Goal: Task Accomplishment & Management: Complete application form

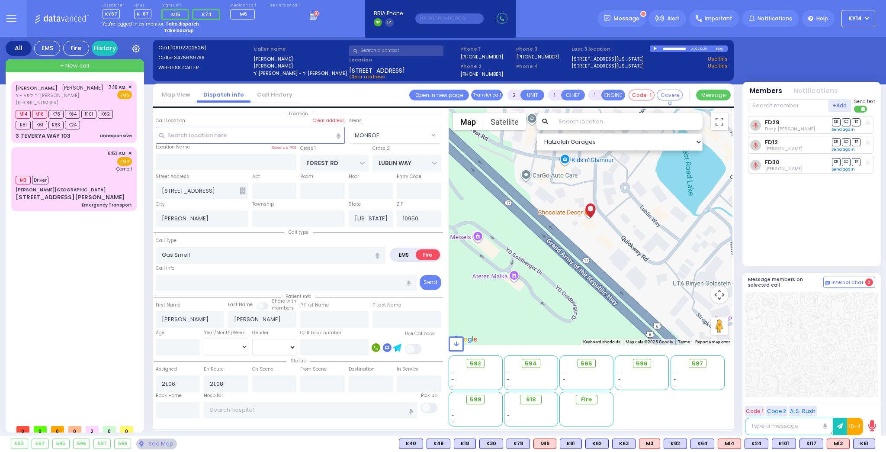
select select "MONROE"
select select
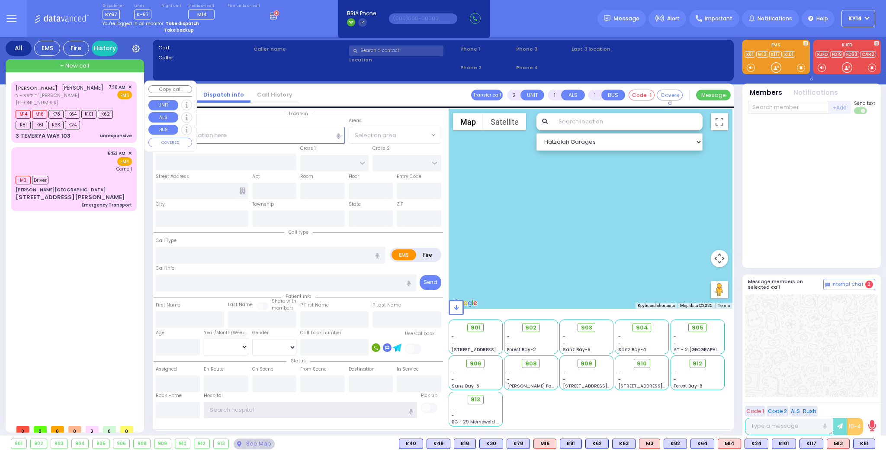
type input "ky14"
click at [88, 124] on div "M14 M16 K78 K64 K101 K62 K81 K61 K63 K24" at bounding box center [70, 119] width 108 height 22
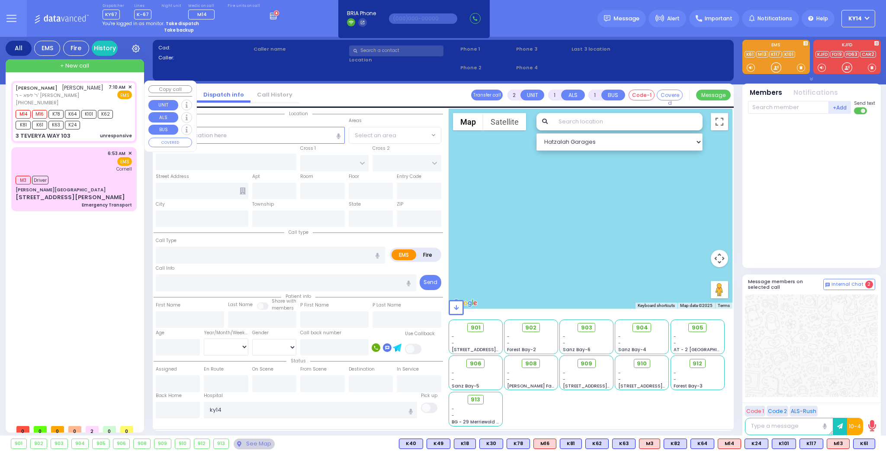
select select
type input "unresponsive"
radio input "true"
type input "[PERSON_NAME]"
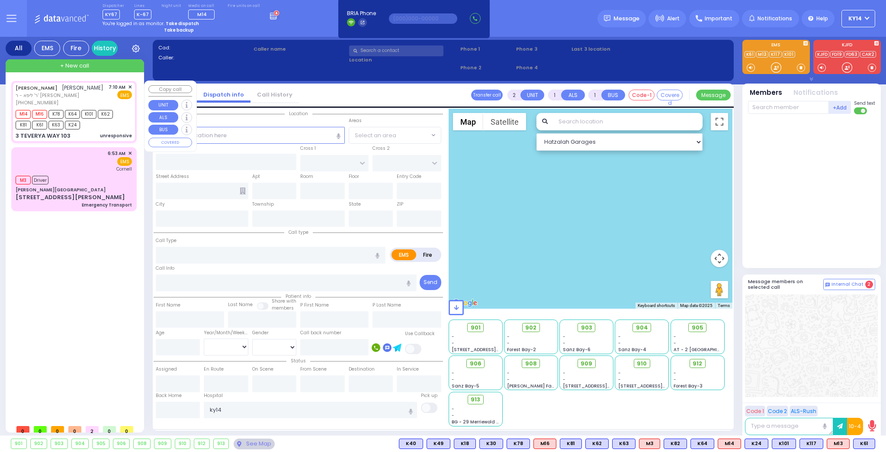
select select
type input "07:10"
type input "07:11"
type input "07:13"
type input "LEIPNIK WAY"
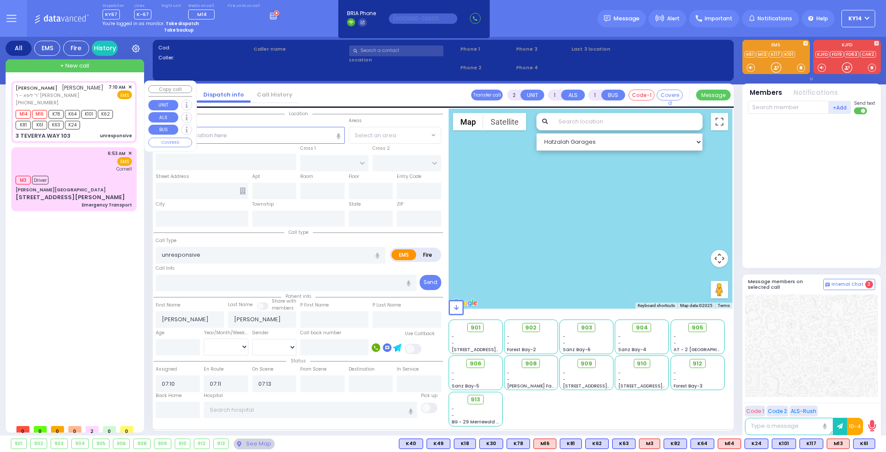
type input "TEVERYA WAY"
type input "3 TEVERYA WAY"
type input "103"
type input "Monroe"
type input "[US_STATE]"
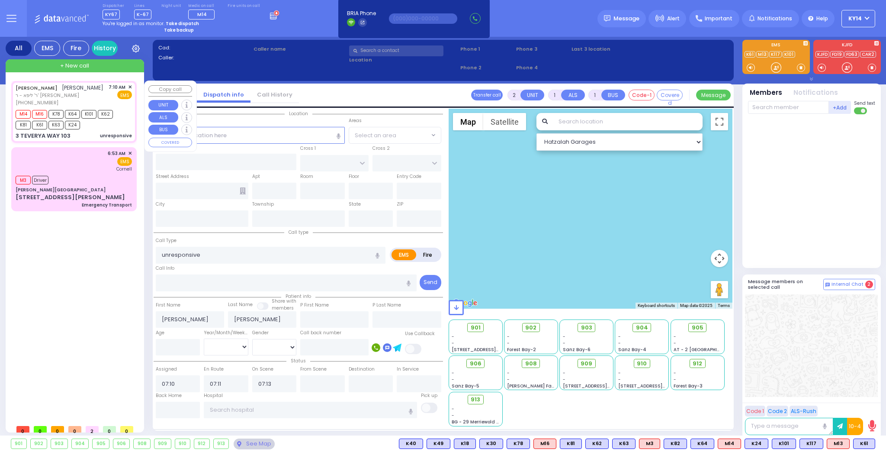
type input "10950"
select select "Hatzalah Garages"
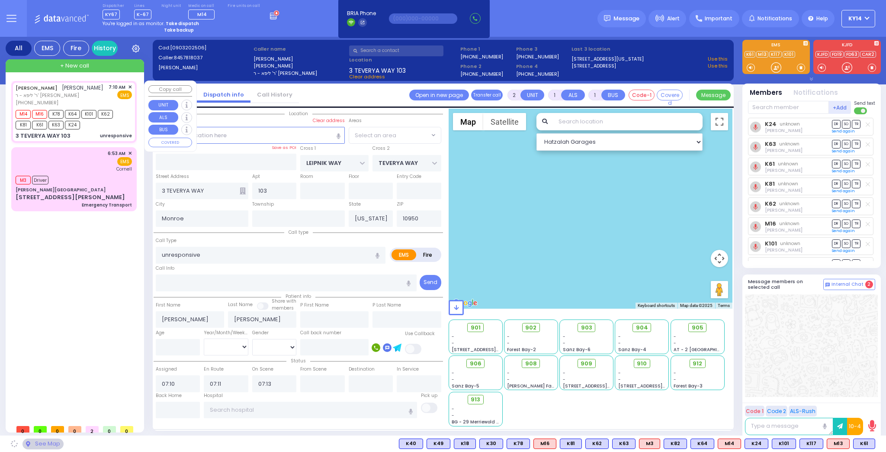
select select "SECTION 6"
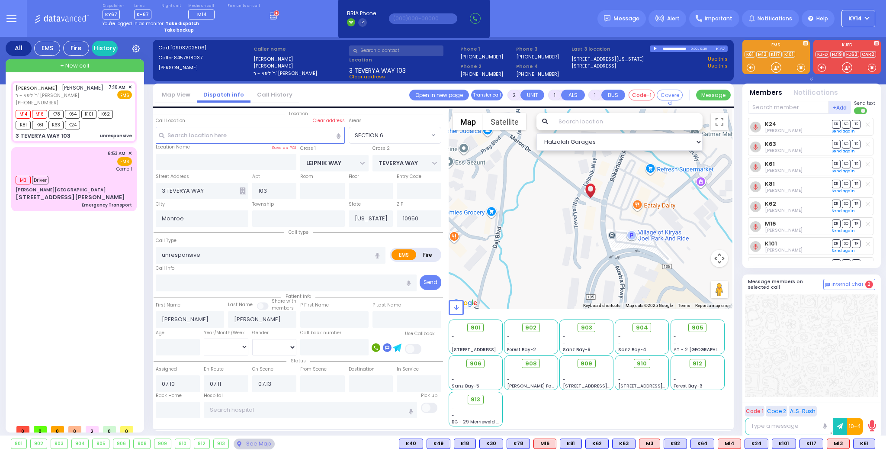
click at [13, 17] on icon at bounding box center [11, 18] width 10 height 10
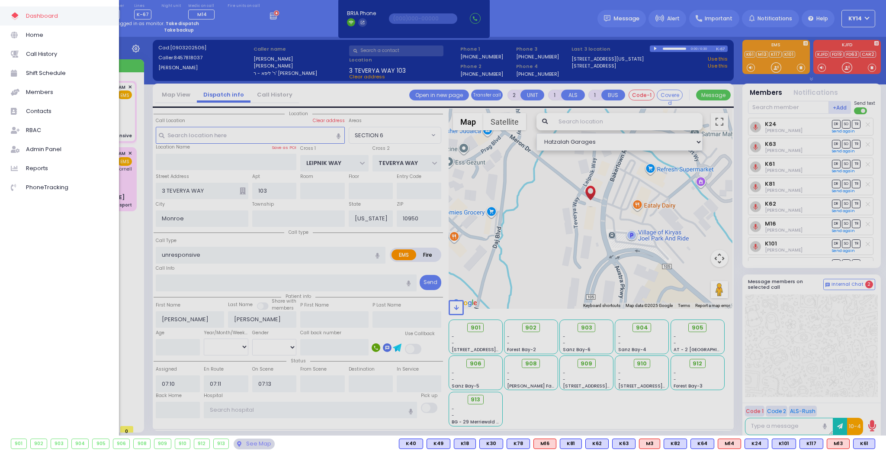
click at [300, 23] on div at bounding box center [443, 226] width 886 height 452
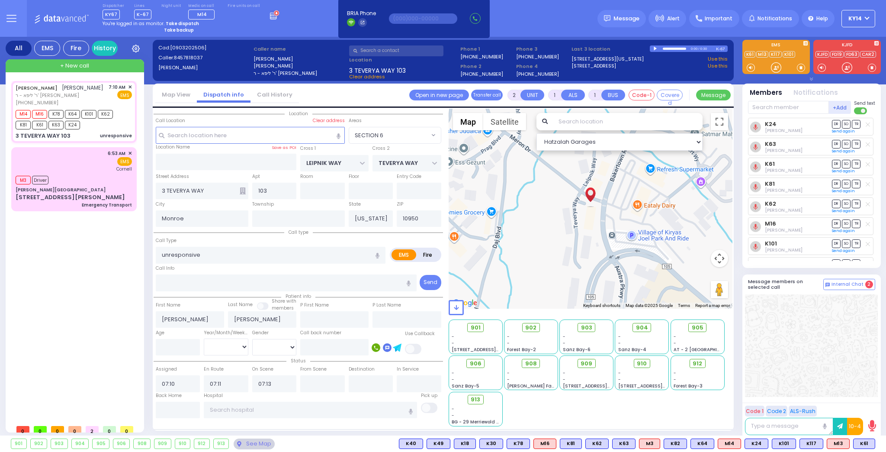
click at [655, 48] on div at bounding box center [656, 49] width 5 height 4
click at [655, 48] on div at bounding box center [656, 48] width 5 height 3
click at [82, 183] on div "6:53 AM ✕ EMS [GEOGRAPHIC_DATA]" at bounding box center [74, 178] width 122 height 61
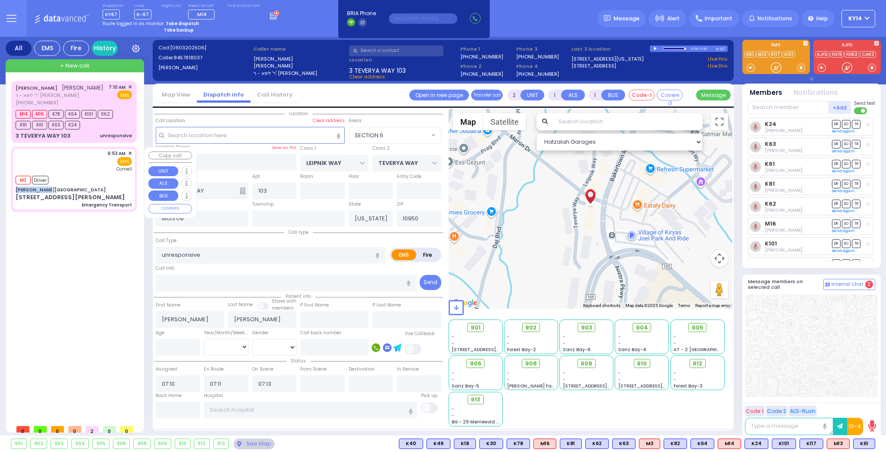
type input "1"
select select
type input "Emergency Transport"
radio input "true"
select select
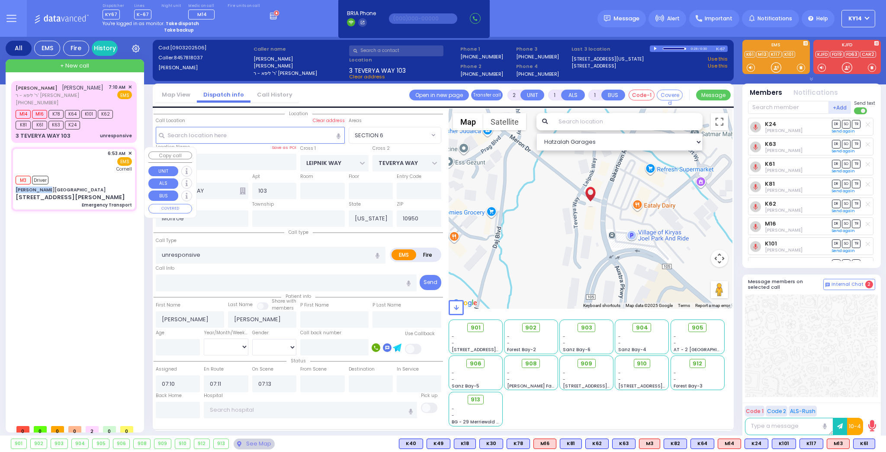
type input "06:53"
type input "06:54"
type input "06:55"
type input "[US_STATE] Presbyterian [PERSON_NAME][GEOGRAPHIC_DATA]"
select select "Hatzalah Garages"
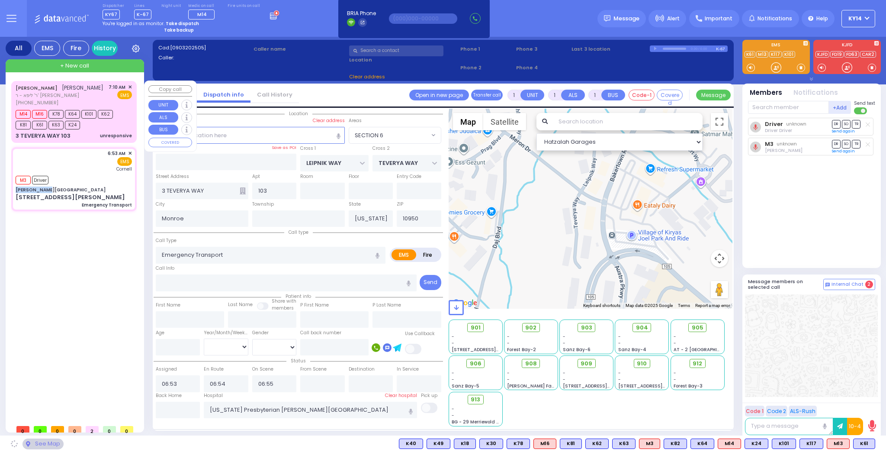
type input "[PERSON_NAME][GEOGRAPHIC_DATA]"
type input "CENTRAL VALLEY LINE"
type input "[PERSON_NAME][GEOGRAPHIC_DATA]"
type input "[STREET_ADDRESS][PERSON_NAME]"
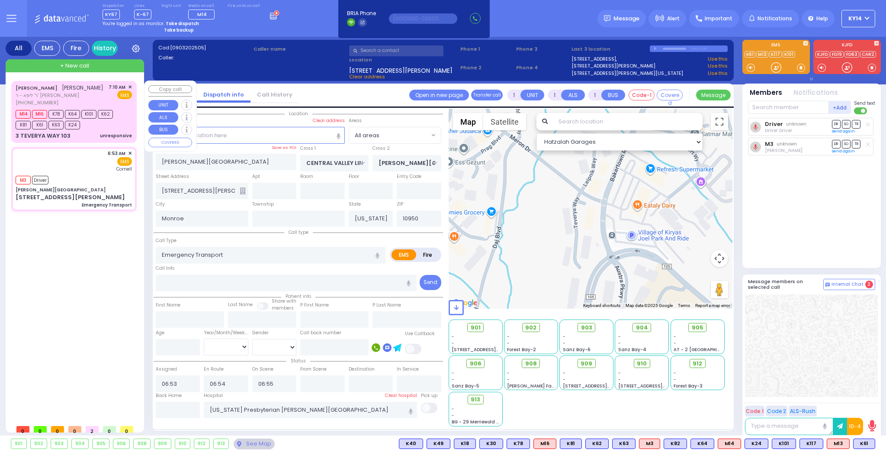
click at [81, 91] on div "[PERSON_NAME] [PERSON_NAME] [PERSON_NAME] - ר' [PERSON_NAME] [PHONE_NUMBER] 7:1…" at bounding box center [74, 95] width 116 height 23
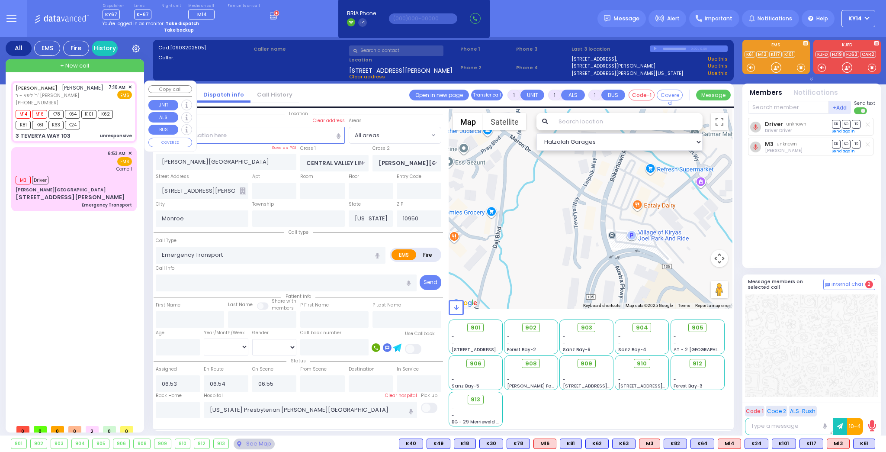
type input "2"
select select
type input "unresponsive"
radio input "true"
type input "[PERSON_NAME]"
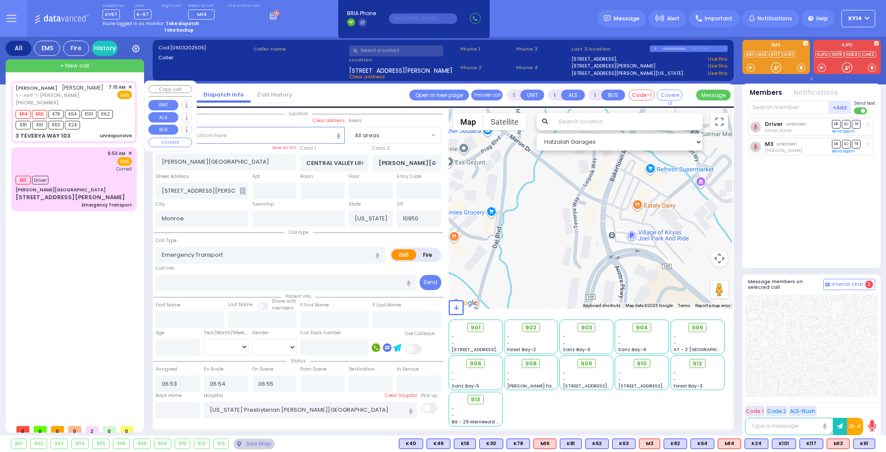
type input "[PERSON_NAME]"
select select
type input "07:10"
type input "07:11"
type input "07:13"
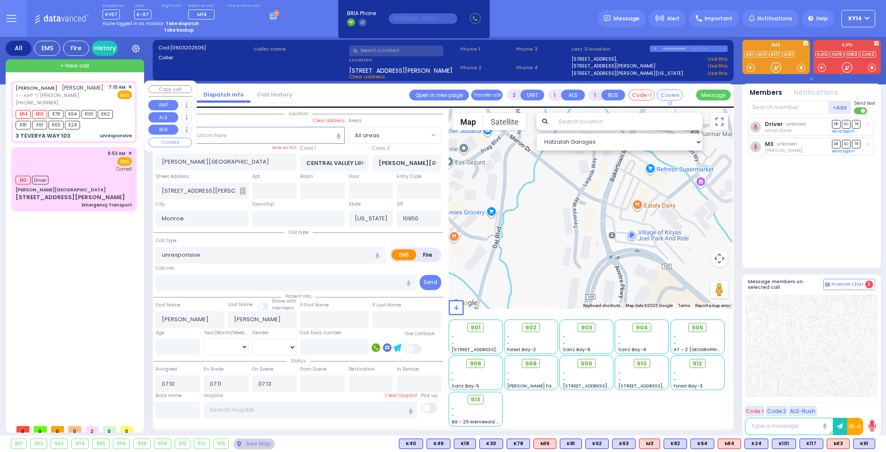
select select "Hatzalah Garages"
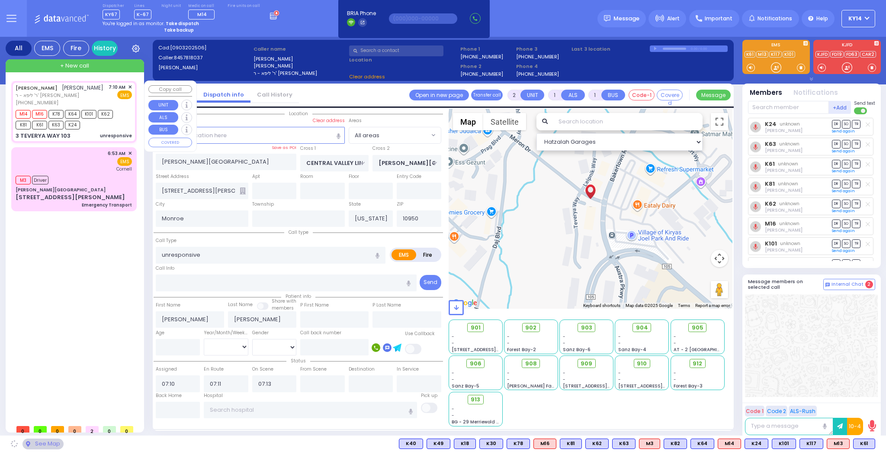
type input "LEIPNIK WAY"
type input "TEVERYA WAY"
type input "3 TEVERYA WAY"
type input "103"
select select "SECTION 6"
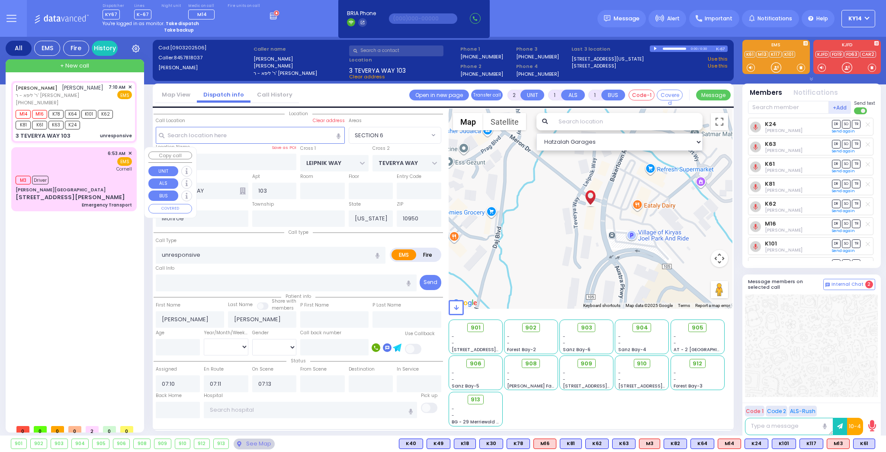
click at [98, 180] on div "M3 Driver" at bounding box center [74, 179] width 116 height 11
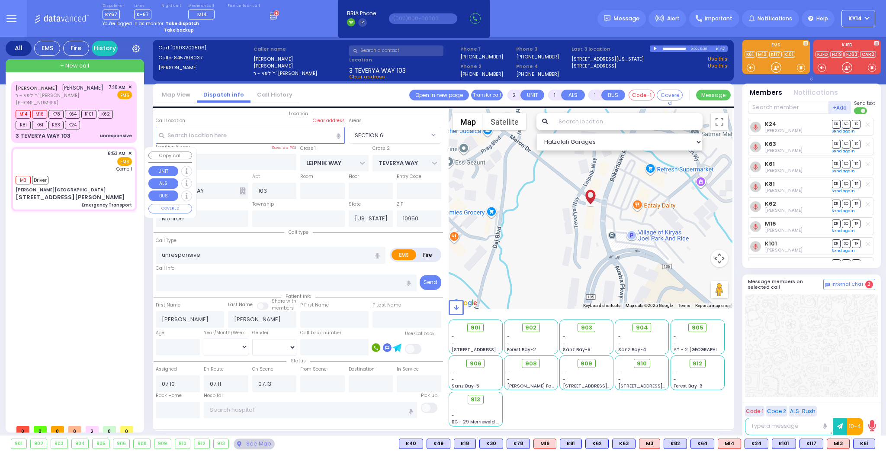
type input "1"
select select
type input "Emergency Transport"
radio input "true"
select select
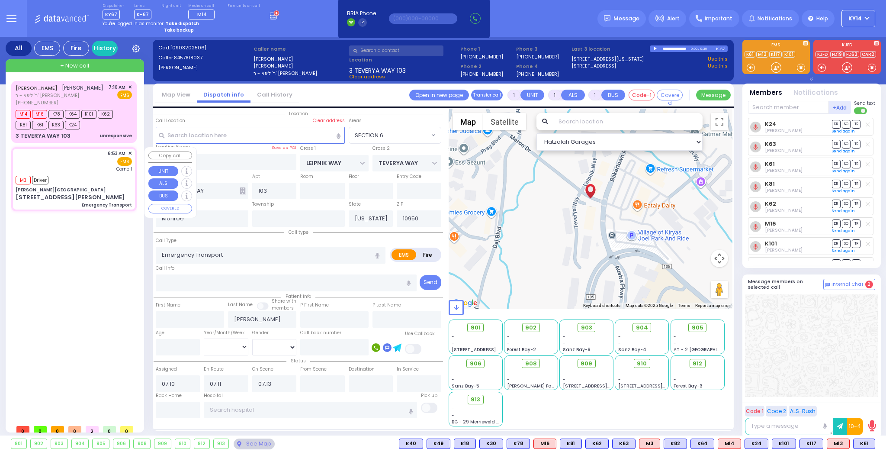
type input "06:53"
type input "06:54"
type input "06:55"
type input "[US_STATE] Presbyterian [PERSON_NAME][GEOGRAPHIC_DATA]"
select select "Hatzalah Garages"
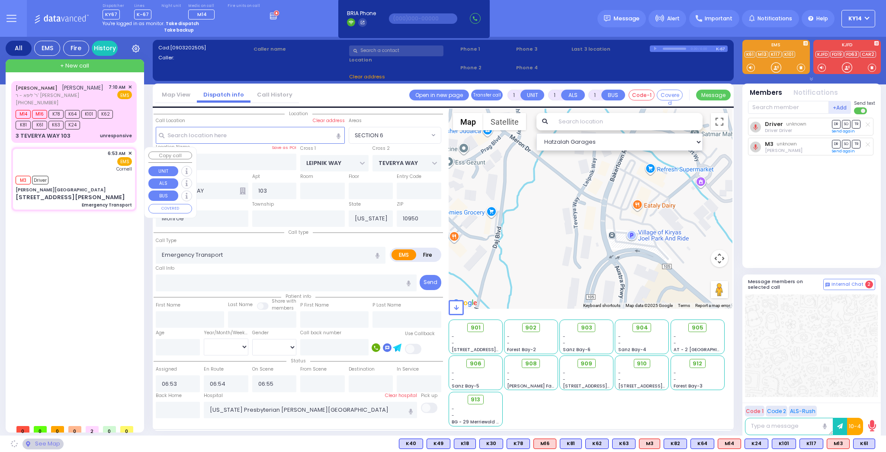
type input "[PERSON_NAME][GEOGRAPHIC_DATA]"
type input "CENTRAL VALLEY LINE"
type input "[PERSON_NAME][GEOGRAPHIC_DATA]"
type input "[STREET_ADDRESS][PERSON_NAME]"
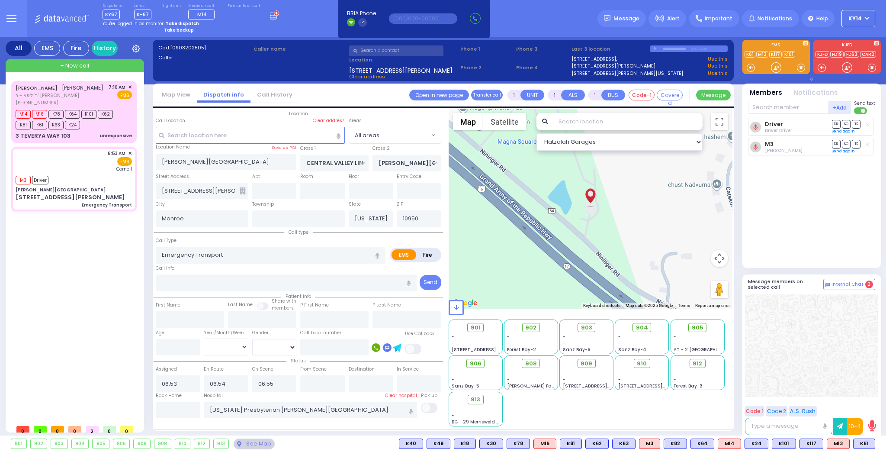
click at [790, 184] on div "Driver Driver Driver DR SO TR Sending text M3 DR" at bounding box center [812, 189] width 129 height 143
click at [98, 96] on div "[PERSON_NAME] [PERSON_NAME] [PERSON_NAME] - ר' [PERSON_NAME] [PHONE_NUMBER] 7:1…" at bounding box center [74, 95] width 116 height 23
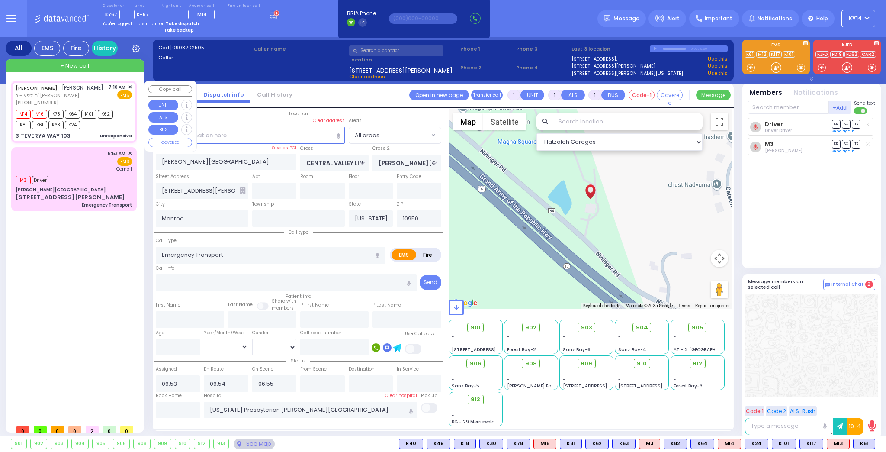
type input "2"
select select
type input "unresponsive"
radio input "true"
type input "[PERSON_NAME]"
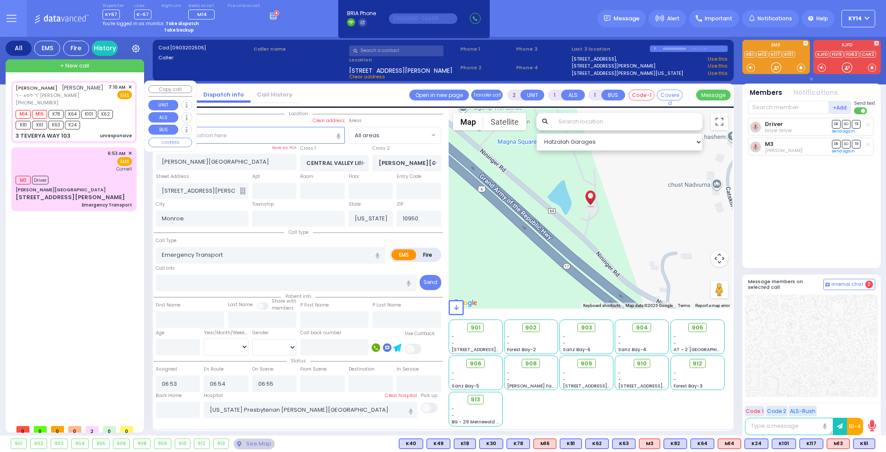
type input "[PERSON_NAME]"
select select
type input "07:10"
type input "07:11"
type input "07:13"
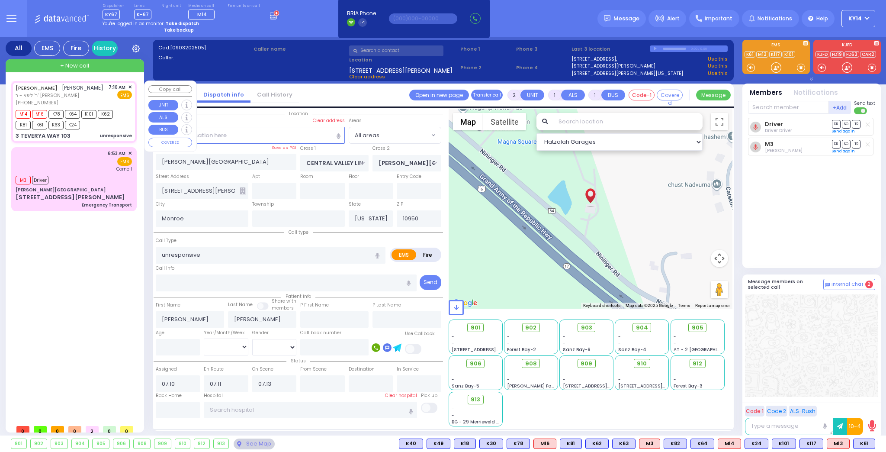
type input "LEIPNIK WAY"
type input "TEVERYA WAY"
type input "3 TEVERYA WAY"
type input "103"
select select "Hatzalah Garages"
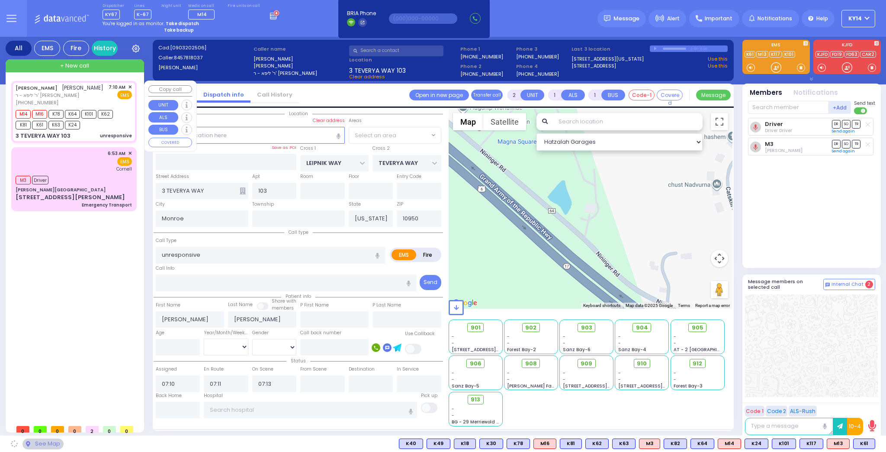
select select "SECTION 6"
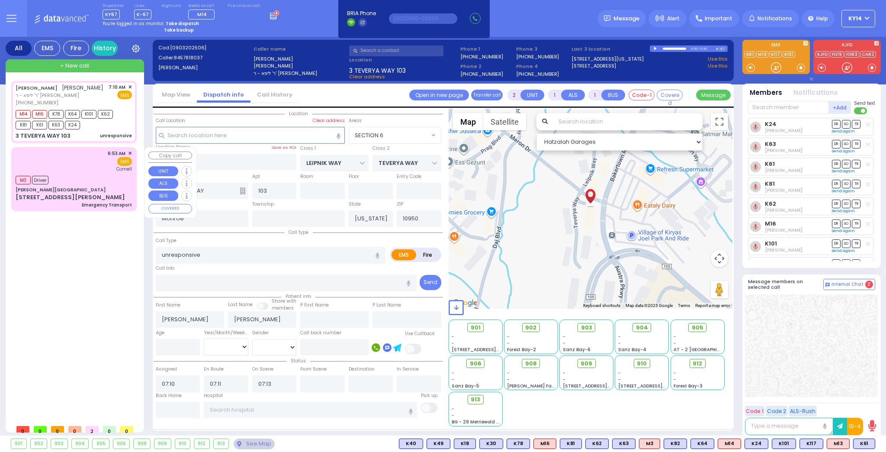
click at [88, 182] on div "M3 Driver" at bounding box center [74, 179] width 116 height 11
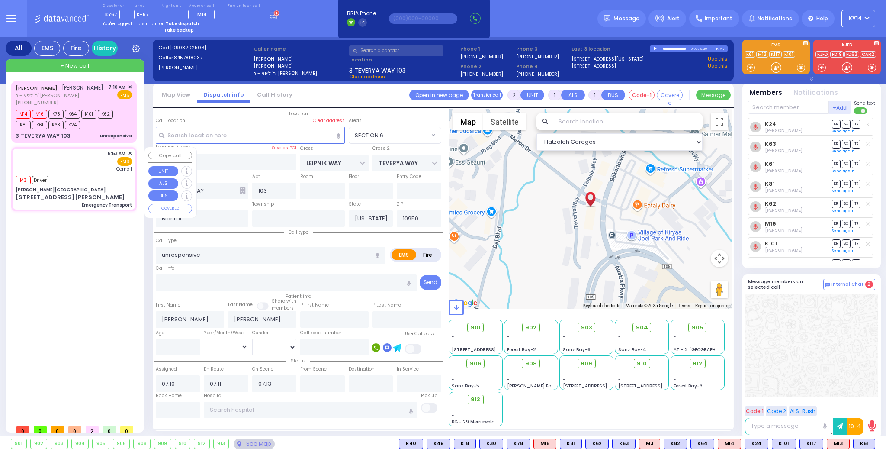
type input "1"
select select
type input "Emergency Transport"
radio input "true"
select select
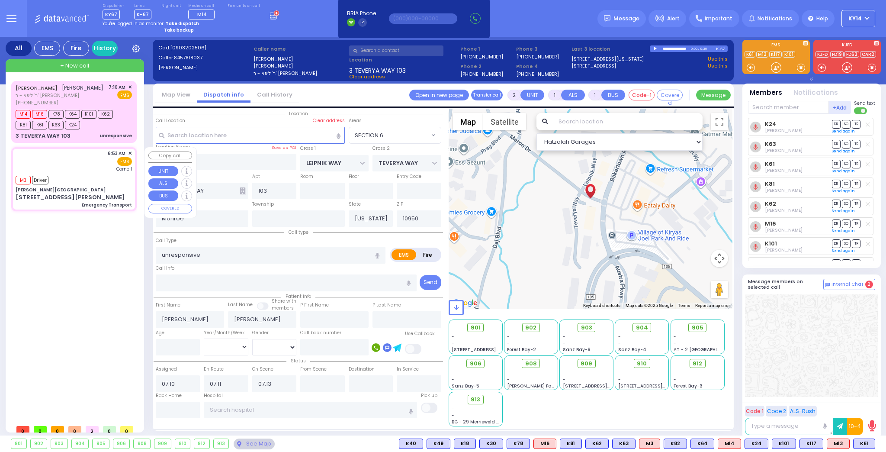
type input "06:53"
type input "06:54"
type input "06:55"
type input "[US_STATE] Presbyterian [PERSON_NAME][GEOGRAPHIC_DATA]"
select select "Hatzalah Garages"
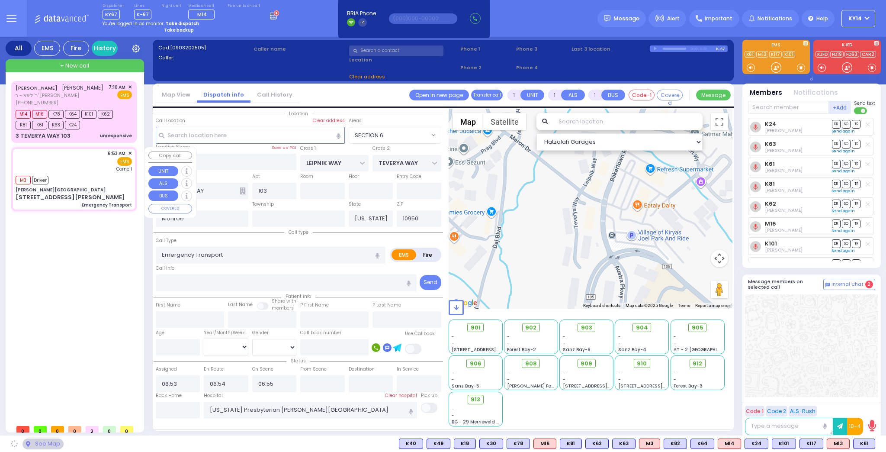
type input "[PERSON_NAME][GEOGRAPHIC_DATA]"
type input "CENTRAL VALLEY LINE"
type input "[PERSON_NAME][GEOGRAPHIC_DATA]"
type input "[STREET_ADDRESS][PERSON_NAME]"
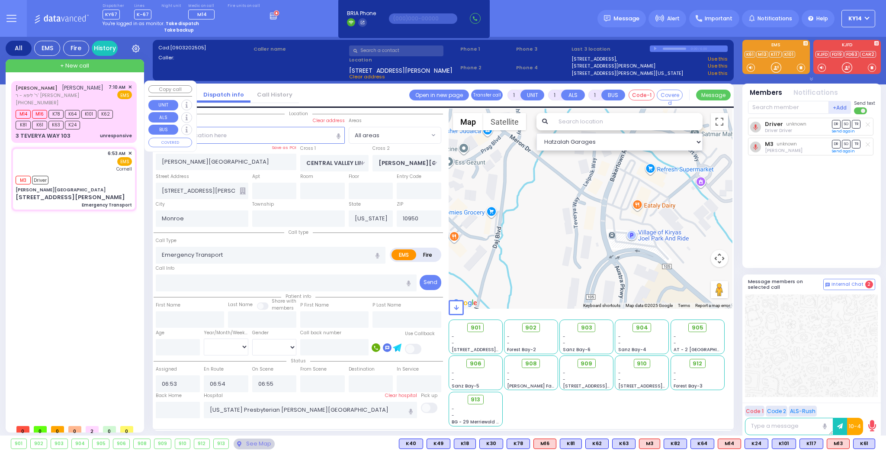
click at [95, 82] on div "[PERSON_NAME] [PERSON_NAME] [PERSON_NAME] - ר' [PERSON_NAME] [PHONE_NUMBER] 7:1…" at bounding box center [74, 111] width 122 height 59
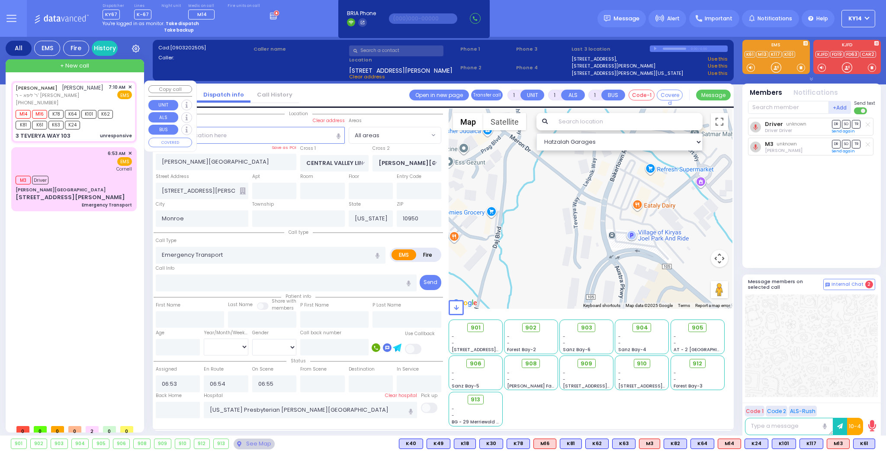
type input "2"
select select
type input "unresponsive"
radio input "true"
type input "[PERSON_NAME]"
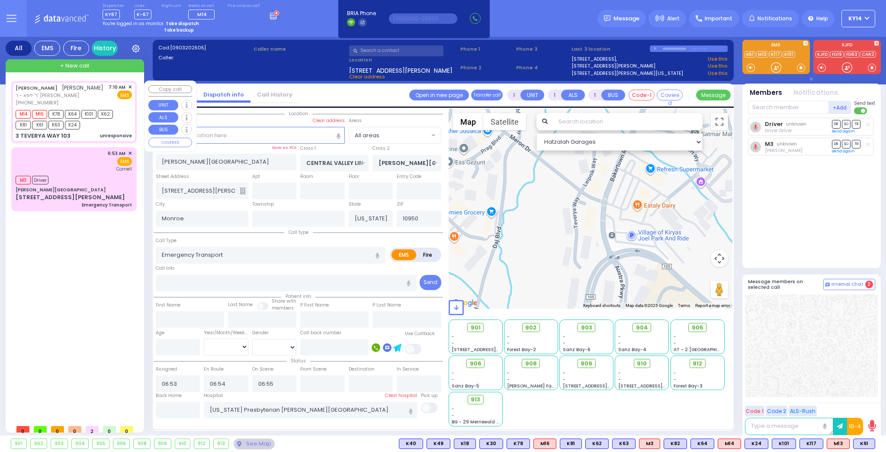
type input "[PERSON_NAME]"
select select
type input "07:10"
type input "07:11"
type input "07:13"
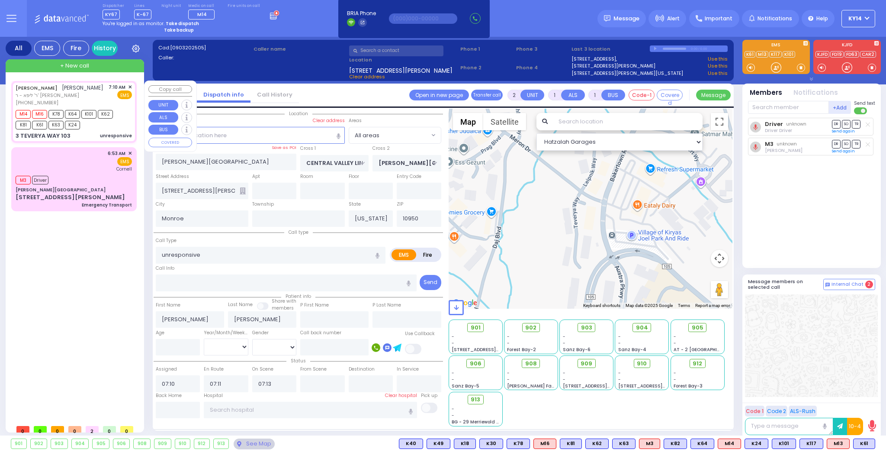
select select "Hatzalah Garages"
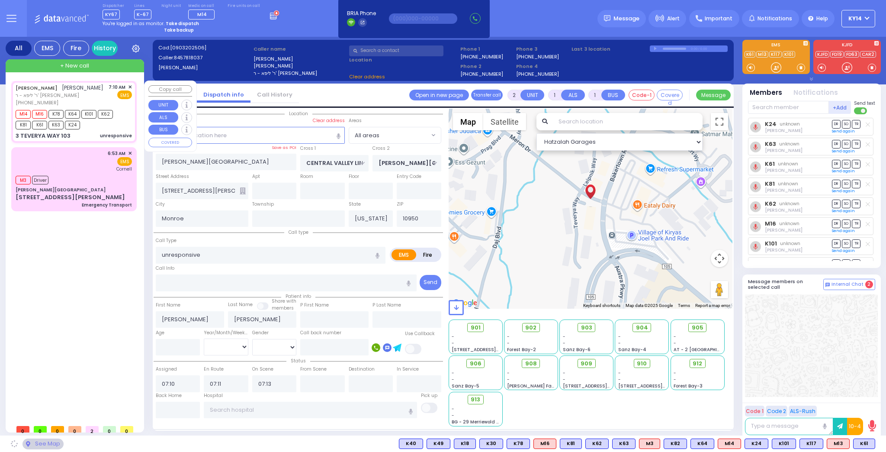
type input "LEIPNIK WAY"
type input "TEVERYA WAY"
type input "3 TEVERYA WAY"
type input "103"
select select "SECTION 6"
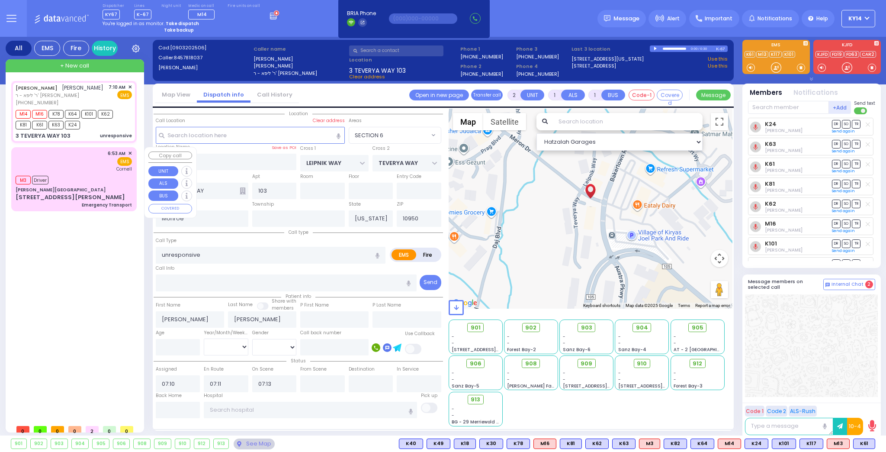
click at [59, 171] on div "6:53 AM ✕ EMS [GEOGRAPHIC_DATA]" at bounding box center [74, 178] width 122 height 61
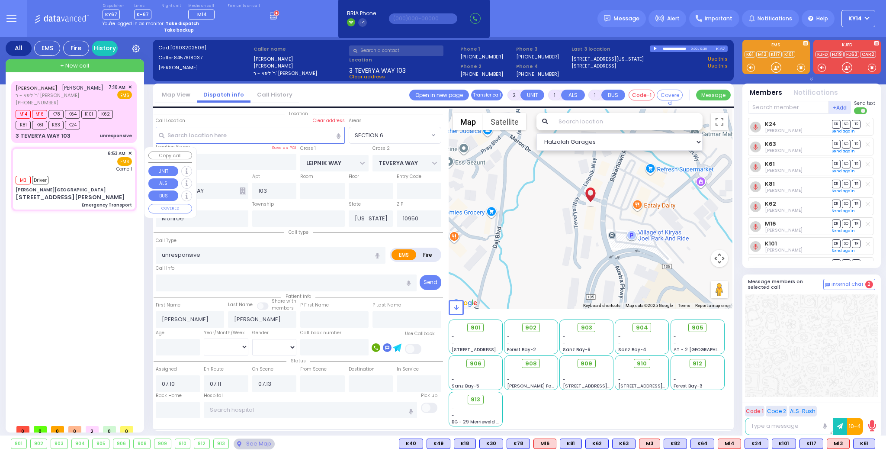
type input "1"
select select
type input "Emergency Transport"
radio input "true"
select select
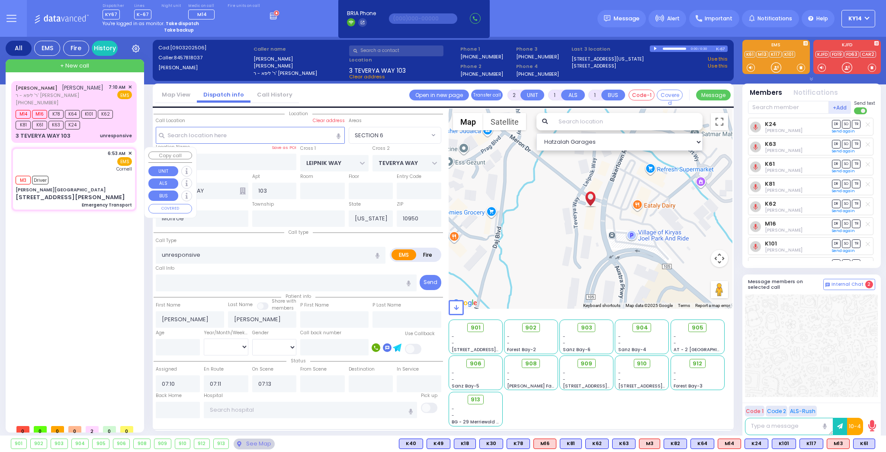
type input "06:53"
type input "06:54"
type input "06:55"
type input "[US_STATE] Presbyterian [PERSON_NAME][GEOGRAPHIC_DATA]"
select select "Hatzalah Garages"
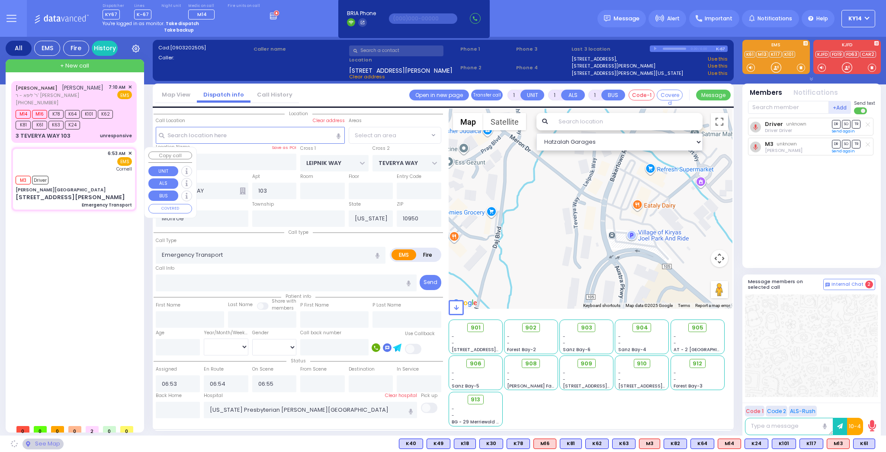
type input "[PERSON_NAME][GEOGRAPHIC_DATA]"
type input "CENTRAL VALLEY LINE"
type input "[PERSON_NAME][GEOGRAPHIC_DATA]"
type input "[STREET_ADDRESS][PERSON_NAME]"
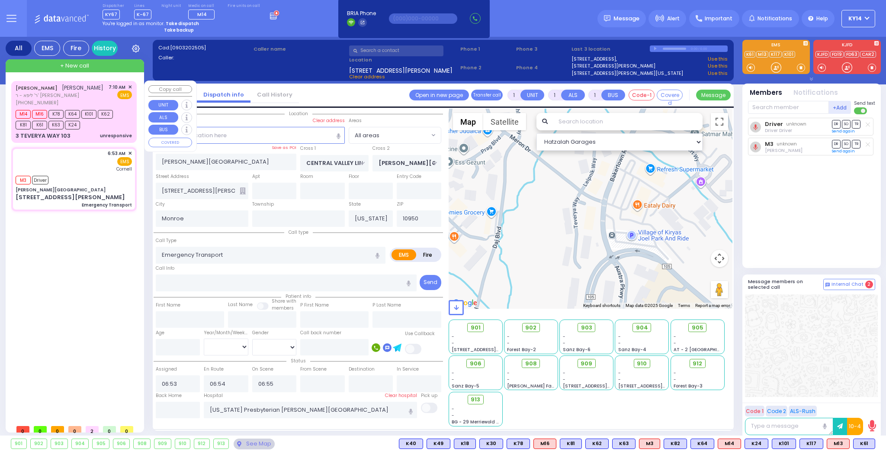
click at [104, 91] on div "[PERSON_NAME] [PERSON_NAME] [PERSON_NAME] - ר' [PERSON_NAME] [PHONE_NUMBER] 7:1…" at bounding box center [74, 95] width 116 height 23
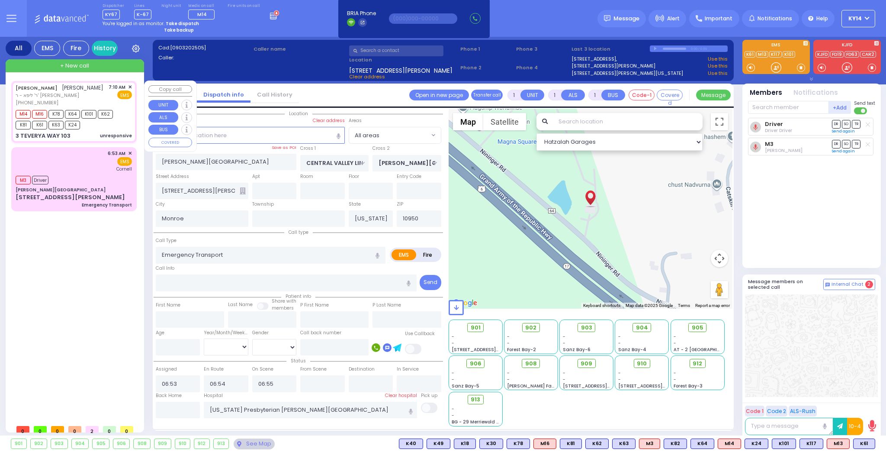
type input "2"
select select
type input "unresponsive"
radio input "true"
type input "[PERSON_NAME]"
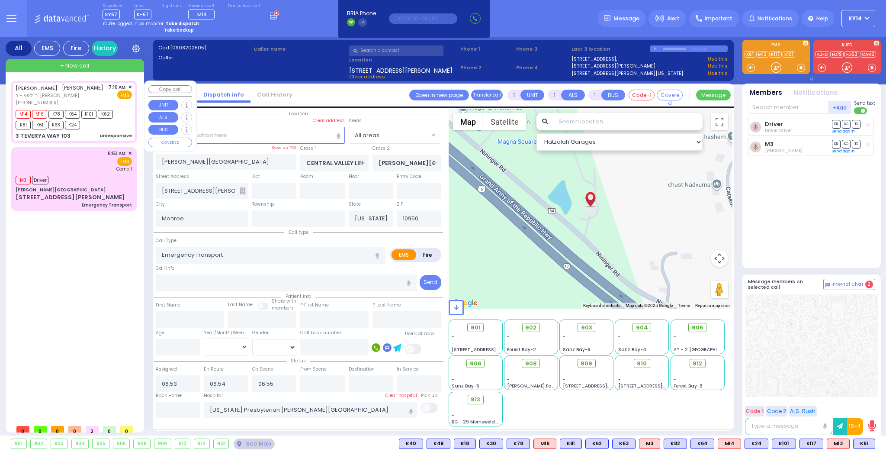
type input "[PERSON_NAME]"
select select
type input "07:10"
type input "07:11"
type input "07:13"
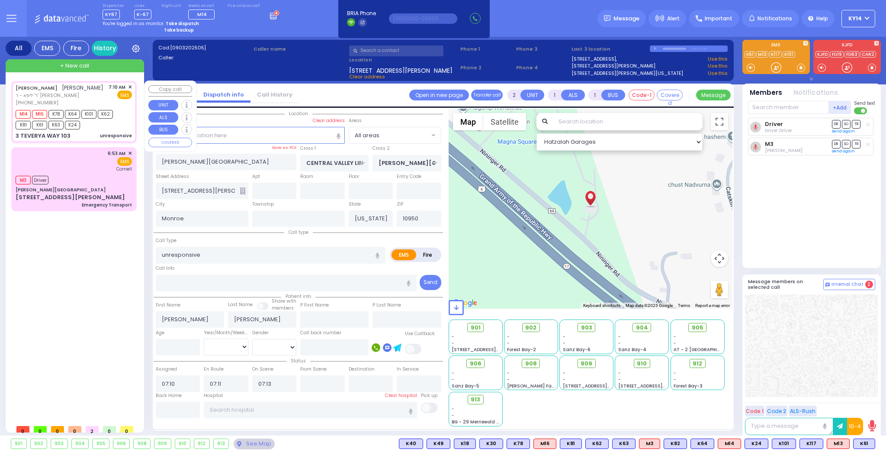
select select "Hatzalah Garages"
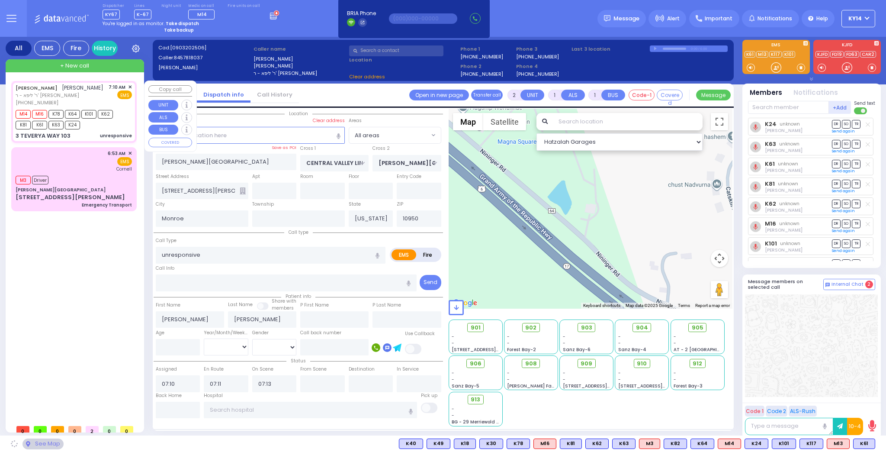
type input "LEIPNIK WAY"
type input "TEVERYA WAY"
type input "3 TEVERYA WAY"
type input "103"
select select "SECTION 6"
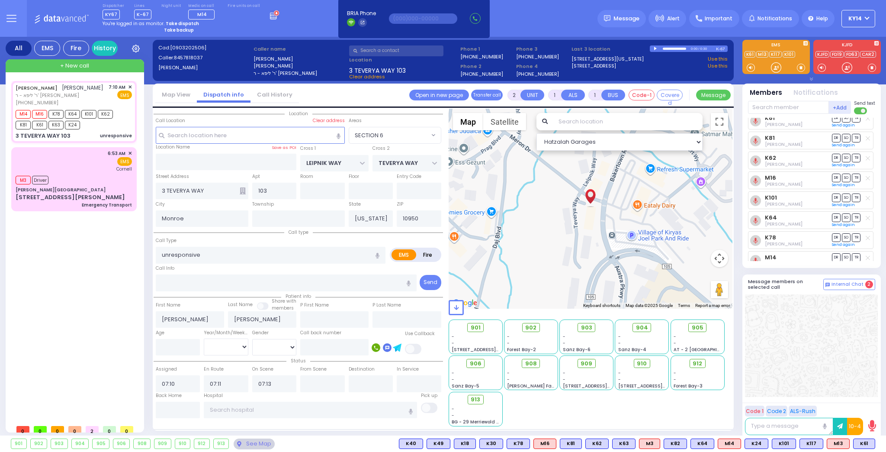
scroll to position [52, 0]
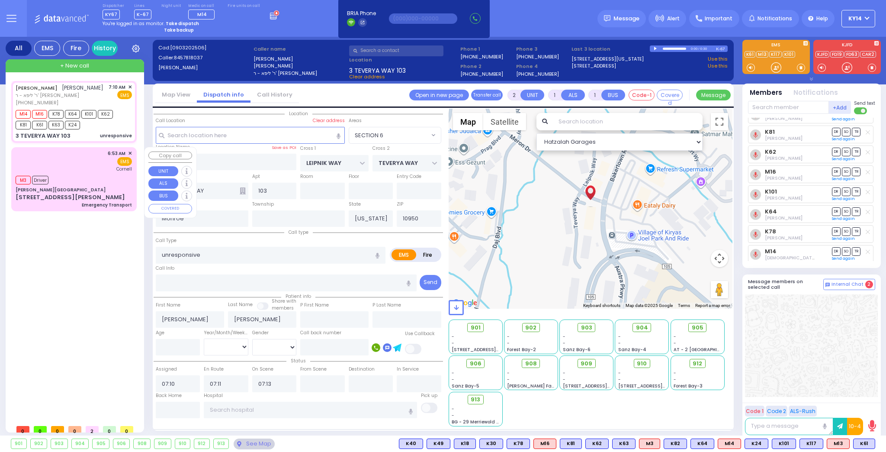
click at [107, 183] on div "M3 Driver" at bounding box center [74, 179] width 116 height 11
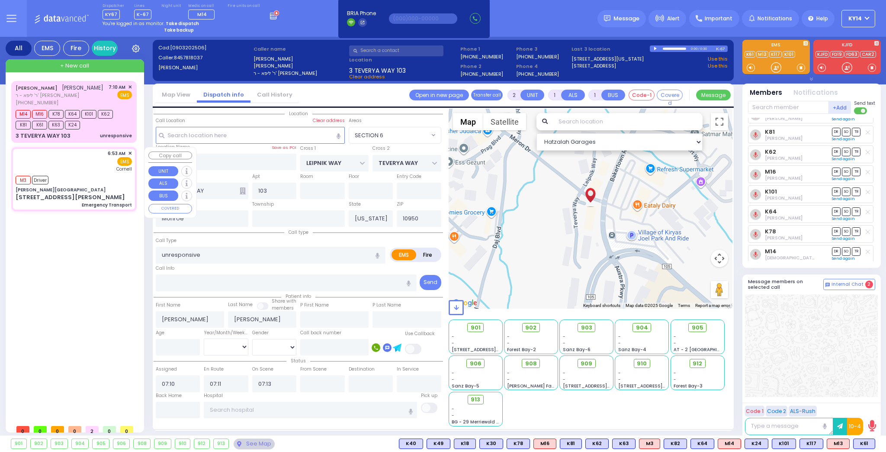
type input "1"
select select
type input "Emergency Transport"
radio input "true"
select select
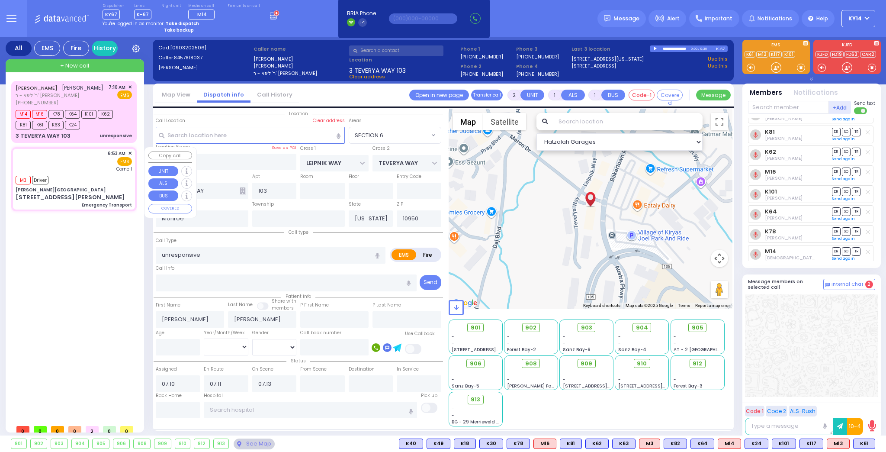
type input "06:53"
type input "06:54"
type input "06:55"
type input "[US_STATE] Presbyterian [PERSON_NAME][GEOGRAPHIC_DATA]"
select select "Hatzalah Garages"
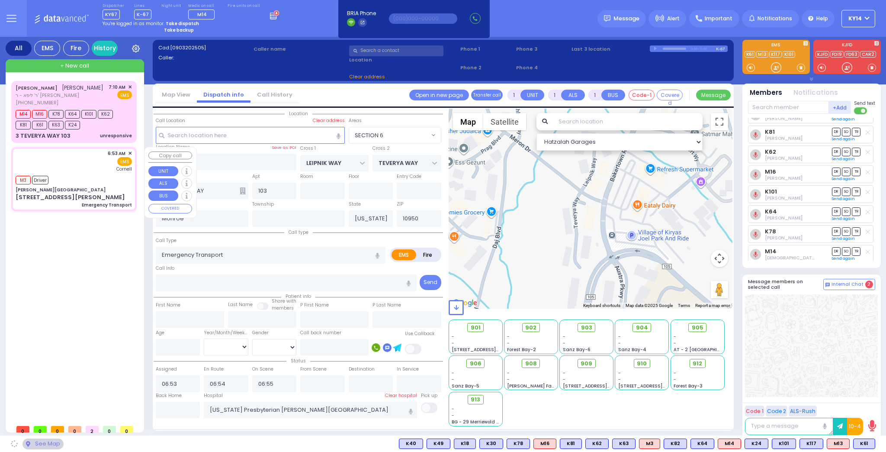
type input "[PERSON_NAME][GEOGRAPHIC_DATA]"
type input "CENTRAL VALLEY LINE"
type input "[PERSON_NAME][GEOGRAPHIC_DATA]"
type input "[STREET_ADDRESS][PERSON_NAME]"
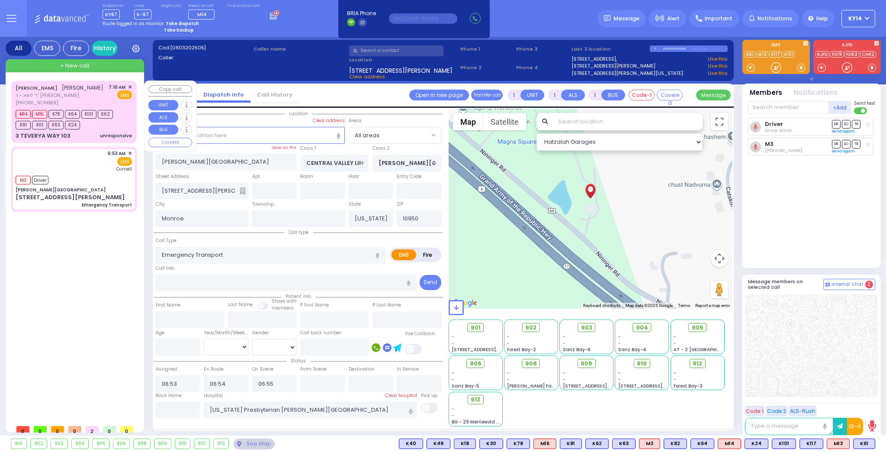
drag, startPoint x: 76, startPoint y: 100, endPoint x: 82, endPoint y: 100, distance: 6.1
click at [80, 99] on div "[PERSON_NAME] [PERSON_NAME] [PERSON_NAME] - ר' [PERSON_NAME] [PHONE_NUMBER] 7:1…" at bounding box center [74, 95] width 116 height 23
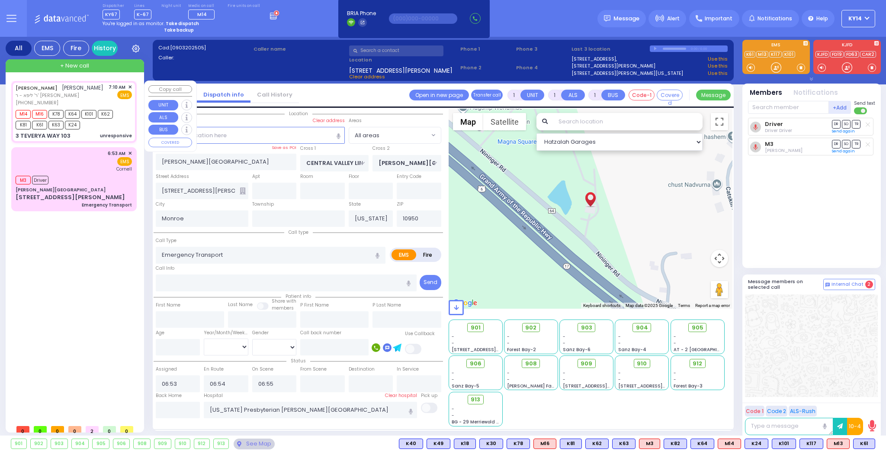
type input "2"
select select
type input "unresponsive"
radio input "true"
type input "[PERSON_NAME]"
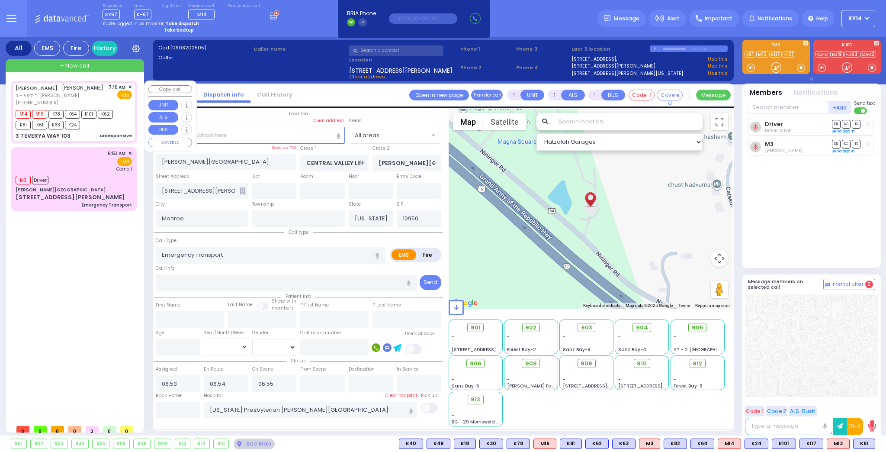
type input "[PERSON_NAME]"
select select
type input "07:10"
type input "07:11"
type input "07:13"
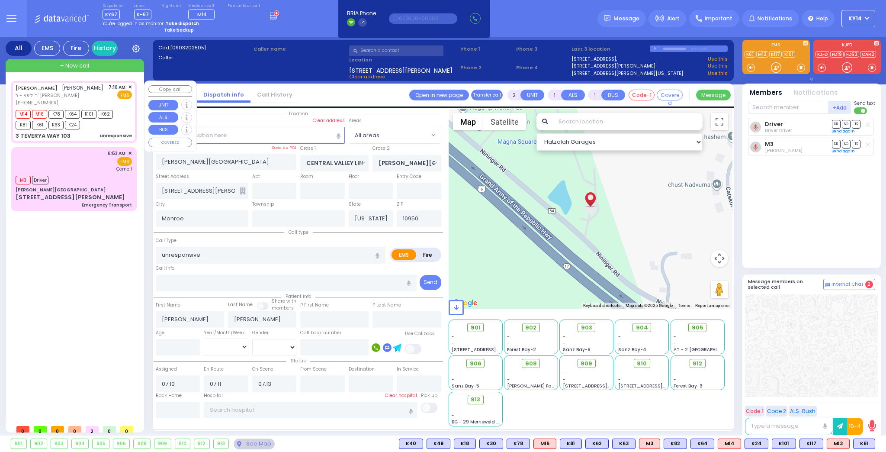
select select "Hatzalah Garages"
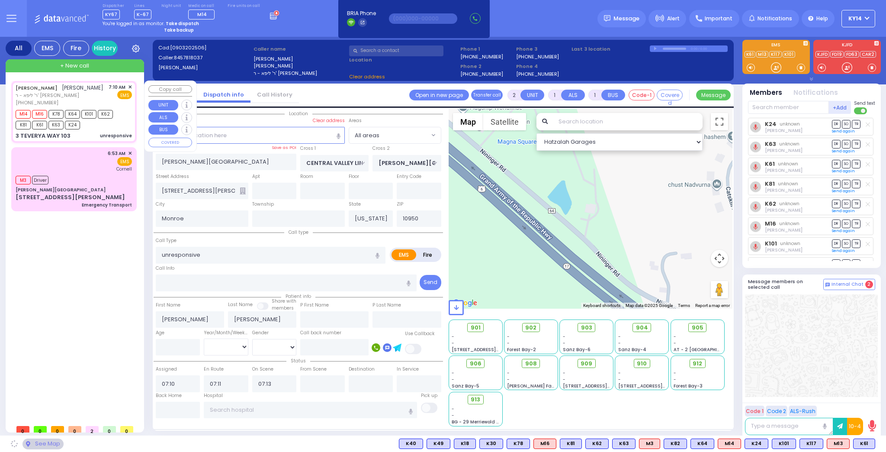
type input "LEIPNIK WAY"
type input "TEVERYA WAY"
type input "3 TEVERYA WAY"
type input "103"
select select "SECTION 6"
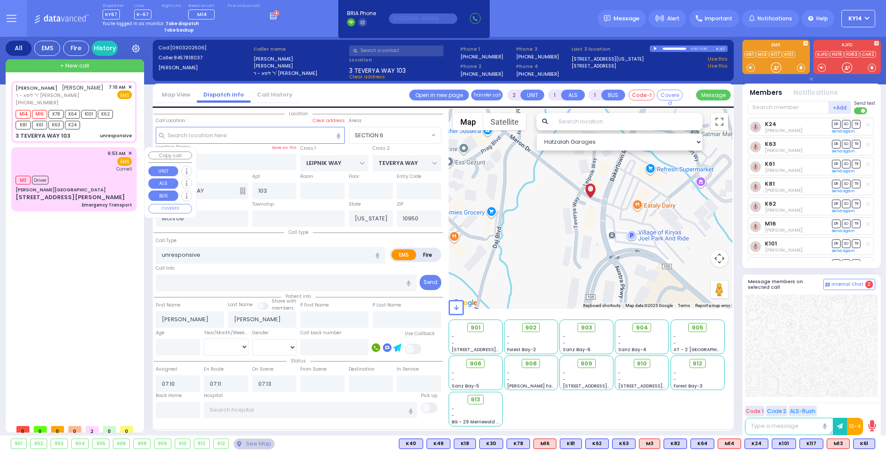
click at [67, 175] on div "M3 Driver" at bounding box center [74, 179] width 116 height 11
type input "1"
select select
type input "Emergency Transport"
radio input "true"
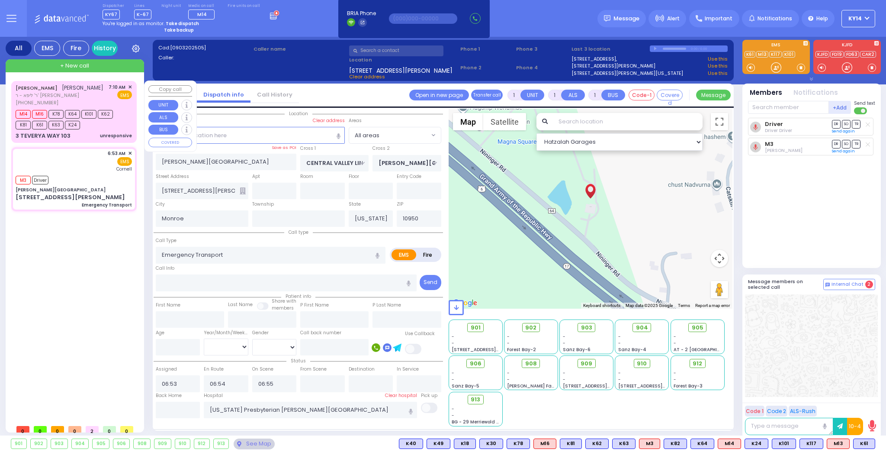
click at [91, 100] on div "[PERSON_NAME] [PERSON_NAME] [PERSON_NAME] - ר' [PERSON_NAME] [PHONE_NUMBER] 7:1…" at bounding box center [74, 95] width 116 height 23
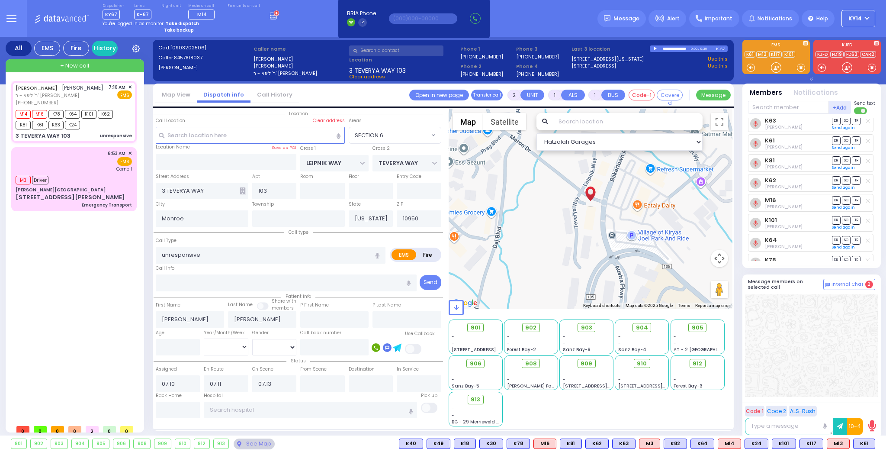
scroll to position [35, 0]
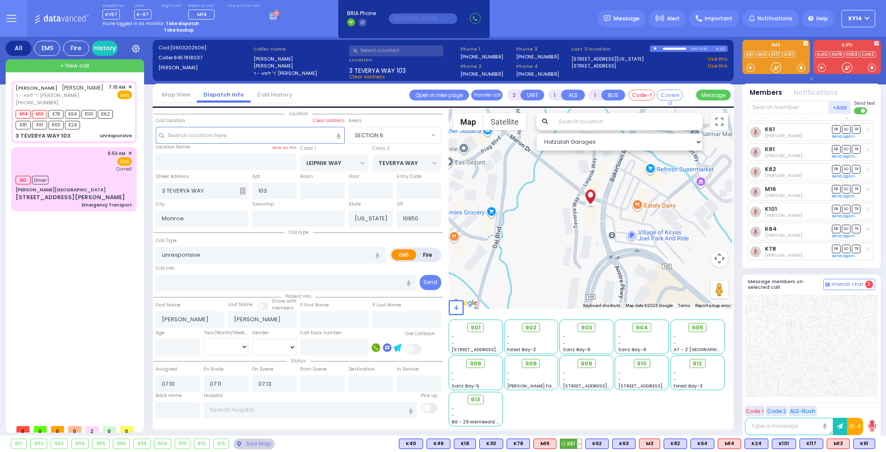
click at [582, 443] on button at bounding box center [579, 444] width 4 height 10
click at [578, 406] on icon at bounding box center [573, 405] width 9 height 9
click at [530, 443] on button at bounding box center [527, 444] width 4 height 10
click at [526, 404] on icon at bounding box center [521, 405] width 9 height 9
click at [503, 442] on button at bounding box center [500, 444] width 4 height 10
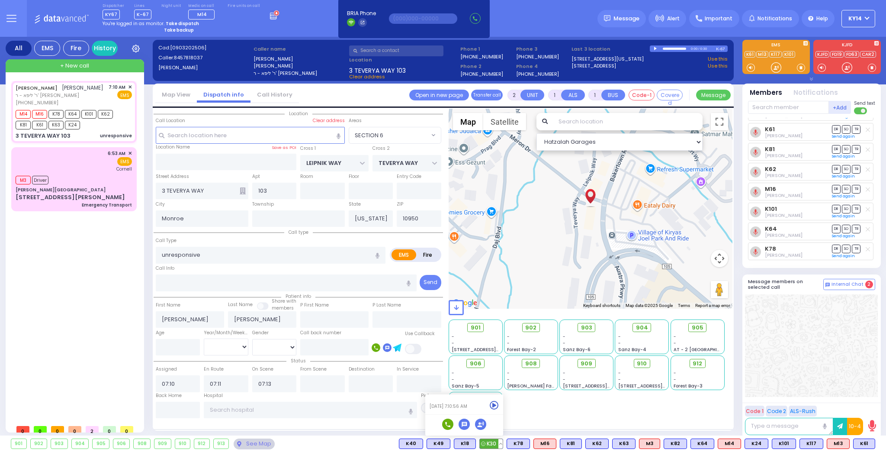
click at [499, 404] on icon at bounding box center [494, 405] width 9 height 9
click at [489, 444] on div "K61 K61 M13" at bounding box center [637, 443] width 476 height 10
click at [476, 442] on button at bounding box center [473, 444] width 4 height 10
click at [472, 401] on icon at bounding box center [467, 405] width 9 height 9
click at [450, 444] on button at bounding box center [448, 444] width 4 height 10
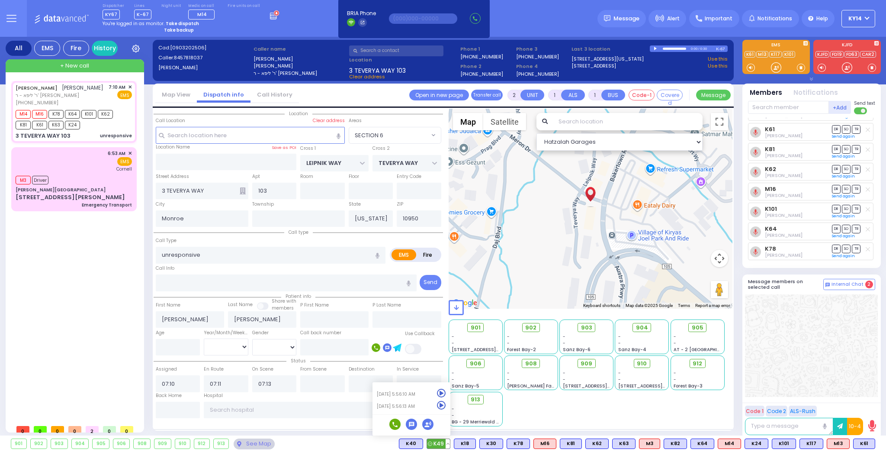
click at [446, 405] on icon at bounding box center [441, 405] width 9 height 9
click at [446, 391] on icon at bounding box center [441, 393] width 9 height 9
click at [796, 441] on button at bounding box center [793, 444] width 4 height 10
click at [790, 404] on icon at bounding box center [787, 405] width 9 height 9
click at [791, 391] on icon at bounding box center [787, 393] width 9 height 9
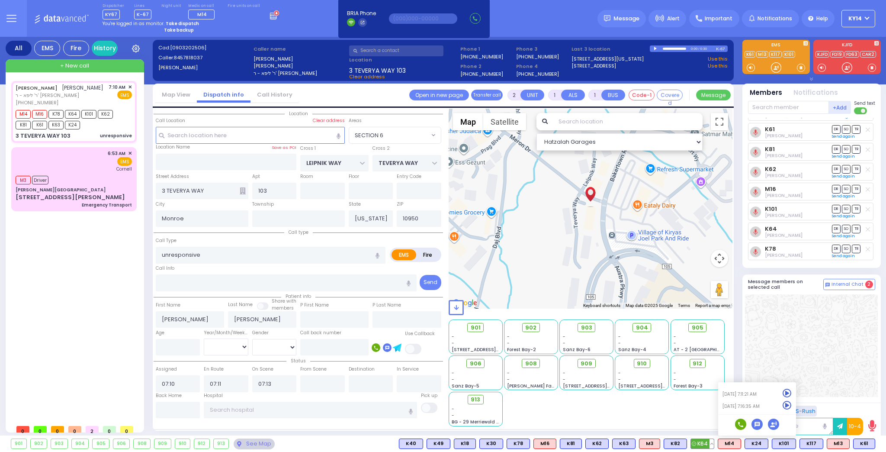
click at [714, 441] on button at bounding box center [712, 444] width 4 height 10
click at [710, 403] on icon at bounding box center [705, 405] width 9 height 9
click at [710, 393] on icon at bounding box center [705, 393] width 9 height 9
click at [710, 380] on icon at bounding box center [705, 380] width 9 height 9
click at [710, 368] on icon at bounding box center [705, 368] width 9 height 9
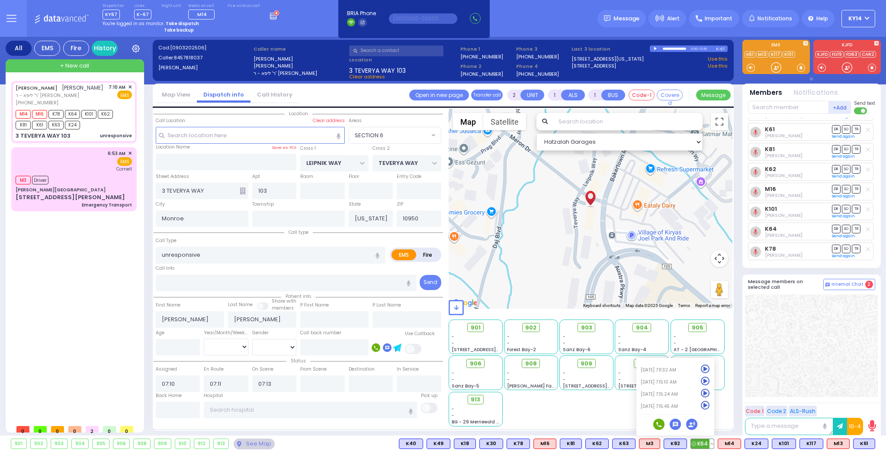
click at [710, 378] on icon at bounding box center [705, 380] width 9 height 9
click at [710, 392] on icon at bounding box center [705, 393] width 9 height 9
click at [710, 405] on icon at bounding box center [705, 405] width 9 height 9
click at [246, 444] on div "See Map" at bounding box center [254, 443] width 41 height 11
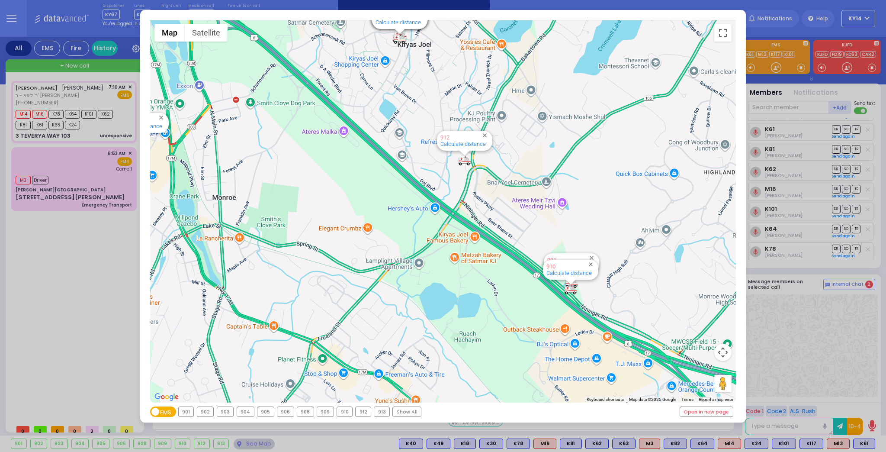
drag, startPoint x: 470, startPoint y: 164, endPoint x: 465, endPoint y: 273, distance: 108.7
click at [464, 271] on div "594 Calculate distance 595 Calculate distance 596 Calculate distance 901 Calcul…" at bounding box center [443, 211] width 586 height 383
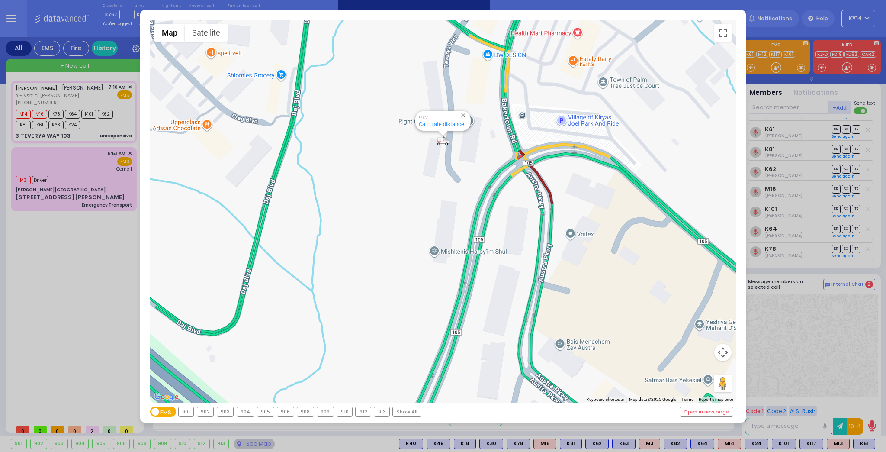
drag, startPoint x: 423, startPoint y: 155, endPoint x: 417, endPoint y: 223, distance: 68.7
click at [417, 222] on div "594 Calculate distance 595 Calculate distance 596 Calculate distance 901 Calcul…" at bounding box center [443, 211] width 586 height 383
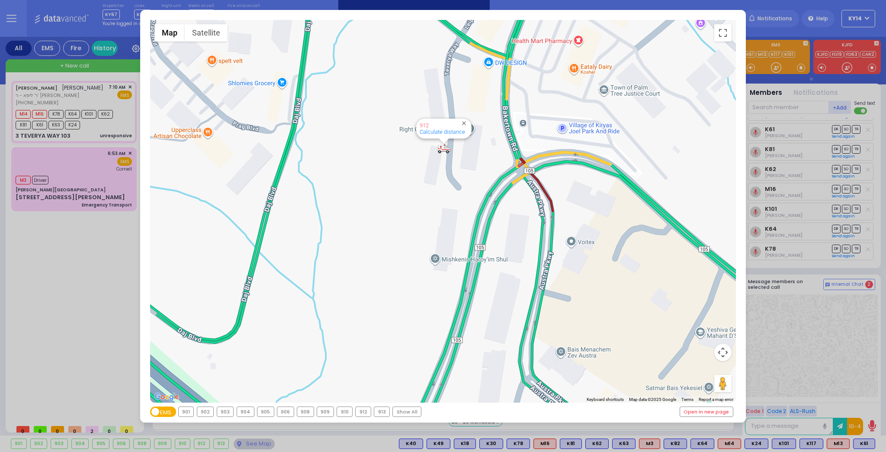
click at [92, 98] on div "← Move left → Move right ↑ Move up ↓ Move down + Zoom in - Zoom out Home Jump l…" at bounding box center [443, 226] width 886 height 452
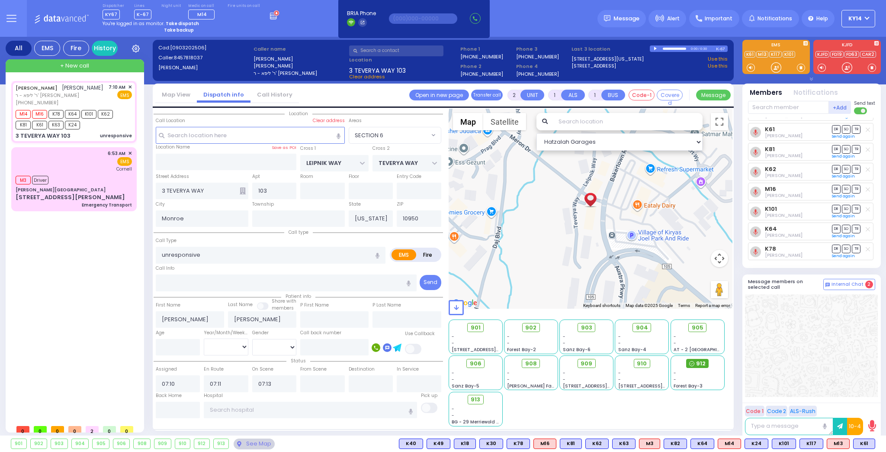
click at [702, 363] on span "912" at bounding box center [701, 363] width 10 height 9
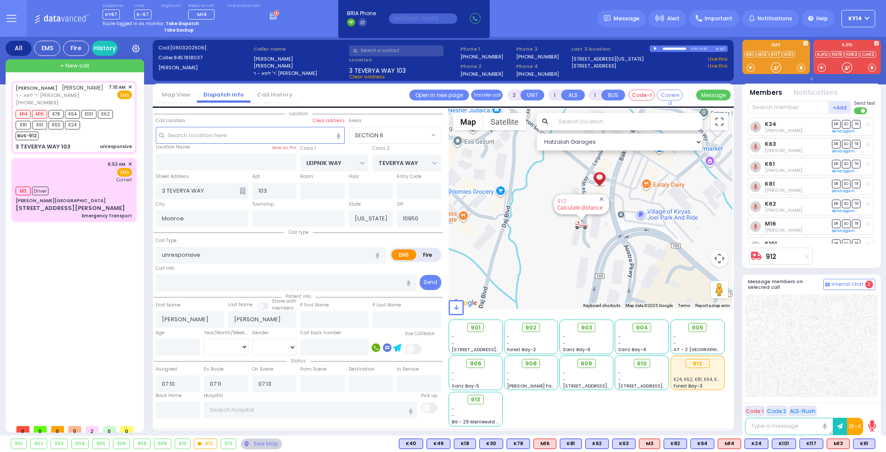
click at [580, 207] on link "Calculate distance" at bounding box center [579, 207] width 45 height 6
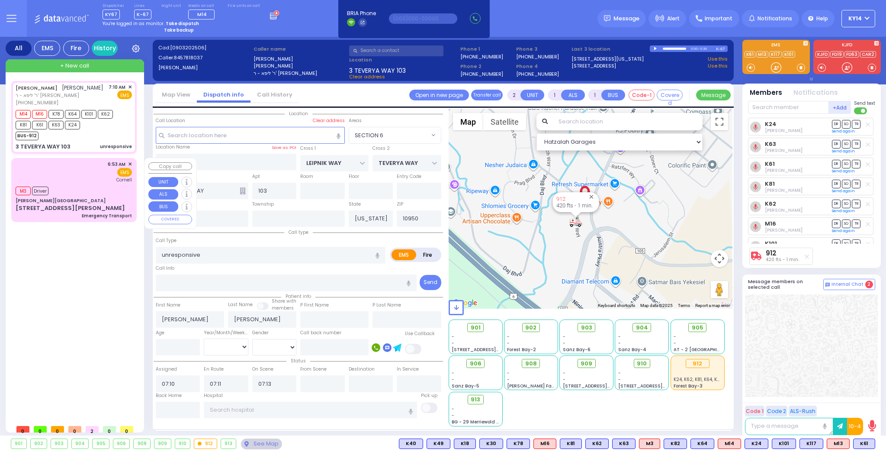
click at [93, 181] on div "6:53 AM ✕ EMS [GEOGRAPHIC_DATA]" at bounding box center [74, 189] width 122 height 61
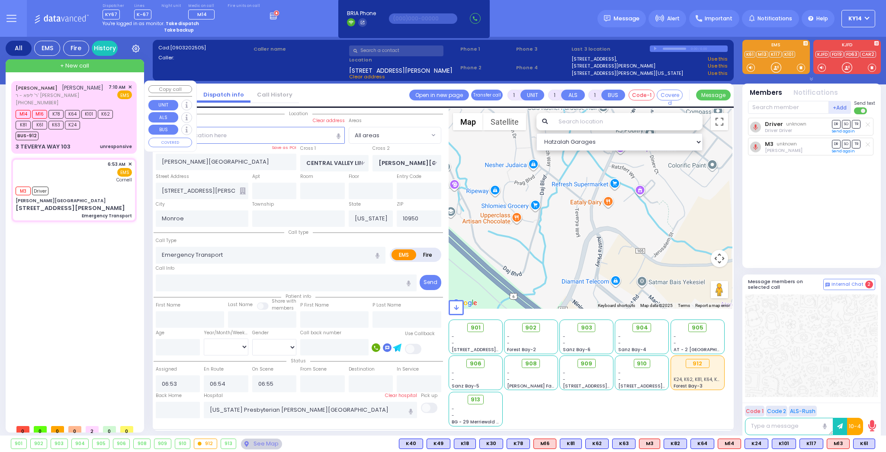
click at [89, 92] on div "[PERSON_NAME] [PERSON_NAME] [PERSON_NAME] - ר' [PERSON_NAME] [PHONE_NUMBER] 7:1…" at bounding box center [74, 95] width 116 height 23
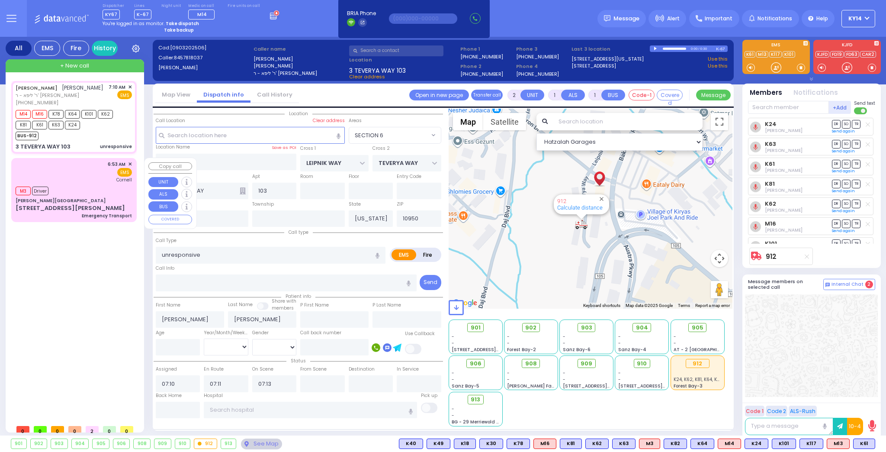
click at [93, 180] on div "6:53 AM ✕ EMS [GEOGRAPHIC_DATA]" at bounding box center [74, 172] width 116 height 23
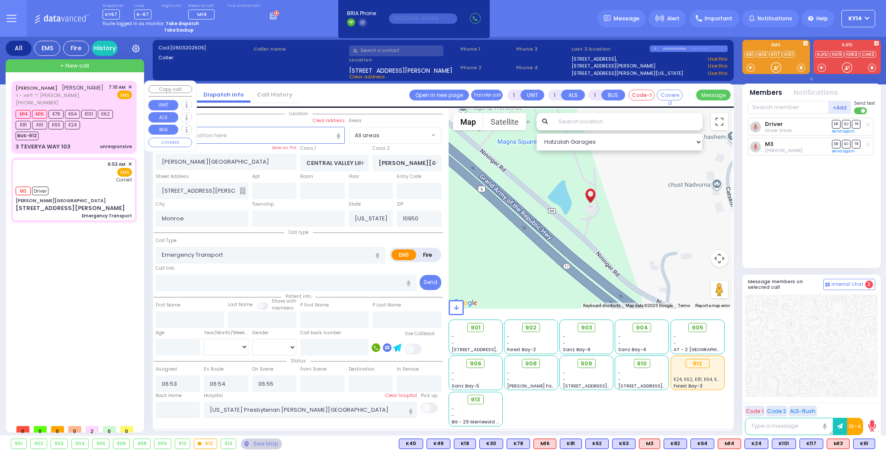
click at [92, 104] on div "[PERSON_NAME] [PERSON_NAME] [PERSON_NAME] - ר' [PERSON_NAME] [PHONE_NUMBER] 7:1…" at bounding box center [74, 95] width 116 height 23
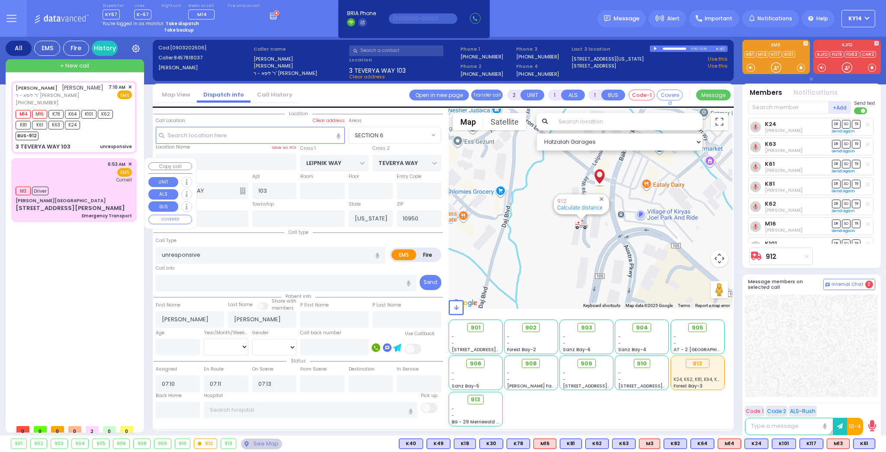
click at [96, 179] on div "6:53 AM ✕ EMS [GEOGRAPHIC_DATA]" at bounding box center [74, 172] width 116 height 23
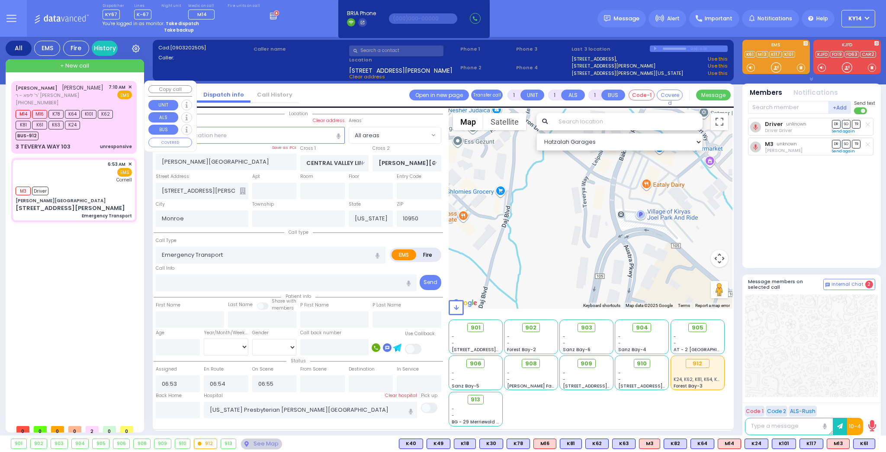
click at [103, 88] on div "[PERSON_NAME] [PERSON_NAME] [PERSON_NAME] - ר' [PERSON_NAME] [PHONE_NUMBER] 7:1…" at bounding box center [74, 95] width 116 height 23
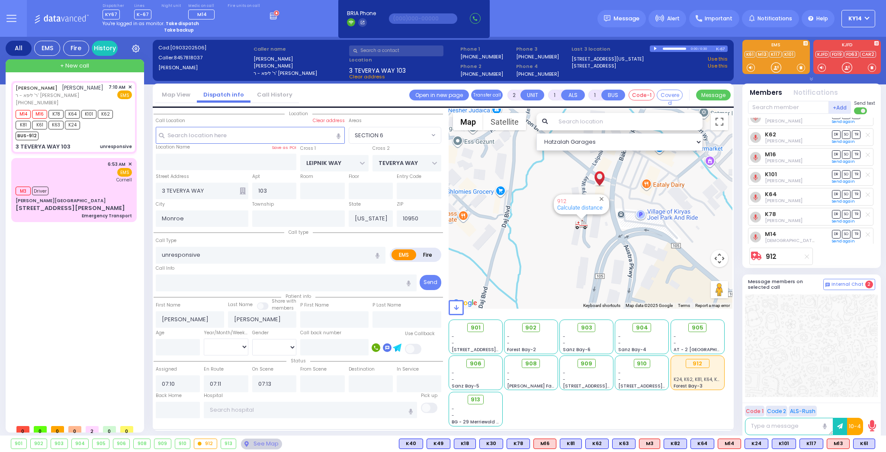
scroll to position [0, 0]
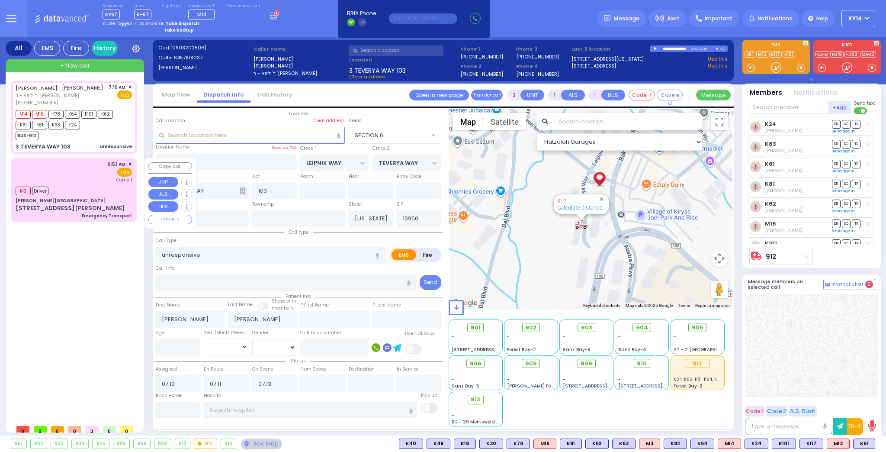
click at [70, 172] on div "6:53 AM ✕ EMS [GEOGRAPHIC_DATA]" at bounding box center [74, 172] width 116 height 23
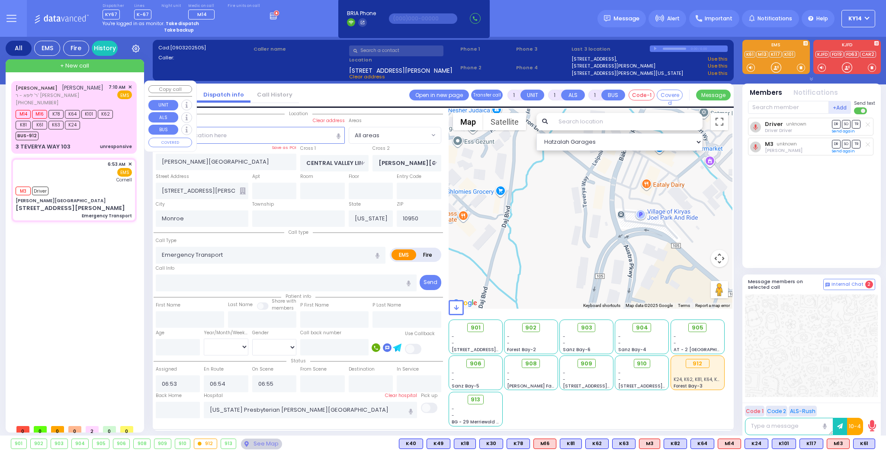
click at [102, 98] on div "[PERSON_NAME] [PERSON_NAME] [PERSON_NAME] - ר' [PERSON_NAME] [PHONE_NUMBER] 7:1…" at bounding box center [74, 95] width 116 height 23
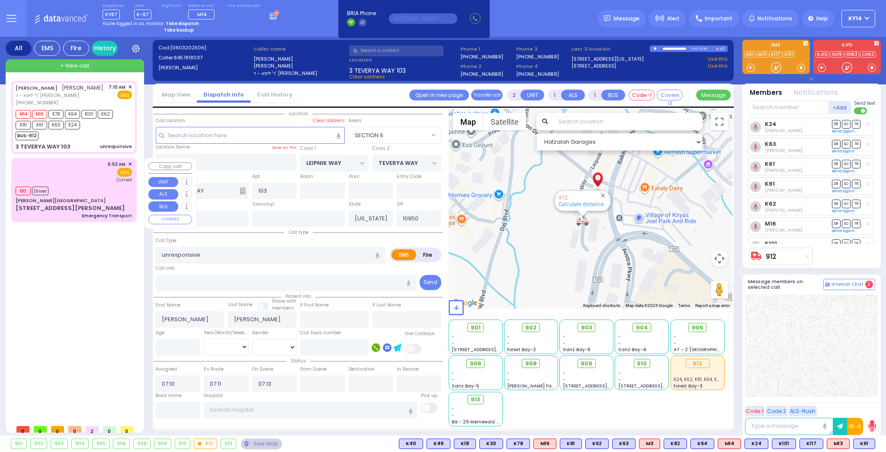
click at [108, 180] on div "6:53 AM ✕ EMS [GEOGRAPHIC_DATA]" at bounding box center [74, 172] width 116 height 23
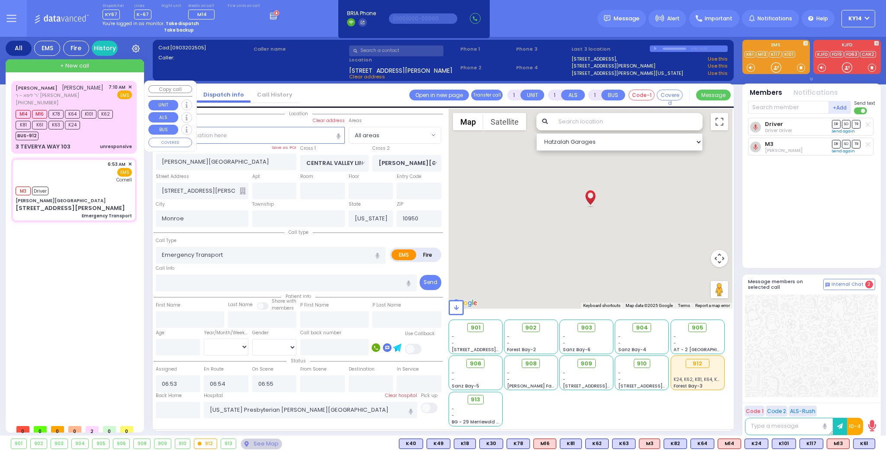
click at [92, 92] on div "[PERSON_NAME] [PERSON_NAME] [PERSON_NAME] - ר' [PERSON_NAME] [PHONE_NUMBER] 7:1…" at bounding box center [74, 95] width 116 height 23
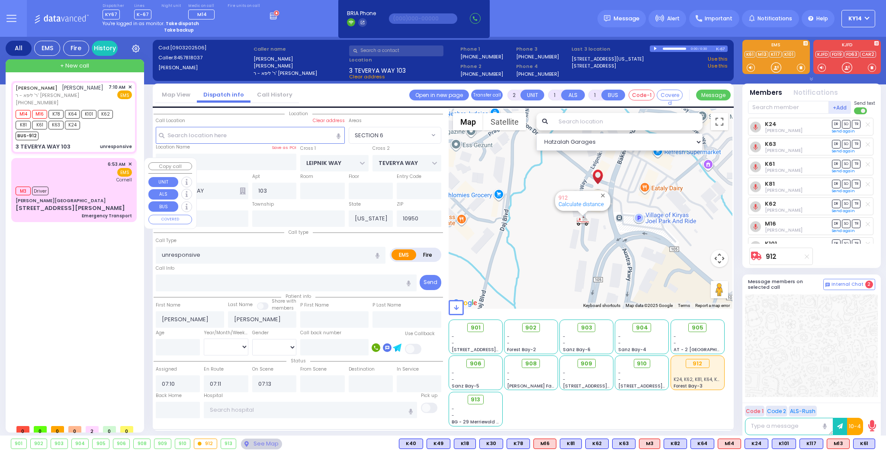
click at [85, 173] on div "6:53 AM ✕ EMS [GEOGRAPHIC_DATA]" at bounding box center [74, 172] width 116 height 23
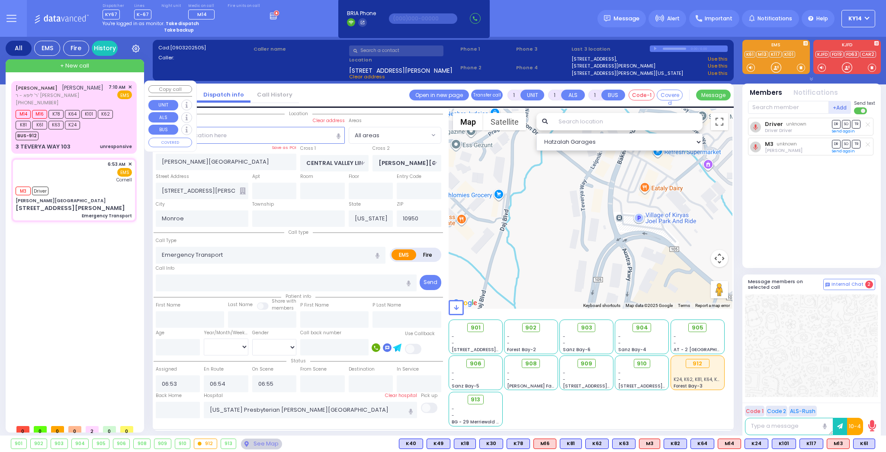
click at [88, 118] on span "K101" at bounding box center [88, 114] width 15 height 9
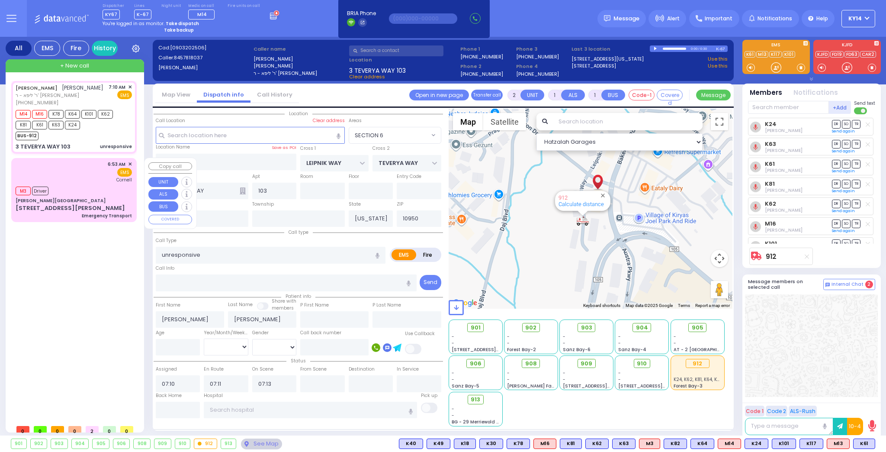
click at [96, 166] on div "6:53 AM ✕ EMS [GEOGRAPHIC_DATA]" at bounding box center [74, 172] width 116 height 23
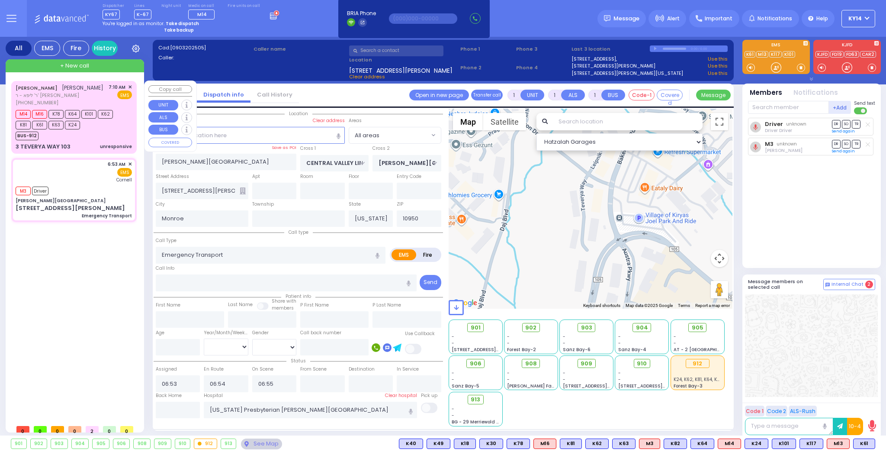
click at [96, 117] on span "K101" at bounding box center [88, 114] width 15 height 9
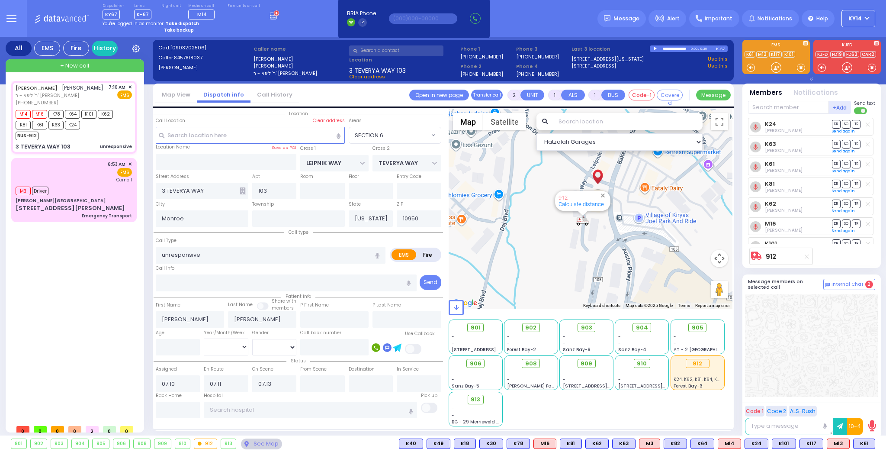
click at [602, 192] on button "Close" at bounding box center [603, 195] width 8 height 8
click at [95, 179] on div "6:53 AM ✕ EMS [GEOGRAPHIC_DATA]" at bounding box center [74, 172] width 116 height 23
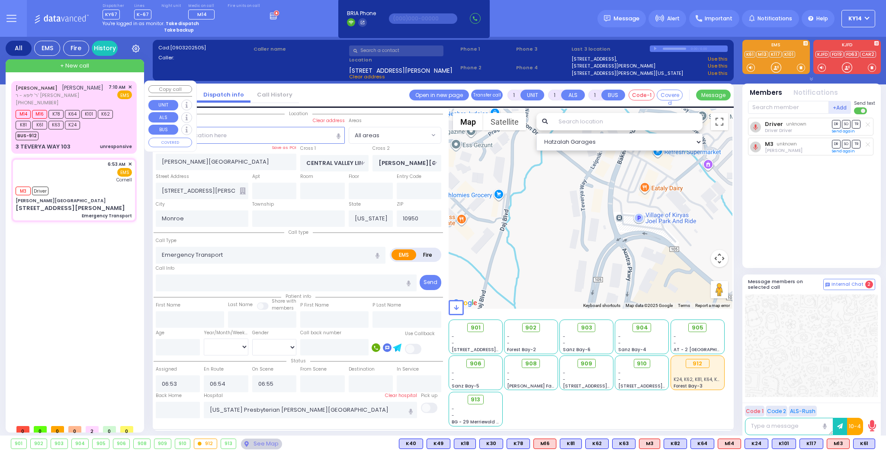
click at [83, 119] on div "M14 M16 K78 K64 K101 K62 K81 K61 K63 K24" at bounding box center [70, 119] width 108 height 22
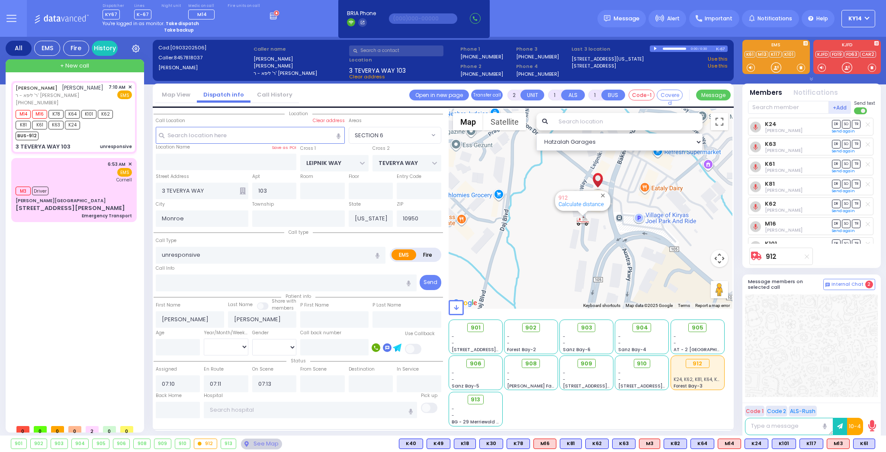
click at [453, 310] on span at bounding box center [456, 307] width 15 height 15
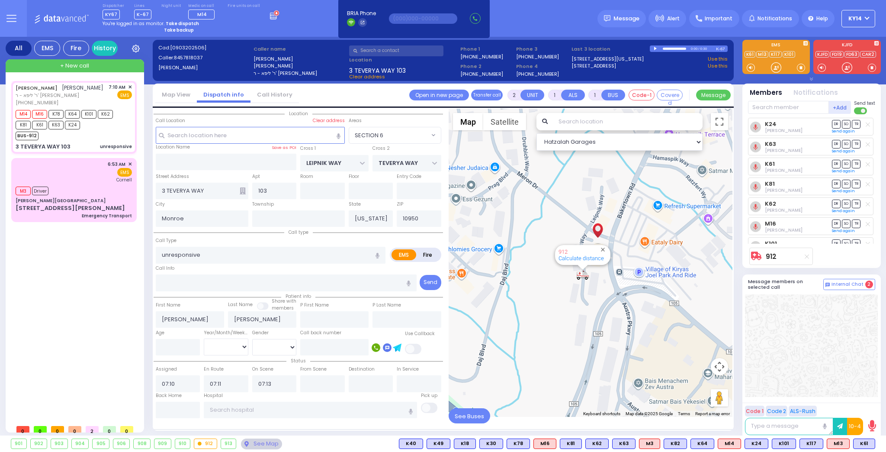
click at [461, 418] on span "See Buses" at bounding box center [470, 415] width 42 height 15
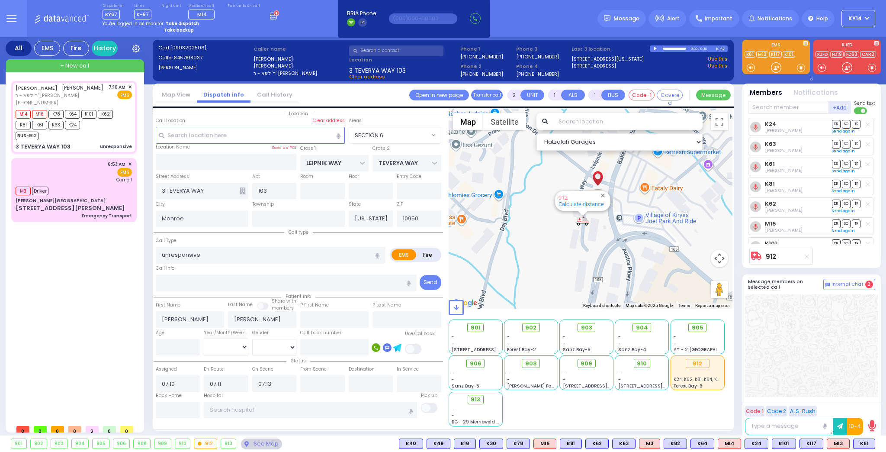
click at [454, 307] on icon at bounding box center [456, 308] width 5 height 6
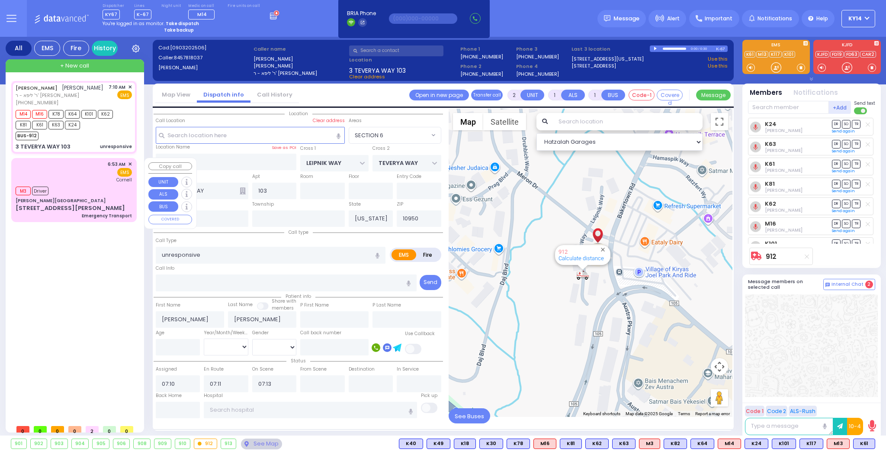
drag, startPoint x: 84, startPoint y: 190, endPoint x: 90, endPoint y: 190, distance: 6.1
click at [84, 190] on div "M3 Driver" at bounding box center [74, 189] width 116 height 11
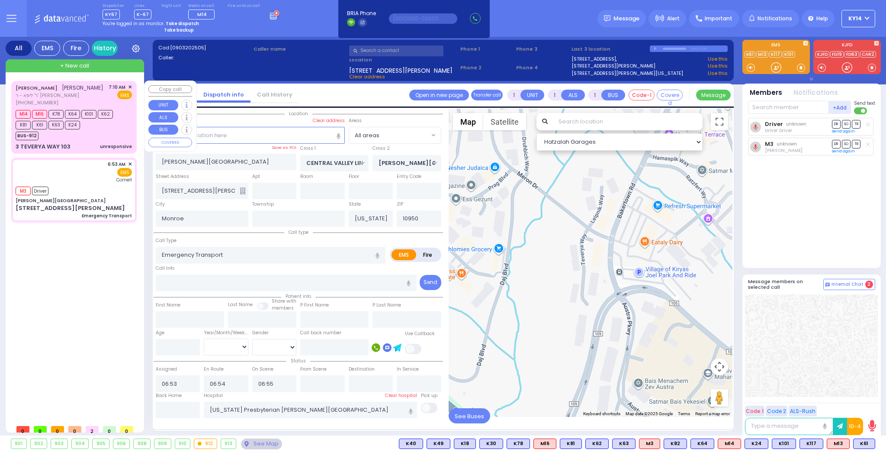
click at [89, 101] on div "[PERSON_NAME] [PERSON_NAME] [PERSON_NAME] - ר' [PERSON_NAME] [PHONE_NUMBER] 7:1…" at bounding box center [74, 95] width 116 height 23
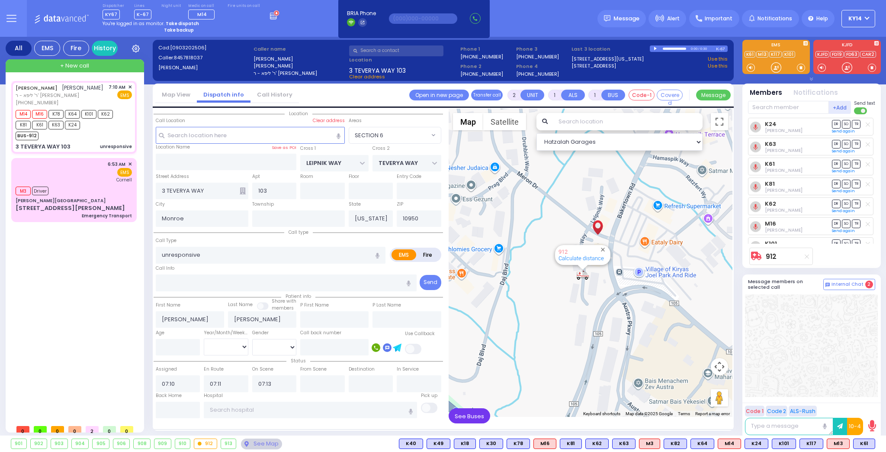
click at [479, 418] on span "See Buses" at bounding box center [470, 415] width 42 height 15
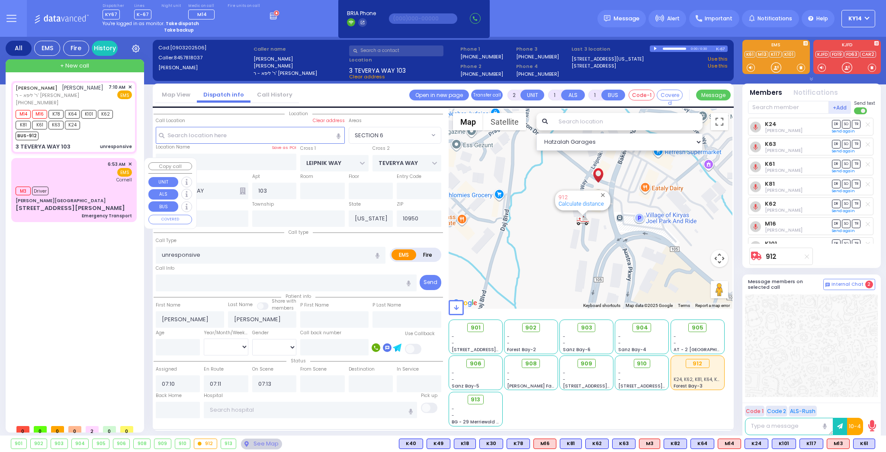
click at [98, 186] on div "M3 Driver" at bounding box center [74, 189] width 116 height 11
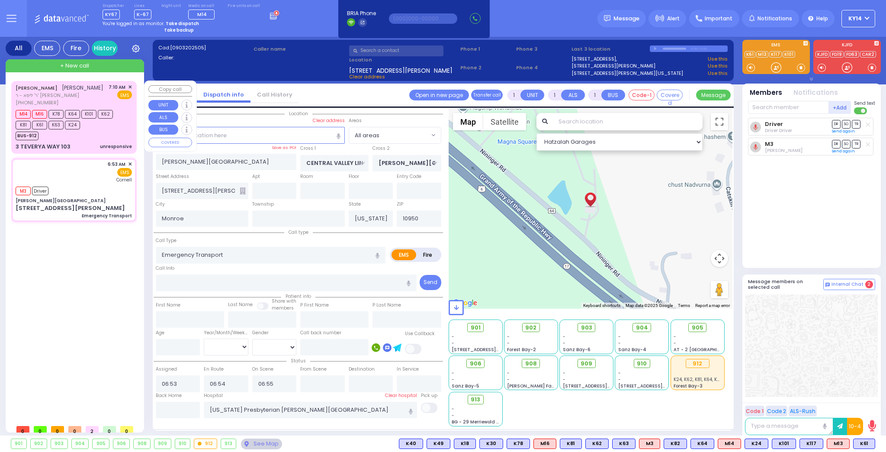
click at [89, 96] on div "[PERSON_NAME] [PERSON_NAME] [PERSON_NAME] - ר' [PERSON_NAME] [PHONE_NUMBER] 7:1…" at bounding box center [74, 95] width 116 height 23
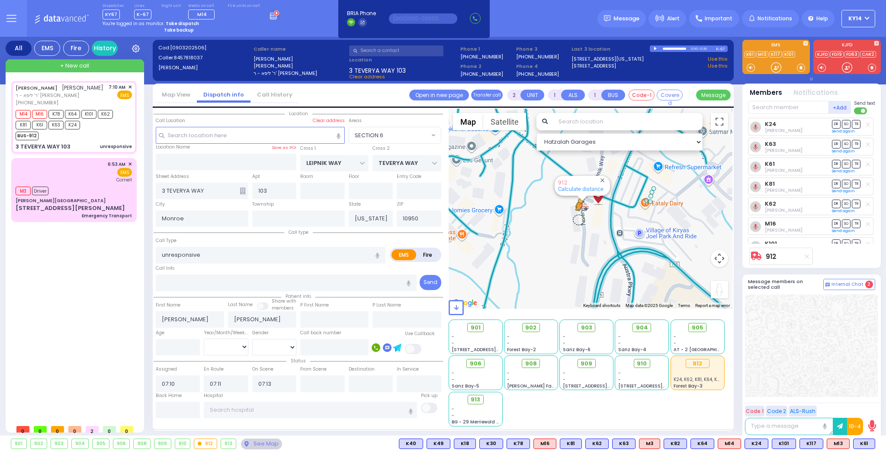
drag, startPoint x: 718, startPoint y: 287, endPoint x: 578, endPoint y: 219, distance: 155.6
click at [578, 219] on div "To activate drag with keyboard, press Alt + Enter. Once in keyboard drag state,…" at bounding box center [591, 209] width 284 height 200
drag, startPoint x: 720, startPoint y: 289, endPoint x: 568, endPoint y: 179, distance: 187.8
click at [568, 179] on div "To activate drag with keyboard, press Alt + Enter. Once in keyboard drag state,…" at bounding box center [591, 209] width 284 height 200
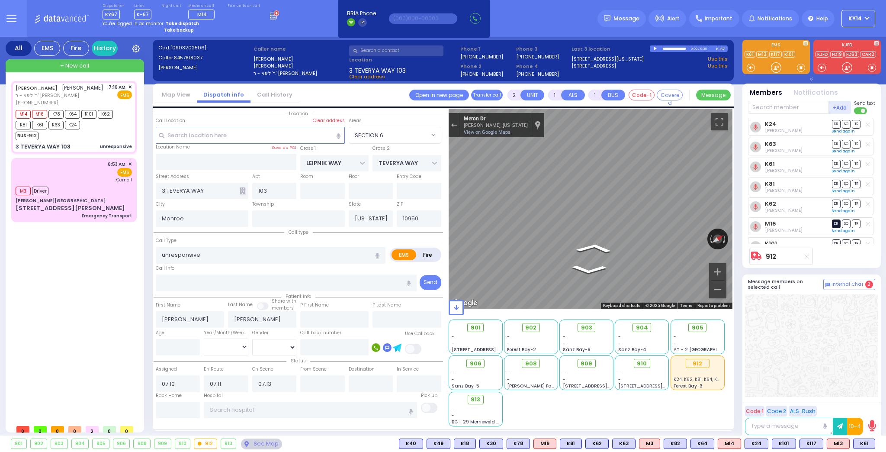
click at [833, 222] on div "All EMS Fire History Settings" at bounding box center [443, 238] width 875 height 402
click at [803, 237] on div "All EMS Fire History Settings" at bounding box center [443, 238] width 875 height 402
click at [585, 265] on icon "Go Southeast, Meron Dr" at bounding box center [579, 265] width 62 height 16
click at [584, 267] on icon "Go Southeast, Meron Dr" at bounding box center [580, 265] width 62 height 16
click at [850, 240] on div "All EMS Fire History Settings" at bounding box center [443, 238] width 875 height 402
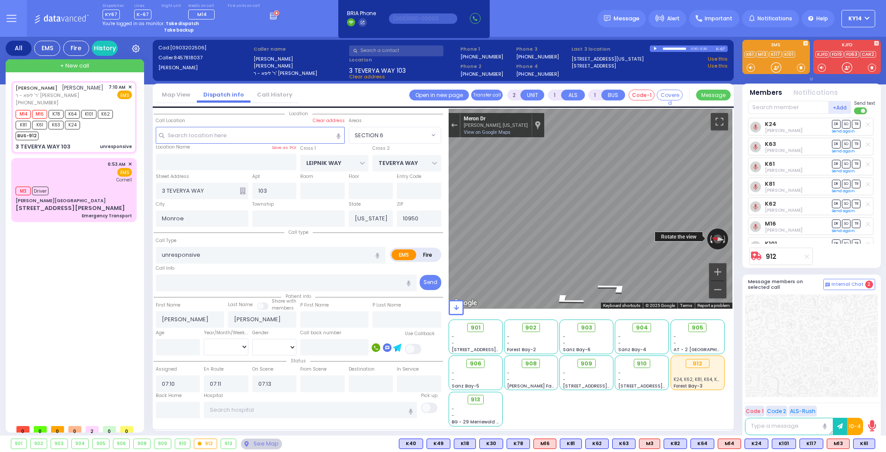
click at [620, 230] on div "← Move left → Move right ↑ Move up ↓ Move down + Zoom in - Zoom out Meron Dr [P…" at bounding box center [591, 209] width 284 height 200
click at [608, 279] on icon "Go Southeast, Meron Dr" at bounding box center [601, 279] width 62 height 15
click at [752, 280] on div "All EMS Fire History Settings" at bounding box center [443, 238] width 875 height 402
click at [454, 126] on div "Exit the Street View" at bounding box center [454, 124] width 6 height 5
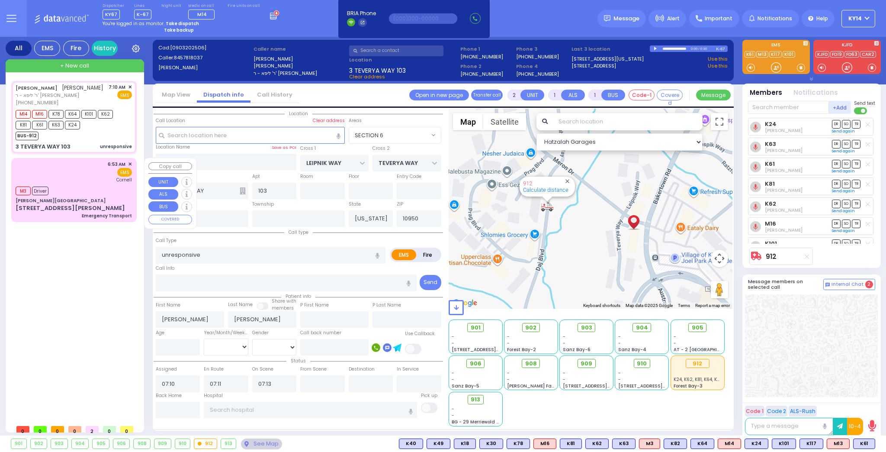
click at [96, 169] on div "6:53 AM ✕ EMS [GEOGRAPHIC_DATA]" at bounding box center [74, 172] width 116 height 23
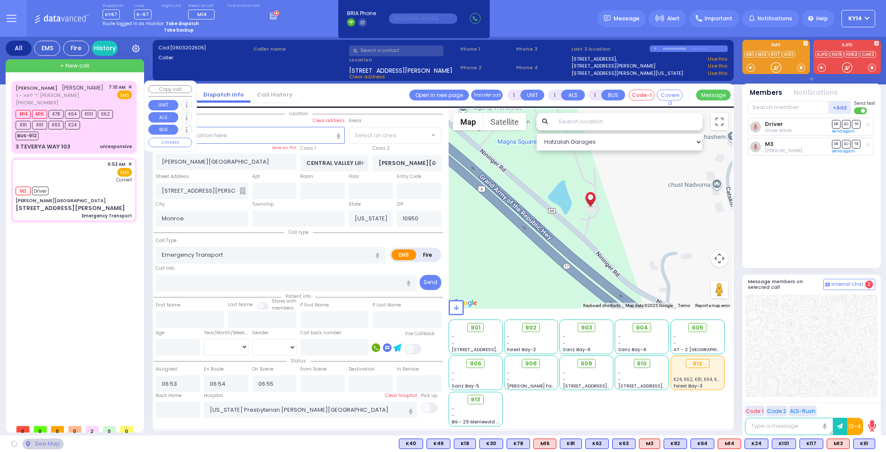
click at [103, 128] on div "M14 M16 K78 K64 K101 K62 K81 K61 K63 K24" at bounding box center [70, 119] width 108 height 22
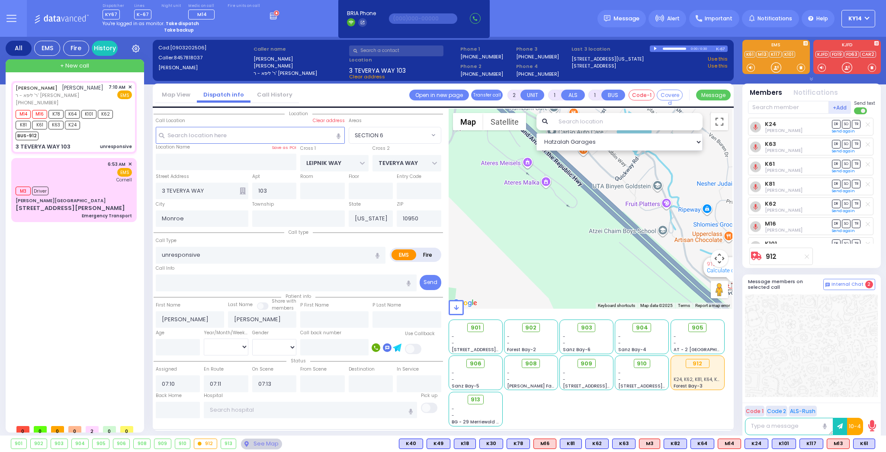
drag, startPoint x: 561, startPoint y: 187, endPoint x: 713, endPoint y: 224, distance: 156.8
click at [713, 224] on div "No data available. 912 Calculate distance" at bounding box center [591, 209] width 284 height 200
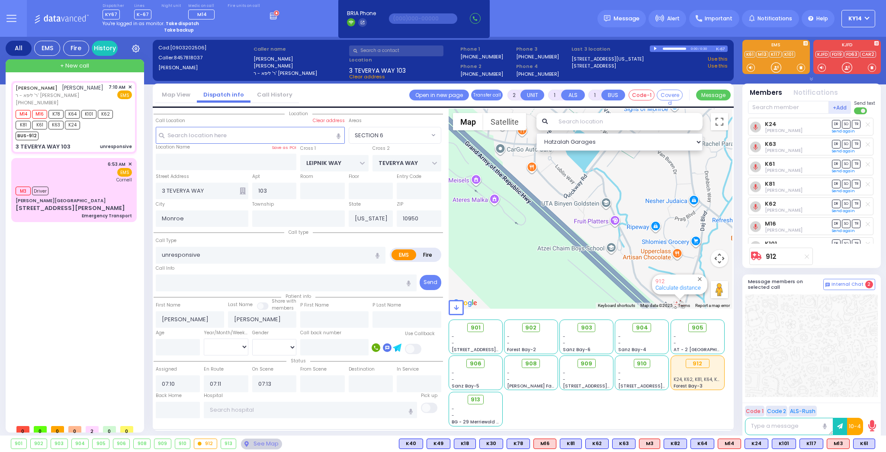
drag, startPoint x: 636, startPoint y: 212, endPoint x: 584, endPoint y: 229, distance: 54.7
click at [585, 229] on div "No data available. 912 Calculate distance" at bounding box center [591, 209] width 284 height 200
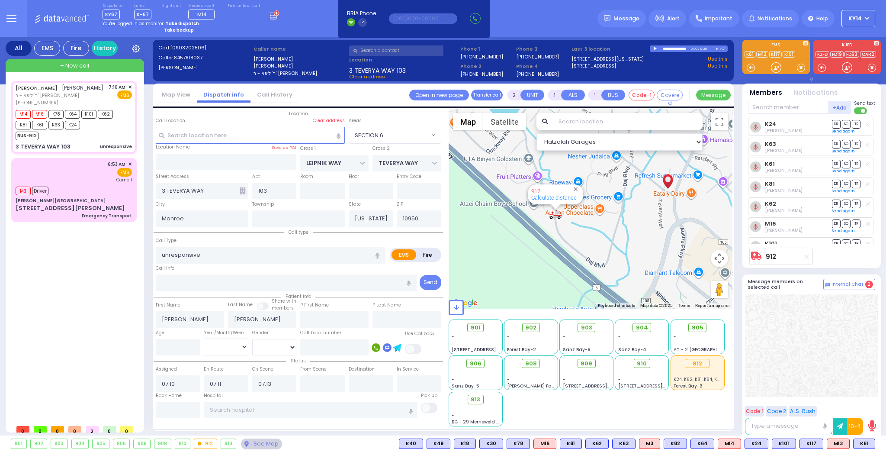
drag, startPoint x: 593, startPoint y: 219, endPoint x: 637, endPoint y: 237, distance: 47.2
click at [637, 236] on div "No data available. 912 Calculate distance" at bounding box center [591, 209] width 284 height 200
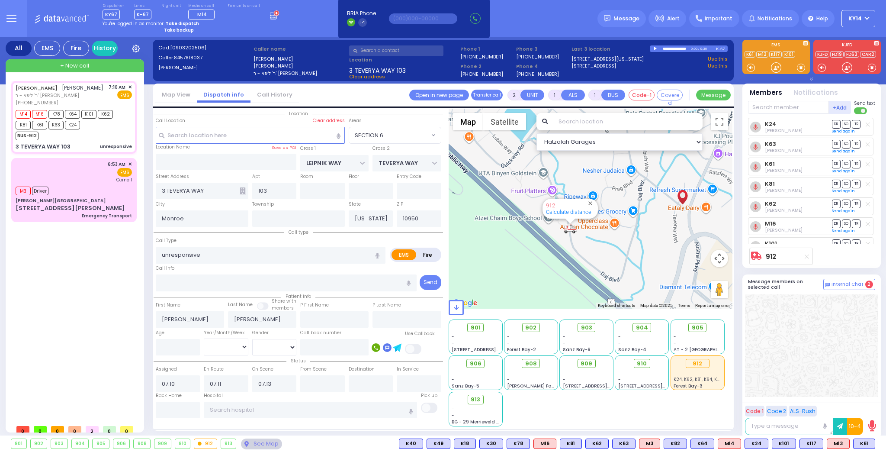
drag, startPoint x: 592, startPoint y: 238, endPoint x: 631, endPoint y: 254, distance: 41.4
click at [631, 253] on div "No data available. 912 Calculate distance" at bounding box center [591, 209] width 284 height 200
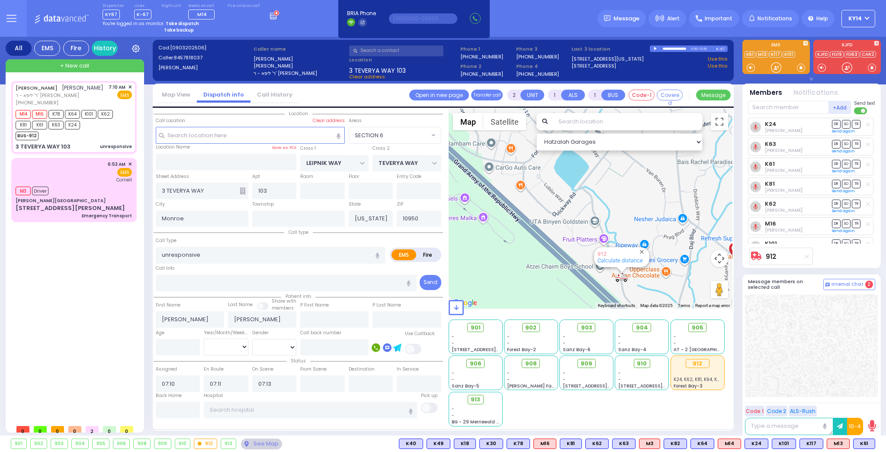
drag, startPoint x: 630, startPoint y: 196, endPoint x: 678, endPoint y: 244, distance: 67.9
click at [677, 244] on div "No data available. 912 Calculate distance" at bounding box center [591, 209] width 284 height 200
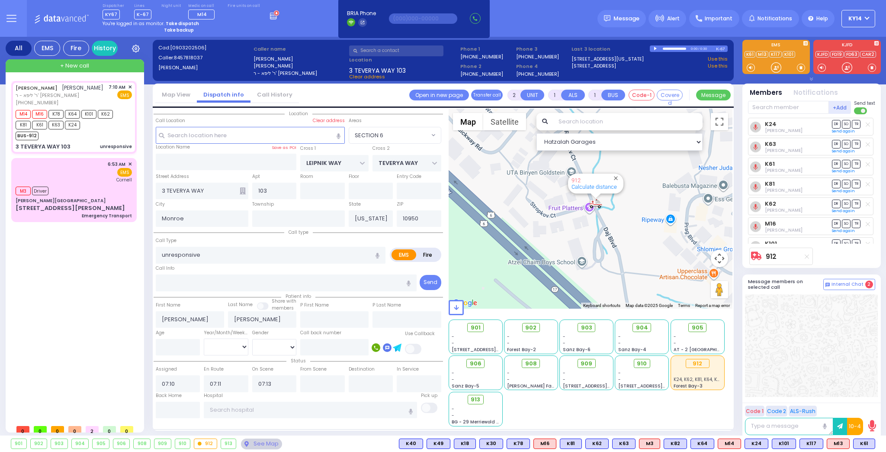
drag, startPoint x: 564, startPoint y: 232, endPoint x: 683, endPoint y: 312, distance: 143.8
click at [681, 311] on div "Hatzalah Garages ← Move left → Move right ↑ Move up ↓ + -" at bounding box center [591, 268] width 284 height 318
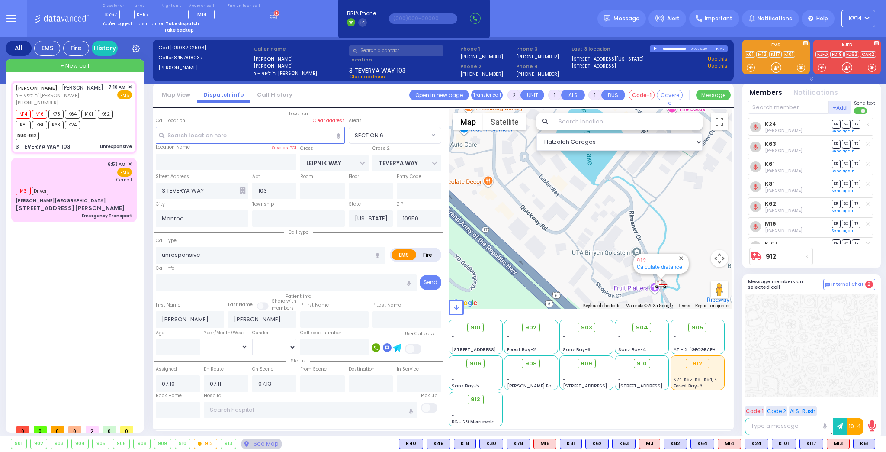
drag, startPoint x: 680, startPoint y: 236, endPoint x: 719, endPoint y: 306, distance: 80.4
click at [719, 306] on div "Hatzalah Garages ← Move left → Move right ↑ Move up ↓ + -" at bounding box center [591, 268] width 284 height 318
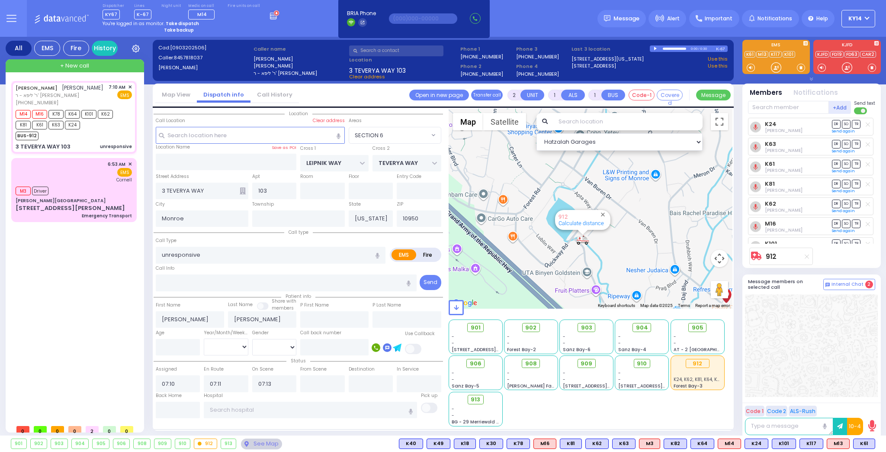
drag, startPoint x: 556, startPoint y: 218, endPoint x: 622, endPoint y: 298, distance: 103.8
click at [620, 296] on div "No data available. 912 Calculate distance" at bounding box center [591, 209] width 284 height 200
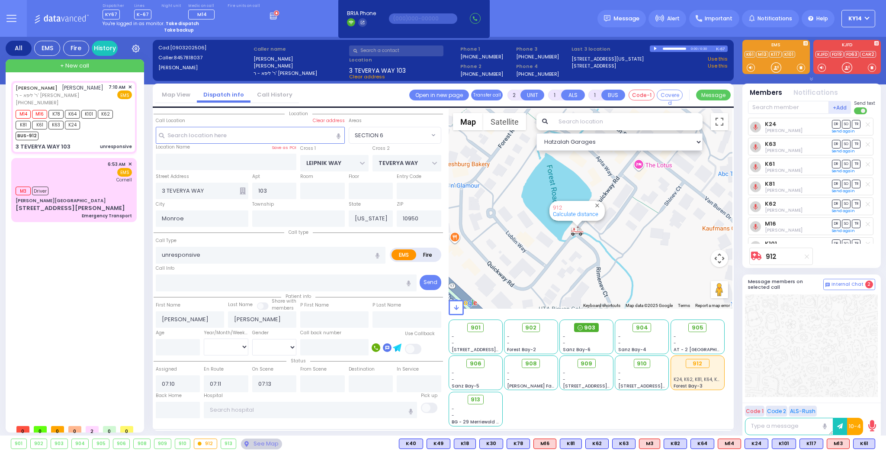
drag, startPoint x: 544, startPoint y: 228, endPoint x: 582, endPoint y: 323, distance: 101.7
click at [582, 323] on div "Hatzalah Garages ← Move left → Move right ↑ Move up ↓ + -" at bounding box center [591, 268] width 284 height 318
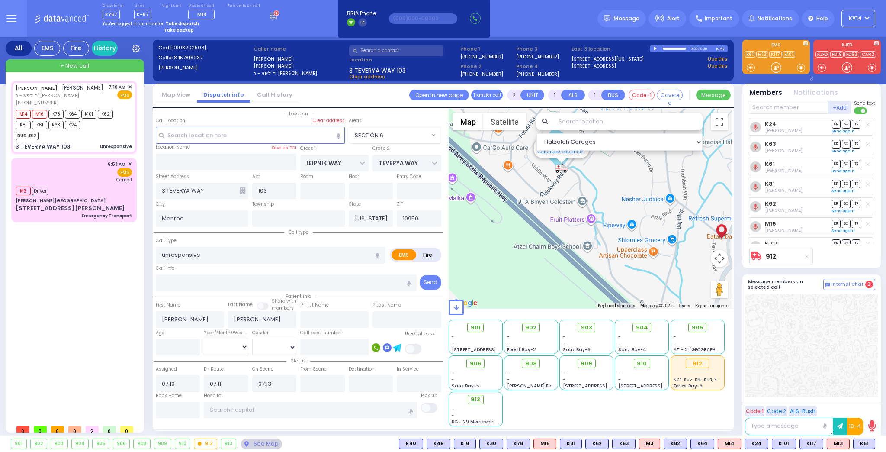
drag, startPoint x: 569, startPoint y: 260, endPoint x: 617, endPoint y: 358, distance: 109.3
click at [617, 358] on div "Hatzalah Garages ← Move left → Move right ↑ Move up ↓ + -" at bounding box center [591, 268] width 284 height 318
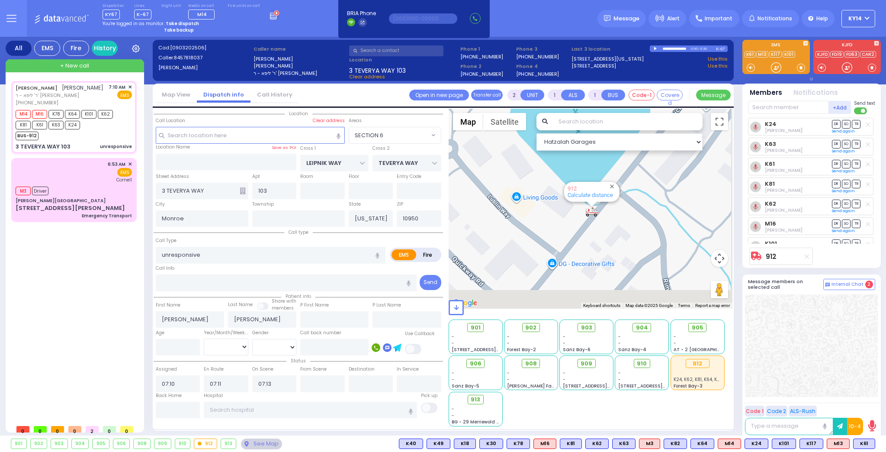
drag, startPoint x: 618, startPoint y: 264, endPoint x: 444, endPoint y: 223, distance: 179.5
click at [444, 222] on div "← → ↑" at bounding box center [587, 268] width 289 height 318
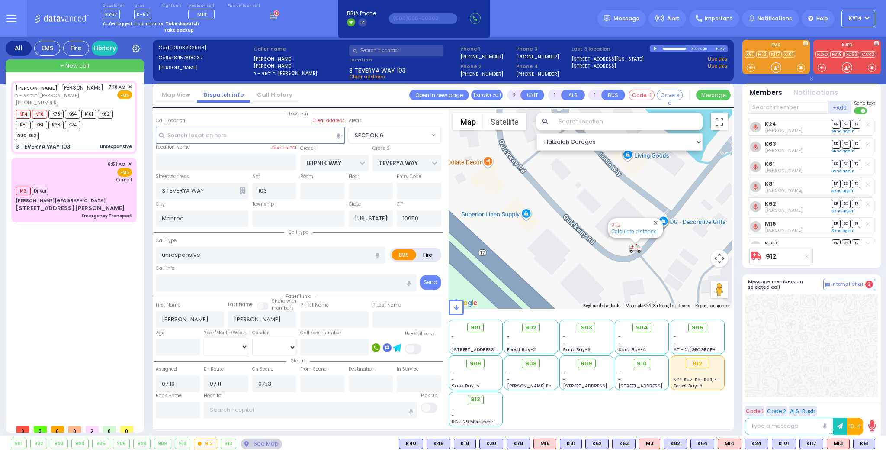
drag, startPoint x: 593, startPoint y: 242, endPoint x: 720, endPoint y: 220, distance: 129.6
click at [715, 213] on div "No data available. 912 Calculate distance" at bounding box center [591, 209] width 284 height 200
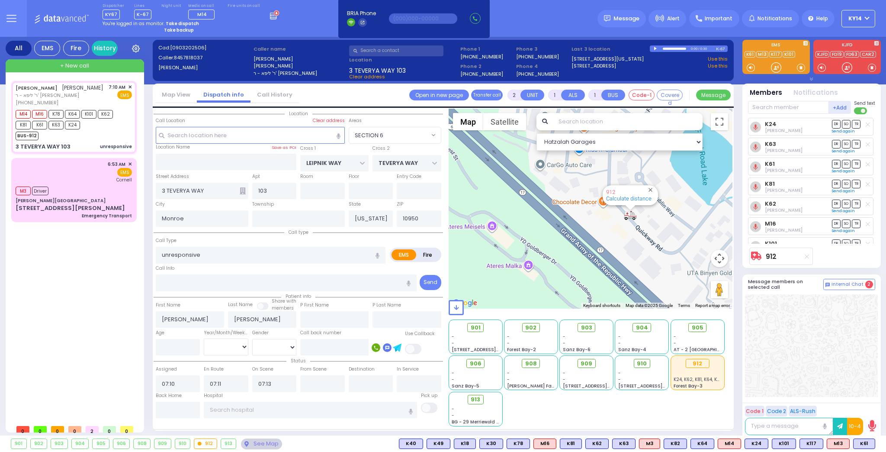
click at [673, 241] on div "No data available. 912 Calculate distance" at bounding box center [591, 209] width 284 height 200
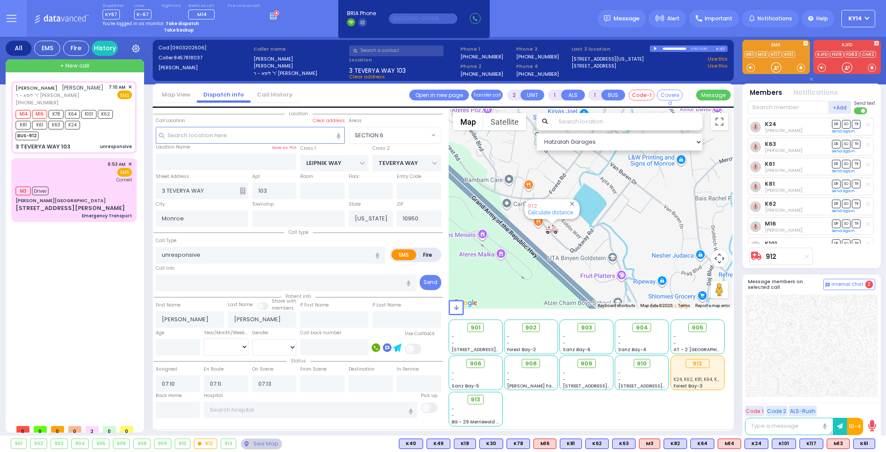
drag, startPoint x: 587, startPoint y: 240, endPoint x: 687, endPoint y: 339, distance: 140.8
click at [684, 338] on div "Hatzalah Garages ← Move left → Move right ↑ Move up ↓ + -" at bounding box center [591, 268] width 284 height 318
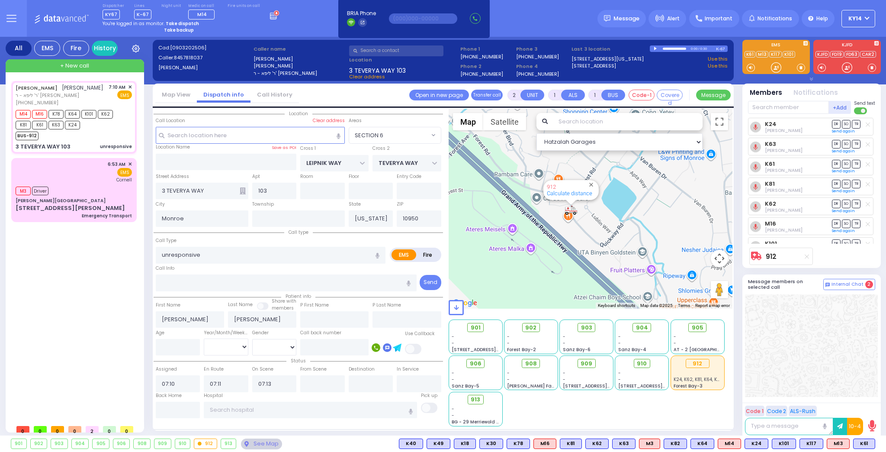
drag, startPoint x: 527, startPoint y: 212, endPoint x: 563, endPoint y: 291, distance: 86.6
click at [563, 291] on div "No data available. 912 Calculate distance" at bounding box center [591, 209] width 284 height 200
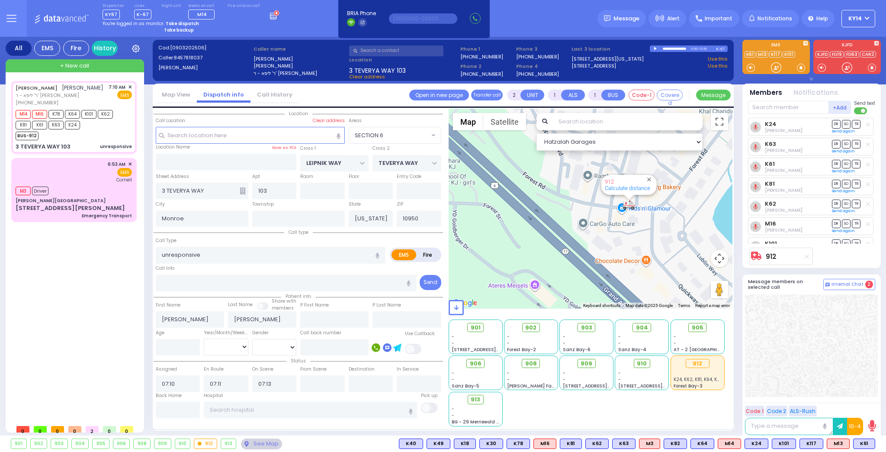
drag, startPoint x: 528, startPoint y: 212, endPoint x: 607, endPoint y: 334, distance: 145.8
click at [607, 334] on div "Hatzalah Garages ← Move left → Move right ↑ Move up ↓ + -" at bounding box center [591, 268] width 284 height 318
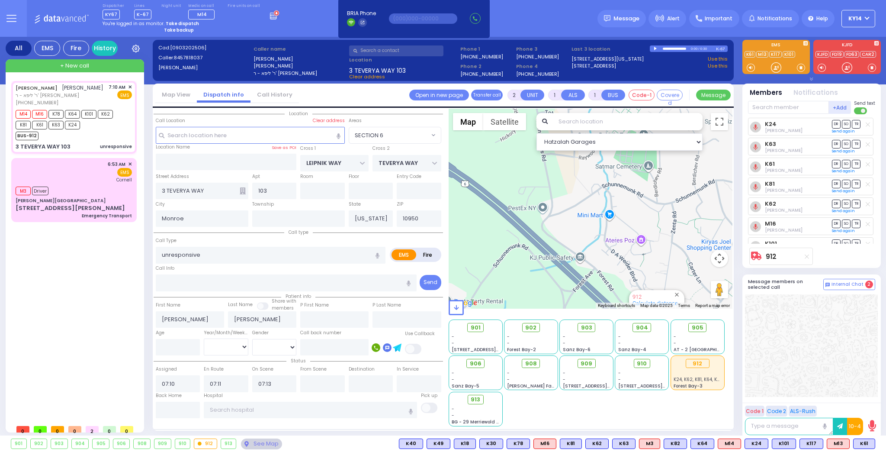
drag, startPoint x: 540, startPoint y: 241, endPoint x: 664, endPoint y: 400, distance: 200.7
click at [664, 400] on div "Hatzalah Garages ← Move left → Move right ↑ Move up ↓ + -" at bounding box center [591, 268] width 284 height 318
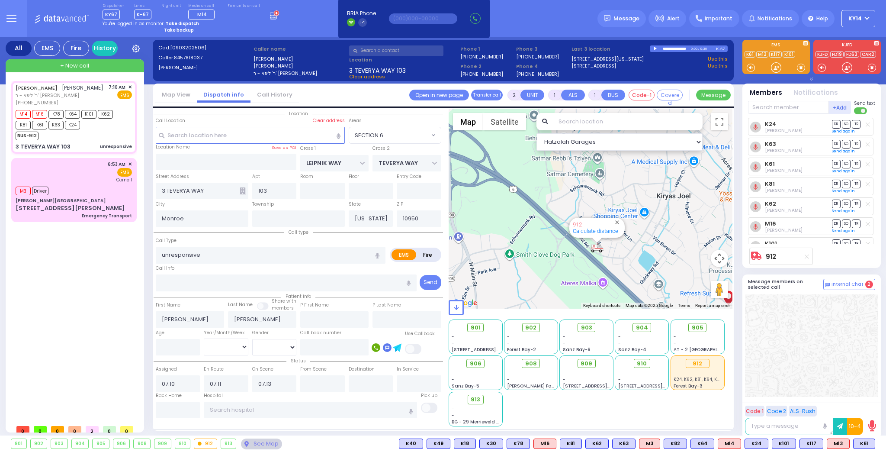
drag, startPoint x: 541, startPoint y: 228, endPoint x: 612, endPoint y: 358, distance: 148.2
click at [612, 358] on div "Hatzalah Garages ← Move left → Move right ↑ Move up ↓ + -" at bounding box center [591, 268] width 284 height 318
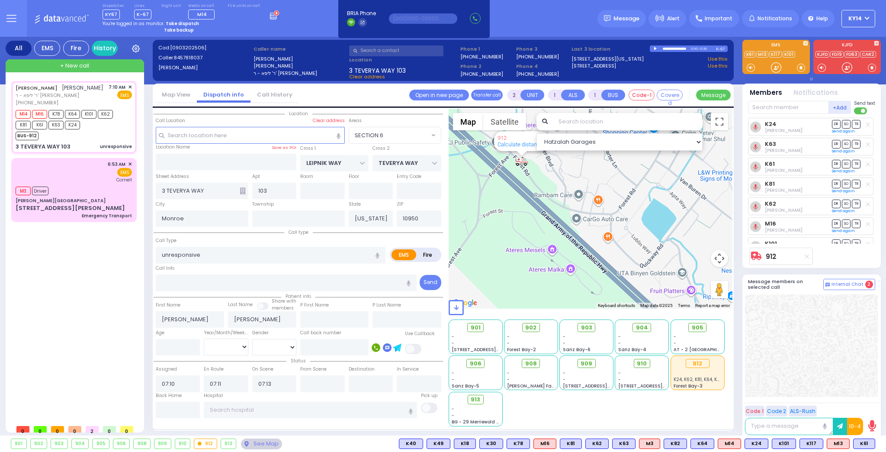
drag, startPoint x: 538, startPoint y: 188, endPoint x: 595, endPoint y: 236, distance: 74.3
click at [593, 235] on div "No data available. 912 Calculate distance" at bounding box center [591, 209] width 284 height 200
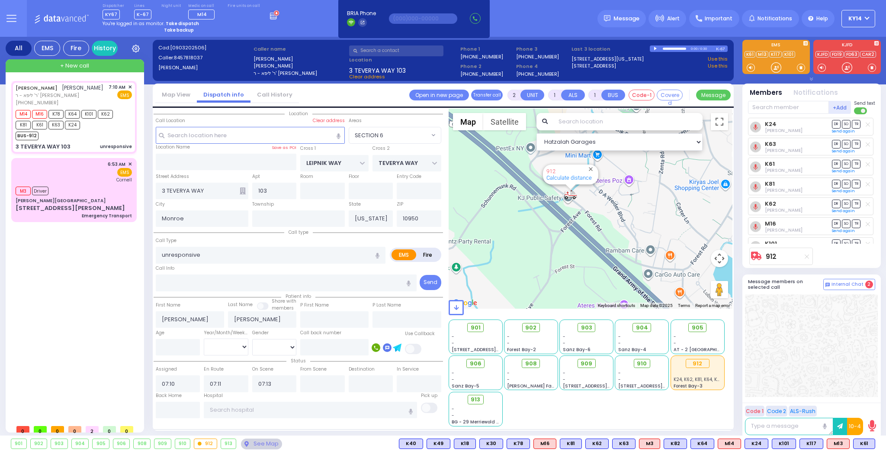
drag, startPoint x: 515, startPoint y: 183, endPoint x: 651, endPoint y: 300, distance: 179.5
click at [649, 301] on div "Hatzalah Garages ← Move left → Move right ↑ Move up ↓ + -" at bounding box center [591, 268] width 284 height 318
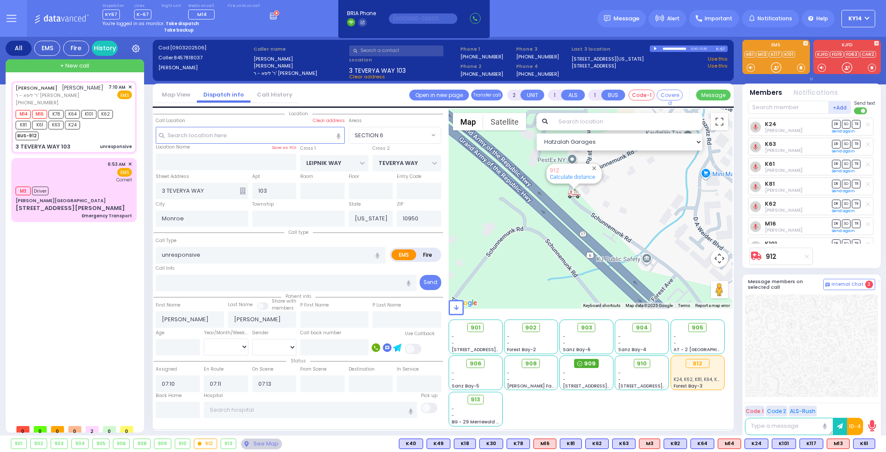
drag, startPoint x: 511, startPoint y: 183, endPoint x: 593, endPoint y: 364, distance: 199.5
click at [591, 363] on div "Hatzalah Garages ← Move left → Move right ↑ Move up ↓ + -" at bounding box center [591, 268] width 284 height 318
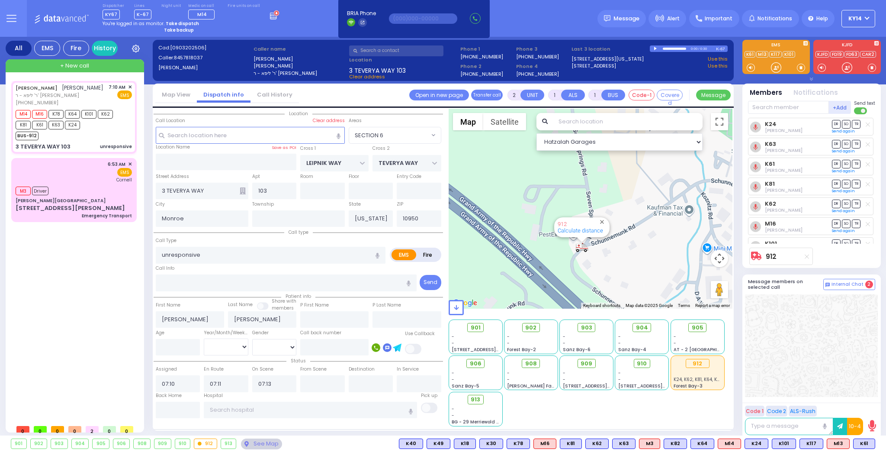
drag, startPoint x: 562, startPoint y: 219, endPoint x: 569, endPoint y: 272, distance: 53.8
click at [568, 271] on div "No data available. 912 Calculate distance" at bounding box center [591, 209] width 284 height 200
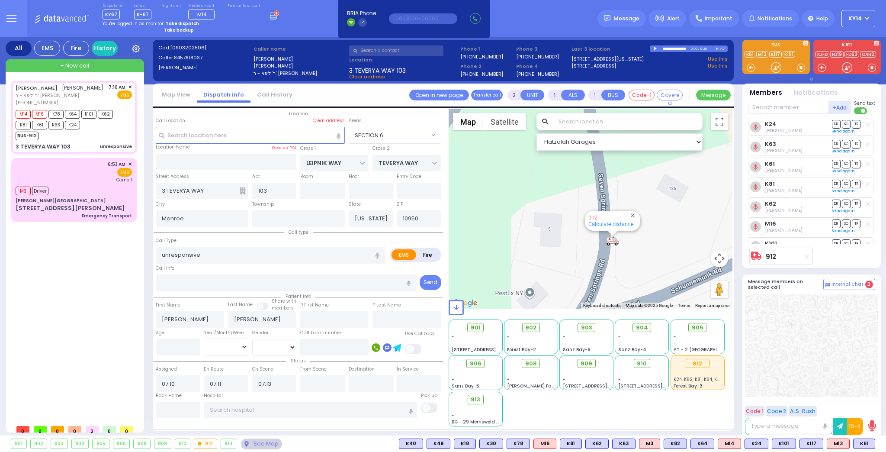
drag, startPoint x: 551, startPoint y: 213, endPoint x: 554, endPoint y: 301, distance: 87.9
click at [554, 300] on div "Hatzalah Garages ← Move left → Move right ↑ Move up ↓ + -" at bounding box center [591, 268] width 284 height 318
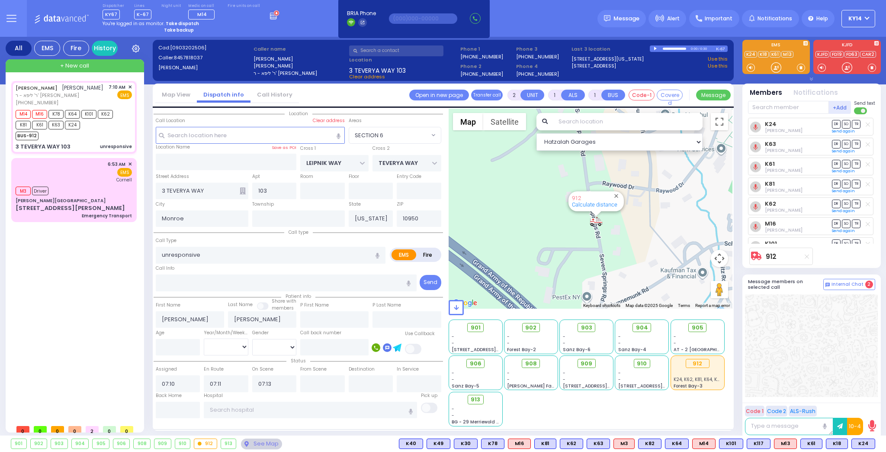
drag, startPoint x: 566, startPoint y: 192, endPoint x: 577, endPoint y: 303, distance: 111.7
click at [577, 302] on div "Hatzalah Garages ← Move left → Move right ↑ Move up ↓ + -" at bounding box center [591, 268] width 284 height 318
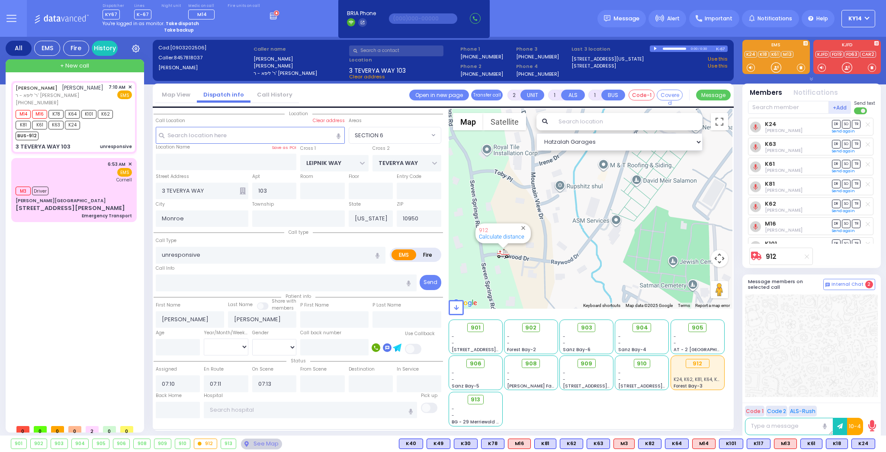
drag, startPoint x: 529, startPoint y: 262, endPoint x: 420, endPoint y: 236, distance: 111.7
click at [420, 236] on div "Location All areas 103" at bounding box center [443, 269] width 579 height 321
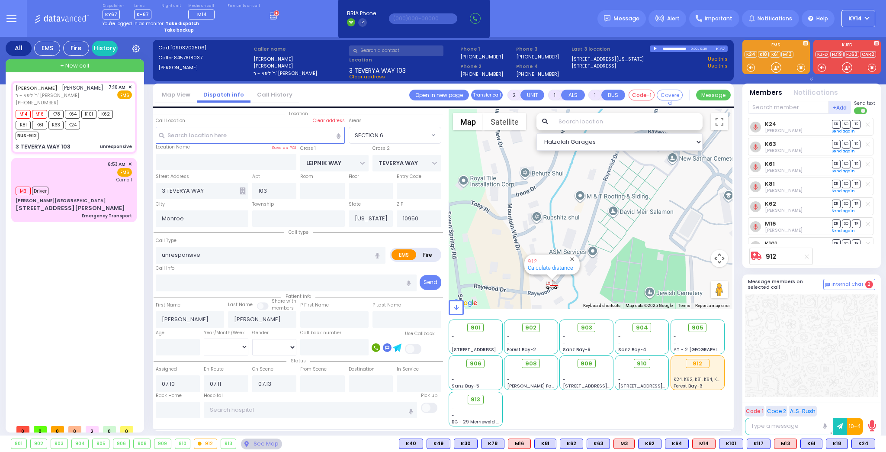
drag, startPoint x: 622, startPoint y: 248, endPoint x: 600, endPoint y: 283, distance: 41.7
click at [600, 283] on div "No data available. 912 Calculate distance" at bounding box center [591, 209] width 284 height 200
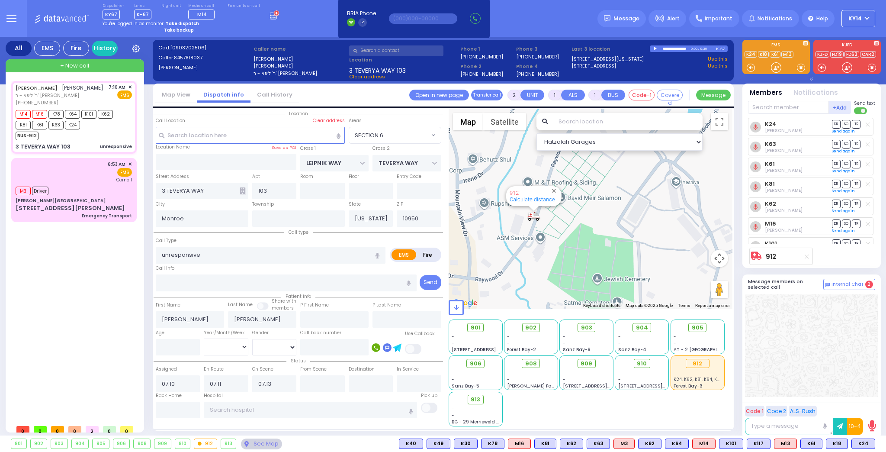
drag, startPoint x: 608, startPoint y: 271, endPoint x: 558, endPoint y: 256, distance: 52.0
click at [557, 256] on div "No data available. 912 Calculate distance" at bounding box center [591, 209] width 284 height 200
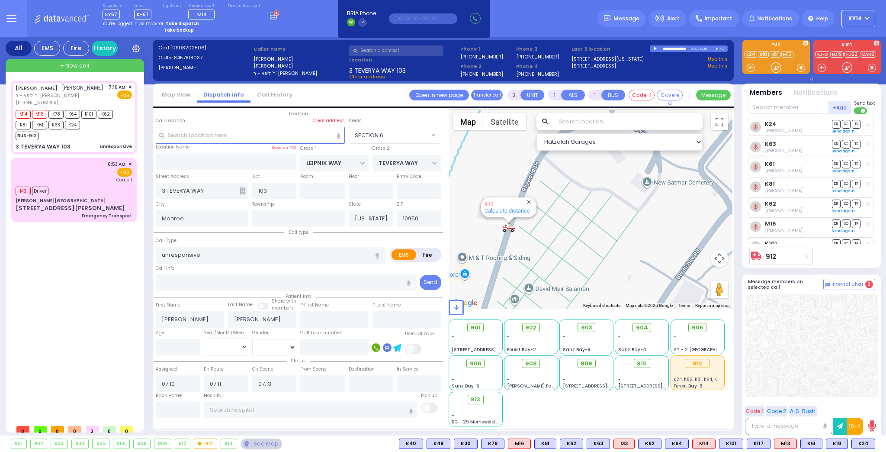
drag, startPoint x: 521, startPoint y: 191, endPoint x: 483, endPoint y: 326, distance: 140.3
click at [483, 326] on div "Hatzalah Garages ← Move left → Move right ↑ Move up ↓ + -" at bounding box center [591, 268] width 284 height 318
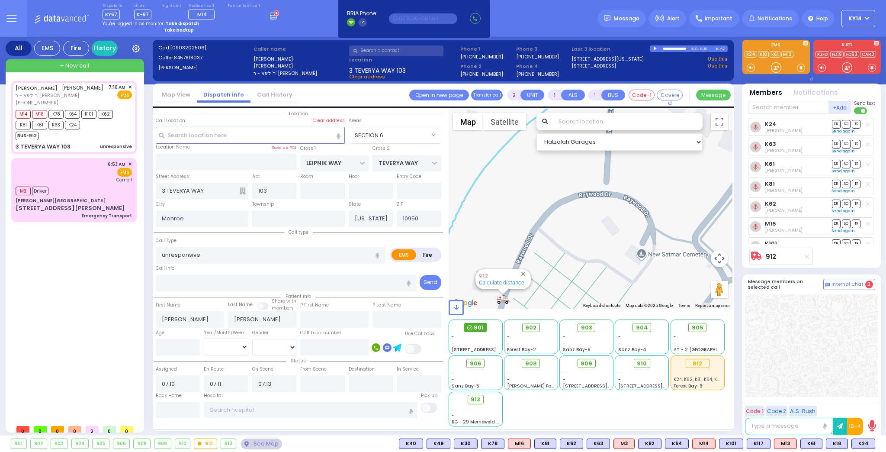
drag, startPoint x: 487, startPoint y: 268, endPoint x: 485, endPoint y: 328, distance: 60.6
click at [484, 328] on div "Hatzalah Garages ← Move left → Move right ↑ Move up ↓ + -" at bounding box center [591, 268] width 284 height 318
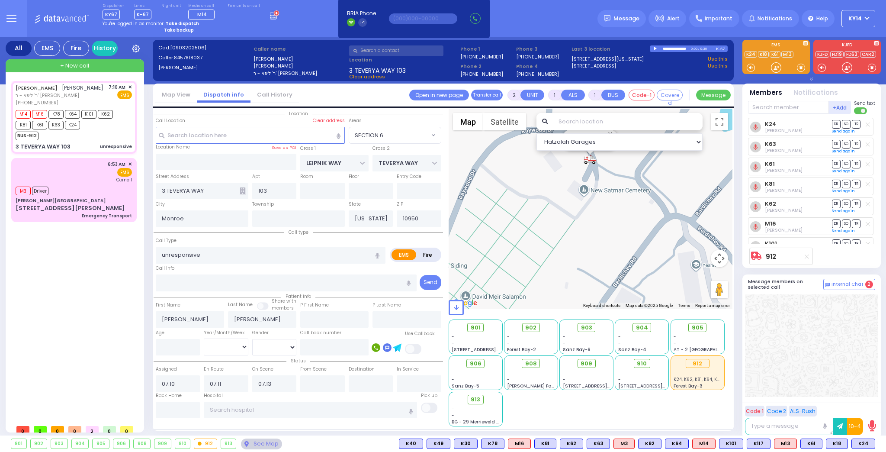
drag, startPoint x: 566, startPoint y: 216, endPoint x: 501, endPoint y: 154, distance: 90.3
click at [501, 153] on div "No data available. 912 Calculate distance" at bounding box center [591, 209] width 284 height 200
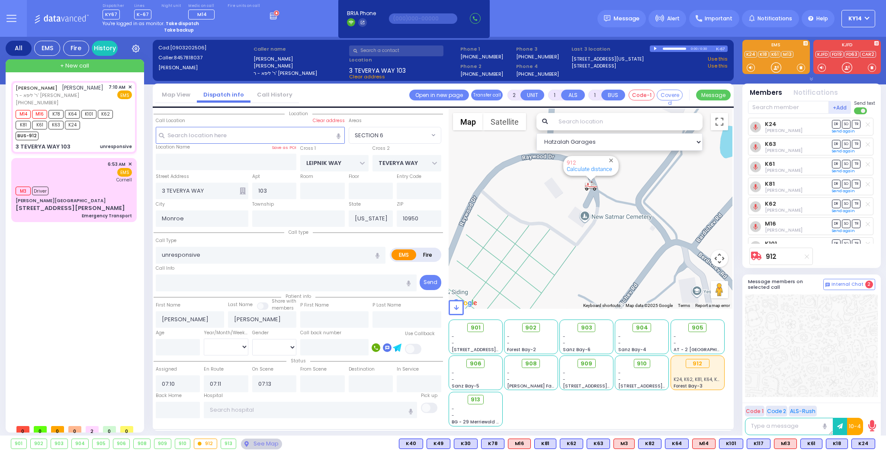
drag, startPoint x: 511, startPoint y: 181, endPoint x: 518, endPoint y: 215, distance: 35.2
click at [518, 214] on div "No data available. 912 Calculate distance" at bounding box center [591, 209] width 284 height 200
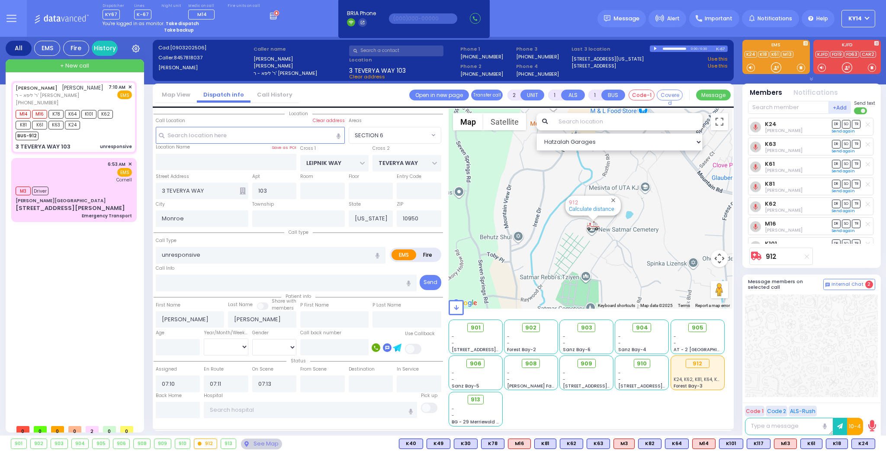
click at [653, 48] on div "0:00 / 0:30" at bounding box center [683, 48] width 66 height 6
click at [656, 48] on div at bounding box center [656, 49] width 5 height 4
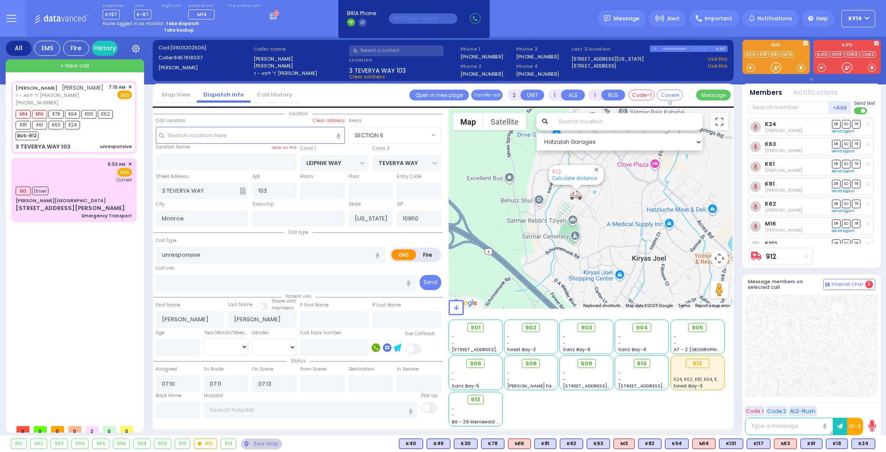
drag, startPoint x: 542, startPoint y: 197, endPoint x: 597, endPoint y: 234, distance: 65.8
click at [595, 233] on div "No data available. 912 Calculate distance" at bounding box center [591, 209] width 284 height 200
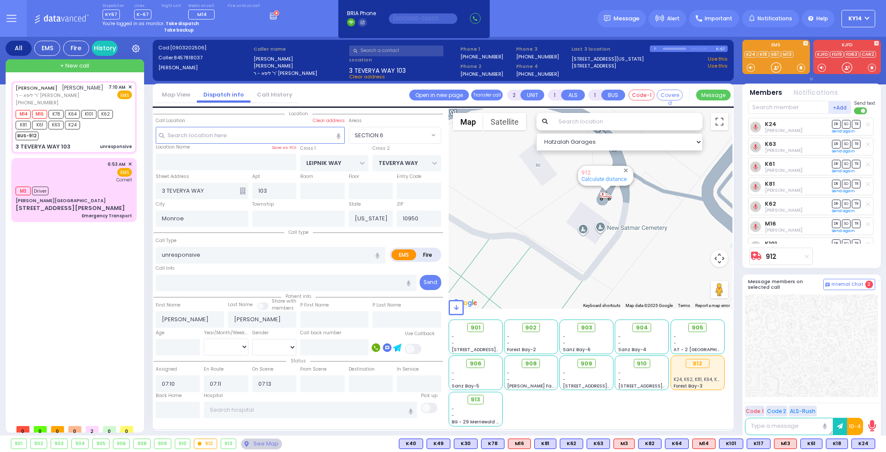
drag, startPoint x: 566, startPoint y: 195, endPoint x: 571, endPoint y: 274, distance: 78.9
click at [571, 274] on div "No data available. 912 Calculate distance" at bounding box center [591, 209] width 284 height 200
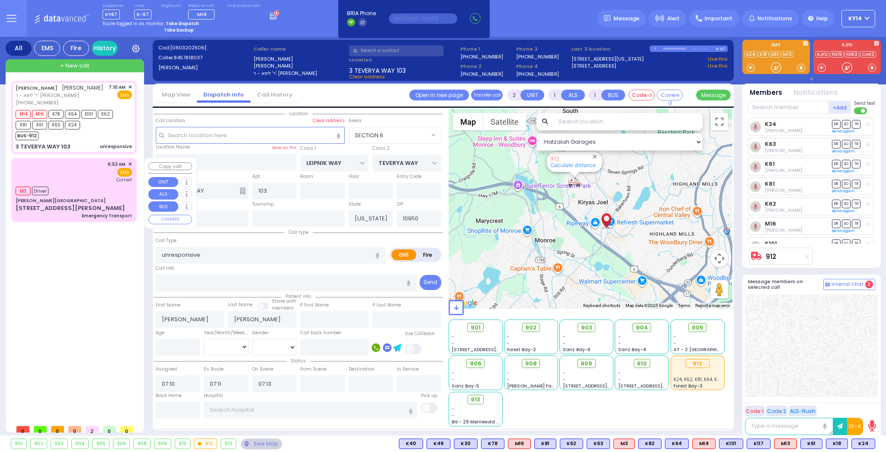
click at [84, 176] on div "6:53 AM ✕ EMS [GEOGRAPHIC_DATA]" at bounding box center [74, 172] width 116 height 23
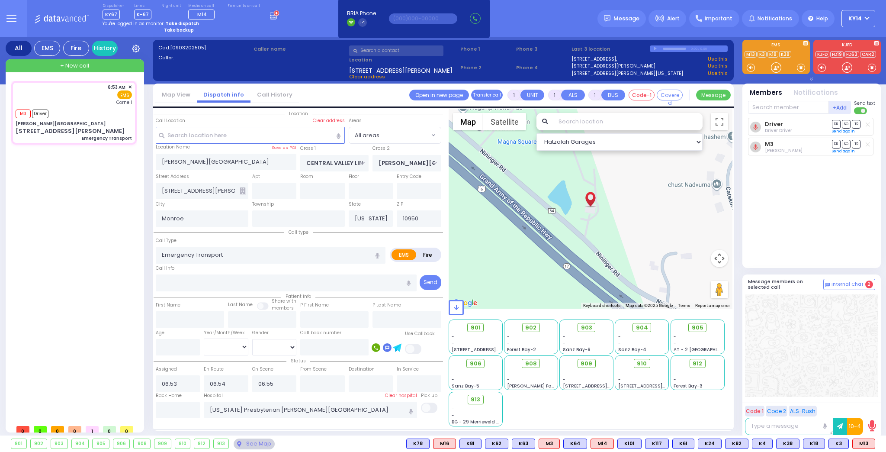
click at [13, 15] on icon at bounding box center [11, 15] width 9 height 0
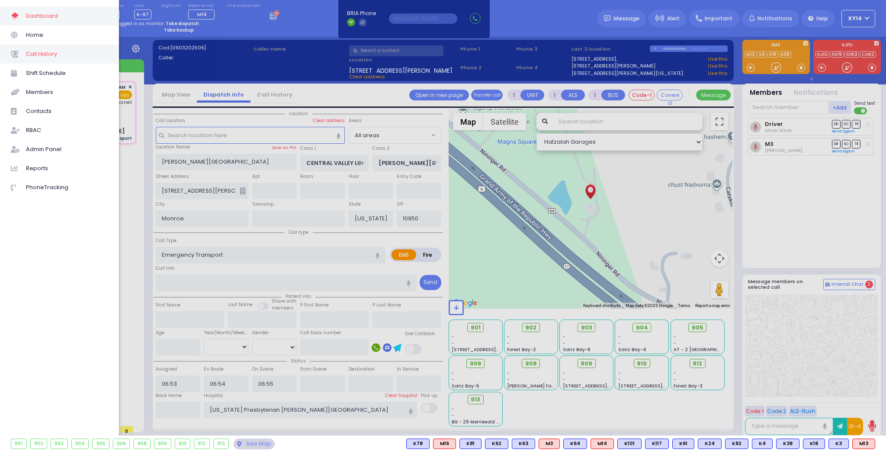
click at [33, 55] on span "Call History" at bounding box center [67, 53] width 82 height 11
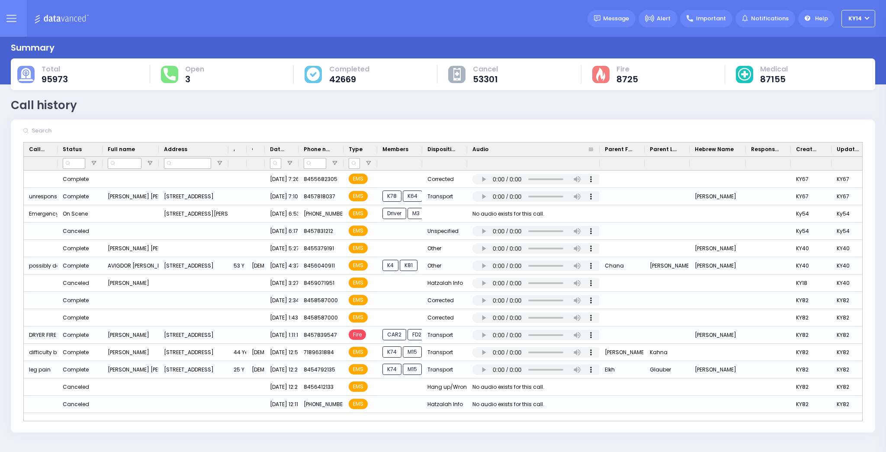
drag, startPoint x: 539, startPoint y: 149, endPoint x: 599, endPoint y: 150, distance: 60.2
click at [599, 150] on div at bounding box center [599, 149] width 3 height 14
click at [11, 20] on icon at bounding box center [11, 18] width 10 height 10
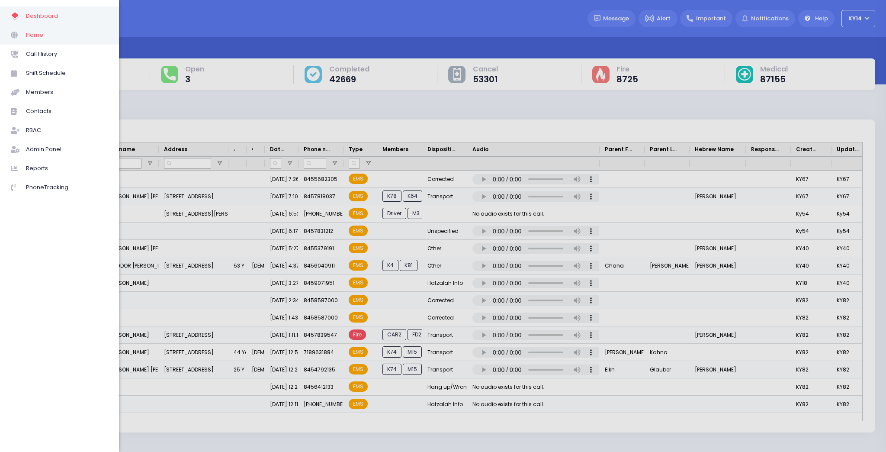
click at [28, 34] on span "Home" at bounding box center [67, 34] width 82 height 11
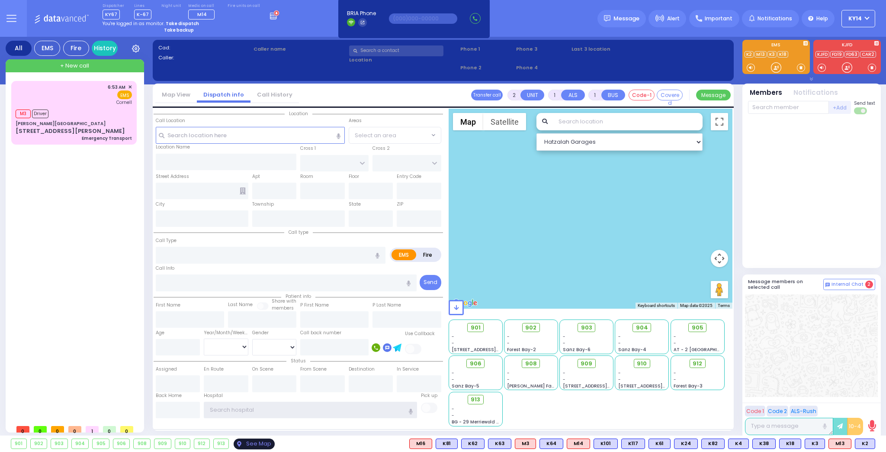
type input "ky14"
click at [236, 444] on div "See Map" at bounding box center [254, 443] width 41 height 11
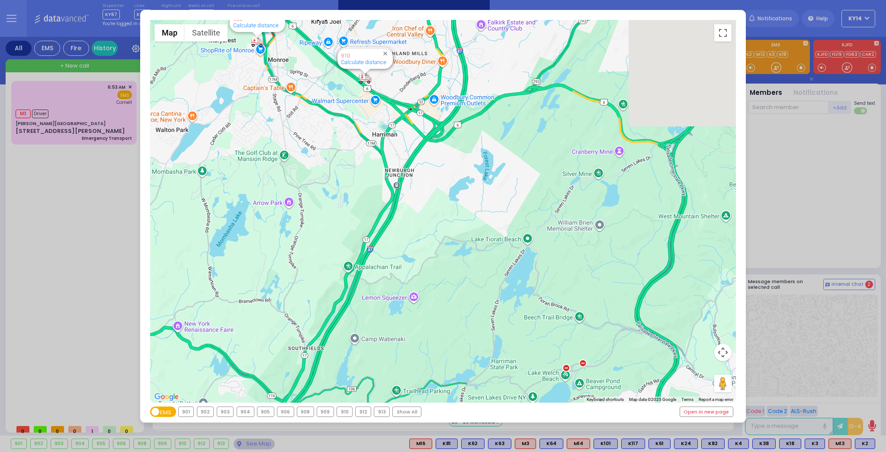
drag, startPoint x: 386, startPoint y: 93, endPoint x: 404, endPoint y: 354, distance: 261.1
click at [404, 354] on div "594 Calculate distance 595 Calculate distance 596 Calculate distance 901 Calcul…" at bounding box center [443, 211] width 586 height 383
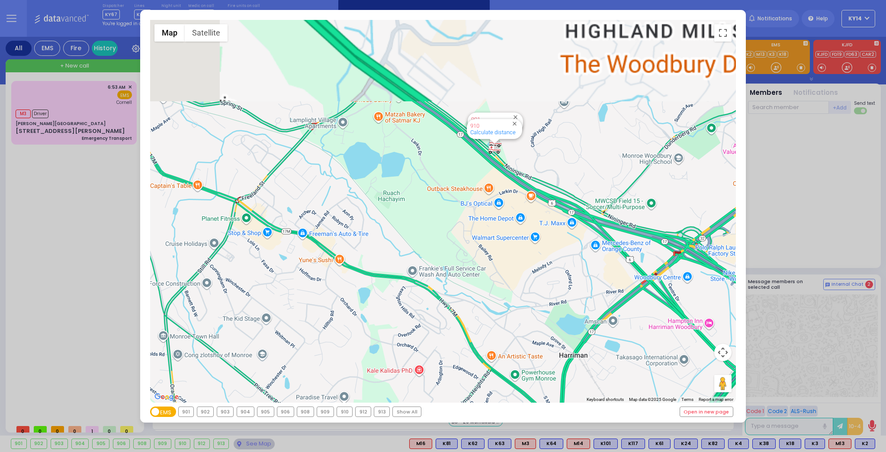
drag, startPoint x: 364, startPoint y: 154, endPoint x: 464, endPoint y: 405, distance: 269.5
click at [463, 404] on div "← Move left → Move right ↑ Move up ↓ Move down + Zoom in - Zoom out Home Jump l…" at bounding box center [443, 216] width 606 height 413
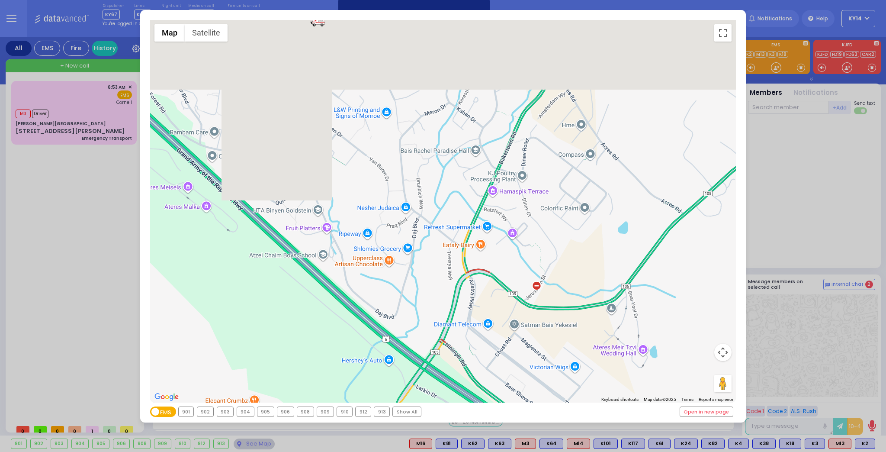
drag, startPoint x: 415, startPoint y: 174, endPoint x: 486, endPoint y: 468, distance: 302.5
click at [486, 451] on html "Dashboard" at bounding box center [443, 226] width 886 height 452
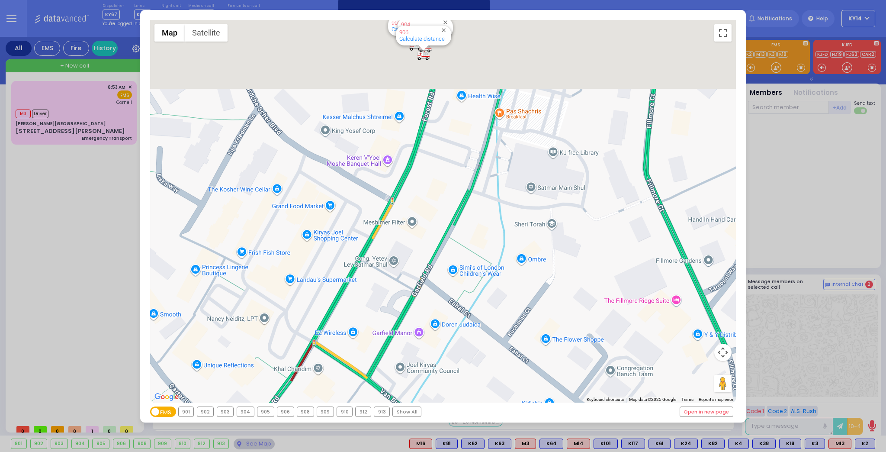
drag, startPoint x: 352, startPoint y: 110, endPoint x: 397, endPoint y: 338, distance: 232.4
click at [396, 339] on div "594 Calculate distance 595 Calculate distance 596 Calculate distance 901 Calcul…" at bounding box center [443, 211] width 586 height 383
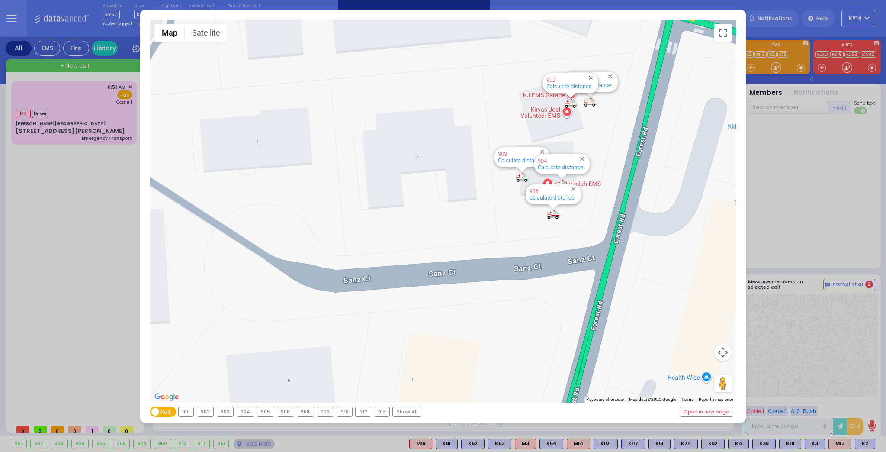
drag, startPoint x: 424, startPoint y: 194, endPoint x: 458, endPoint y: 344, distance: 153.6
click at [457, 344] on div "594 Calculate distance 595 Calculate distance 596 Calculate distance 901 Calcul…" at bounding box center [443, 211] width 586 height 383
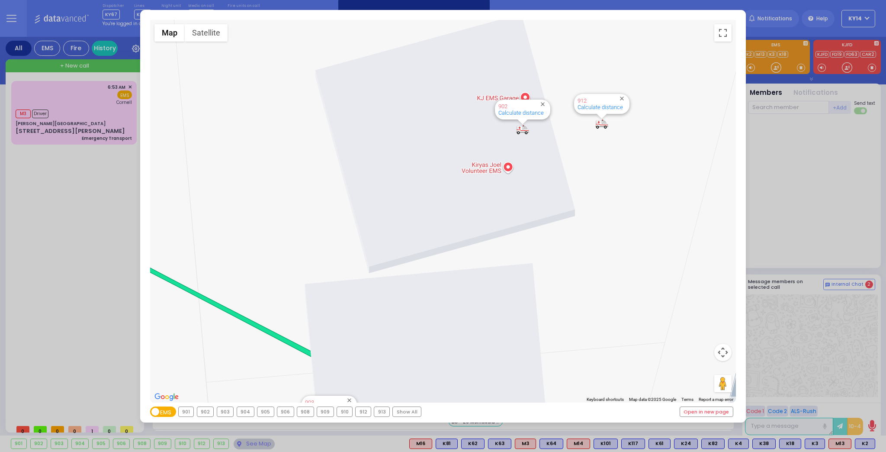
drag, startPoint x: 588, startPoint y: 133, endPoint x: 373, endPoint y: 338, distance: 297.2
click at [373, 338] on div "594 Calculate distance 595 Calculate distance 596 Calculate distance 901 Calcul…" at bounding box center [443, 211] width 586 height 383
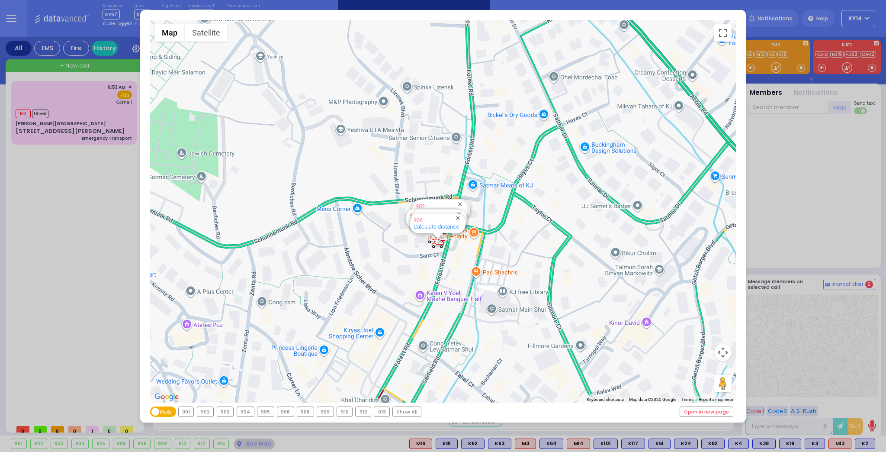
click at [817, 207] on div "← Move left → Move right ↑ Move up ↓ Move down + Zoom in - Zoom out Home Jump l…" at bounding box center [443, 226] width 886 height 452
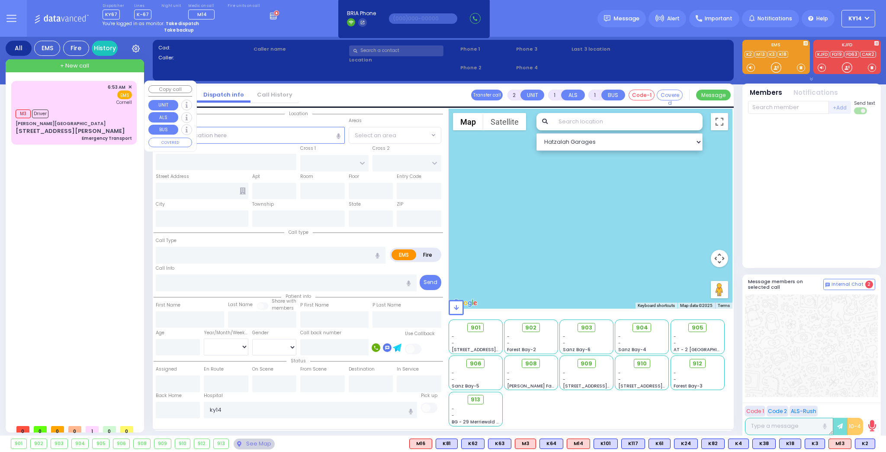
click at [52, 114] on div "M3 Driver" at bounding box center [35, 112] width 39 height 11
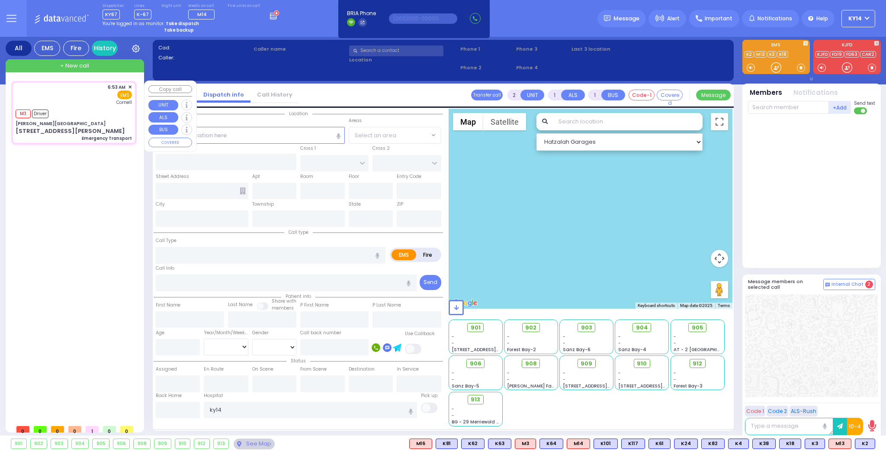
type input "1"
select select
type input "Emergency Transport"
radio input "true"
select select
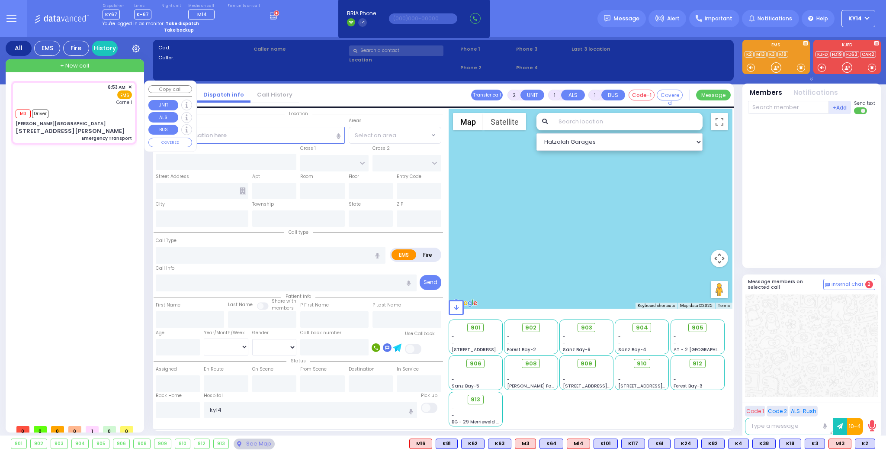
type input "06:53"
type input "06:54"
type input "06:55"
type input "[US_STATE] Presbyterian [PERSON_NAME][GEOGRAPHIC_DATA]"
select select "Hatzalah Garages"
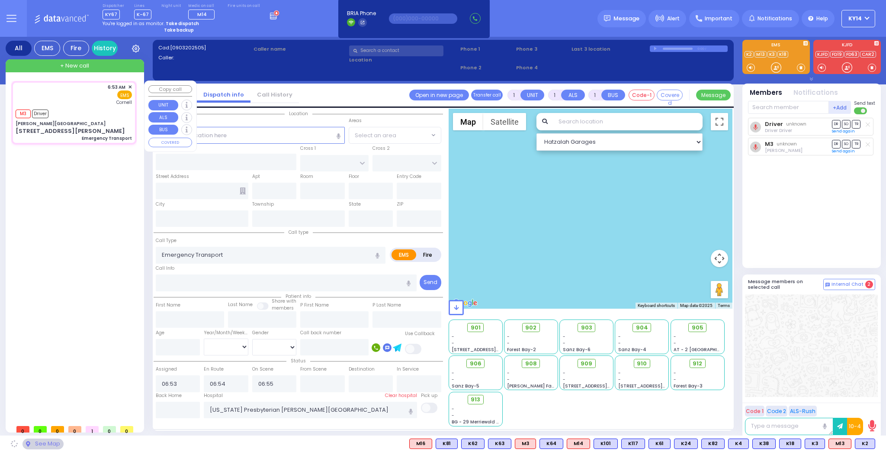
type input "[PERSON_NAME][GEOGRAPHIC_DATA]"
type input "CENTRAL VALLEY LINE"
type input "[PERSON_NAME][GEOGRAPHIC_DATA]"
type input "[STREET_ADDRESS][PERSON_NAME]"
type input "Monroe"
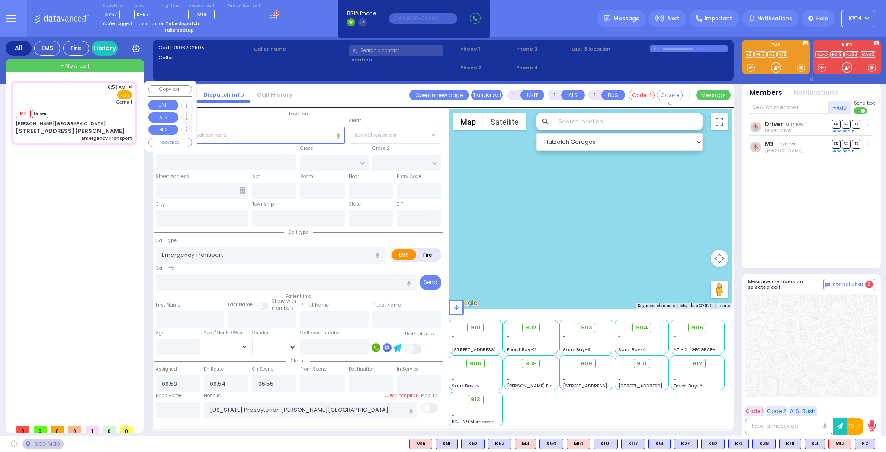
type input "[US_STATE]"
type input "10950"
